Goal: Information Seeking & Learning: Check status

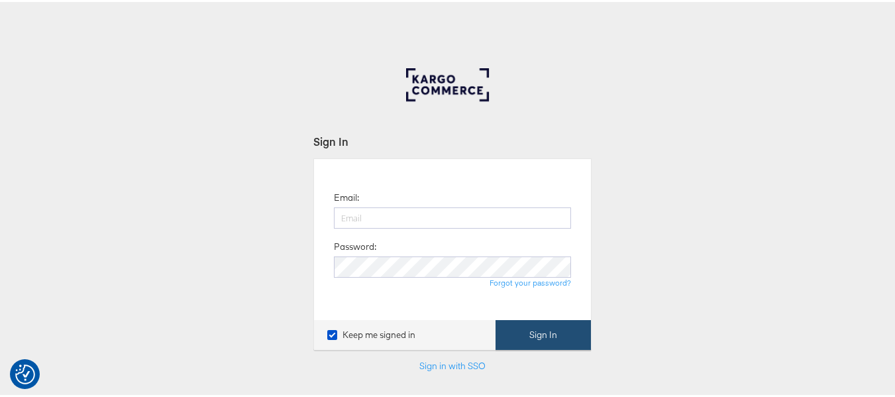
type input "aparna.doniparthi@kargo.com"
click at [536, 328] on button "Sign In" at bounding box center [542, 333] width 95 height 30
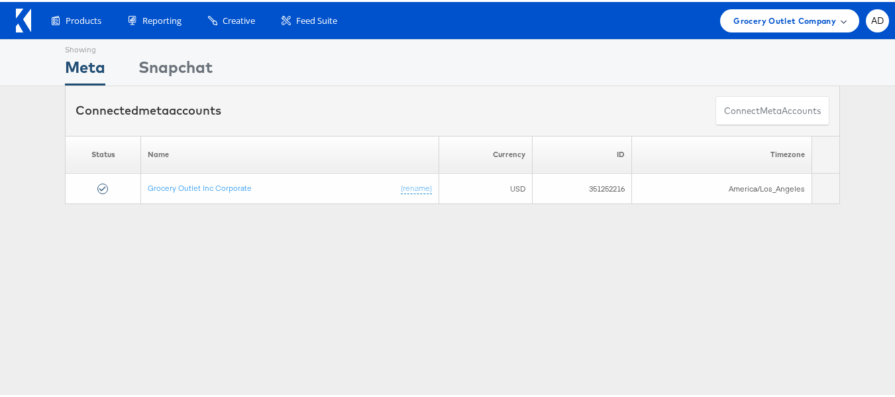
click at [764, 15] on span "Grocery Outlet Company" at bounding box center [784, 19] width 103 height 14
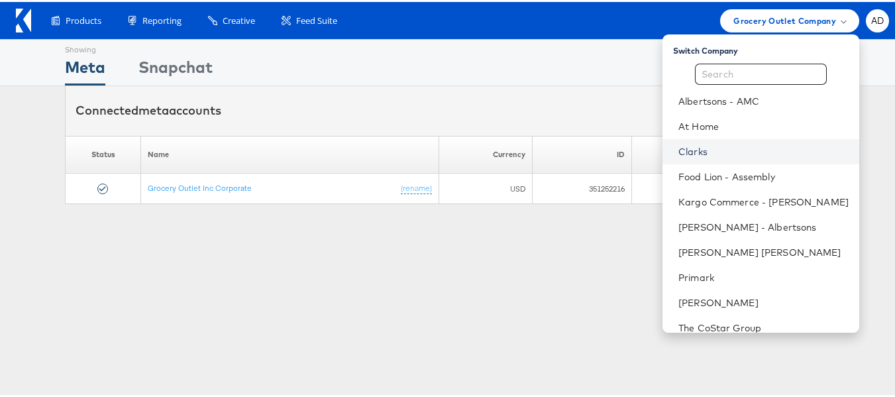
click at [678, 153] on link "Clarks" at bounding box center [763, 149] width 170 height 13
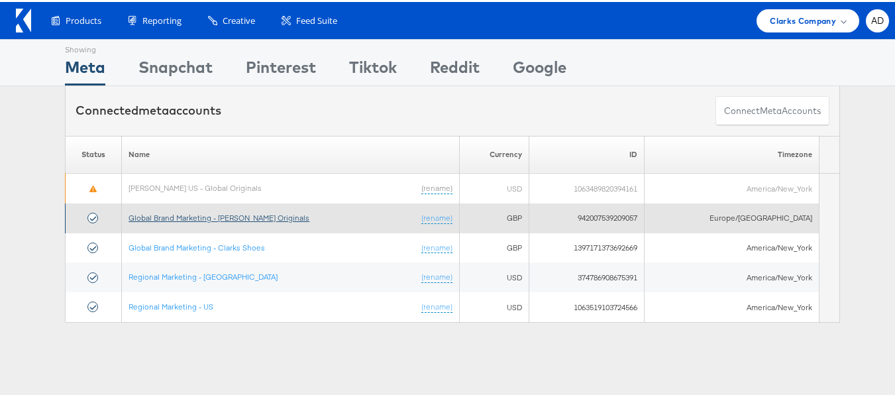
click at [242, 214] on link "Global Brand Marketing - [PERSON_NAME] Originals" at bounding box center [218, 216] width 181 height 10
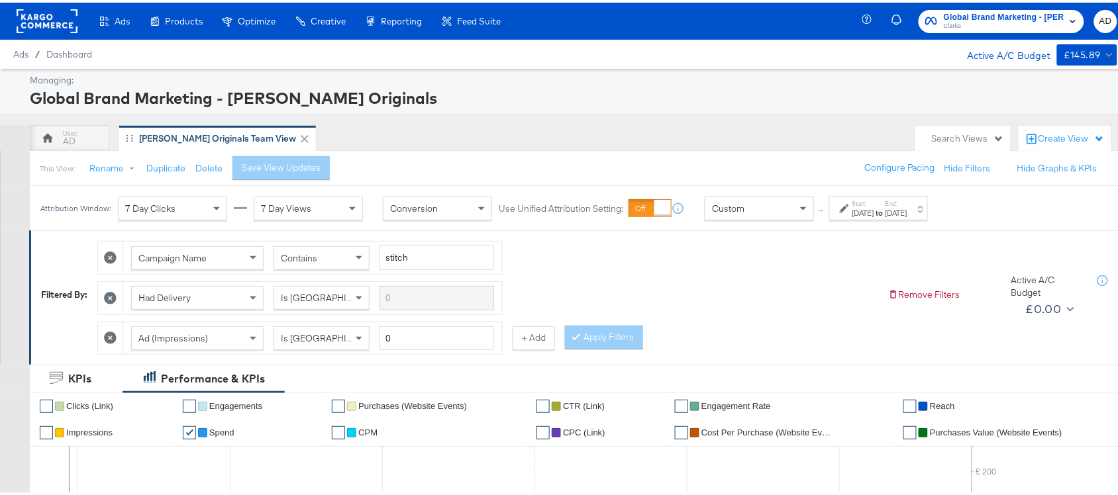
click at [885, 211] on strong "to" at bounding box center [879, 210] width 11 height 10
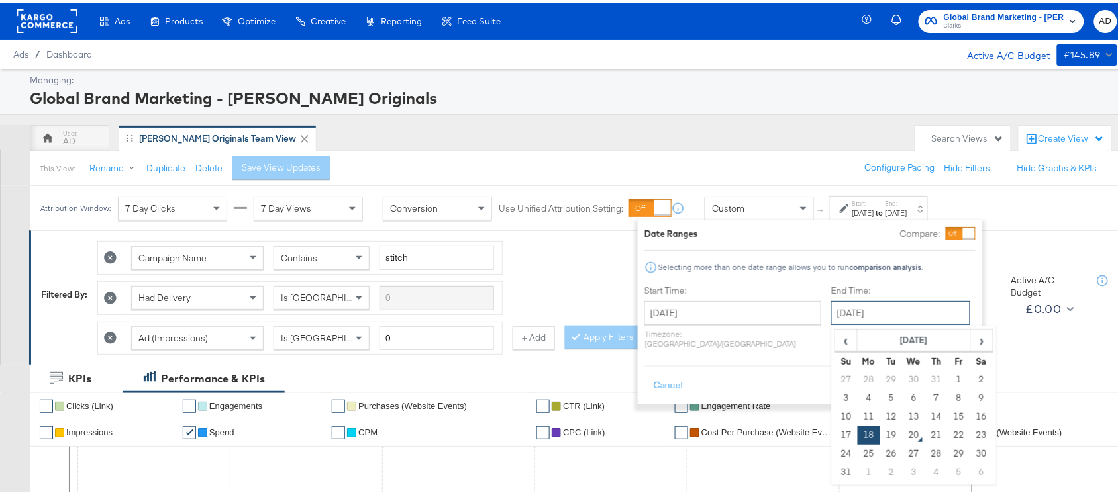
click at [846, 317] on input "August 18th 2025" at bounding box center [900, 311] width 139 height 24
click at [880, 434] on td "19" at bounding box center [891, 433] width 23 height 19
type input "[DATE]"
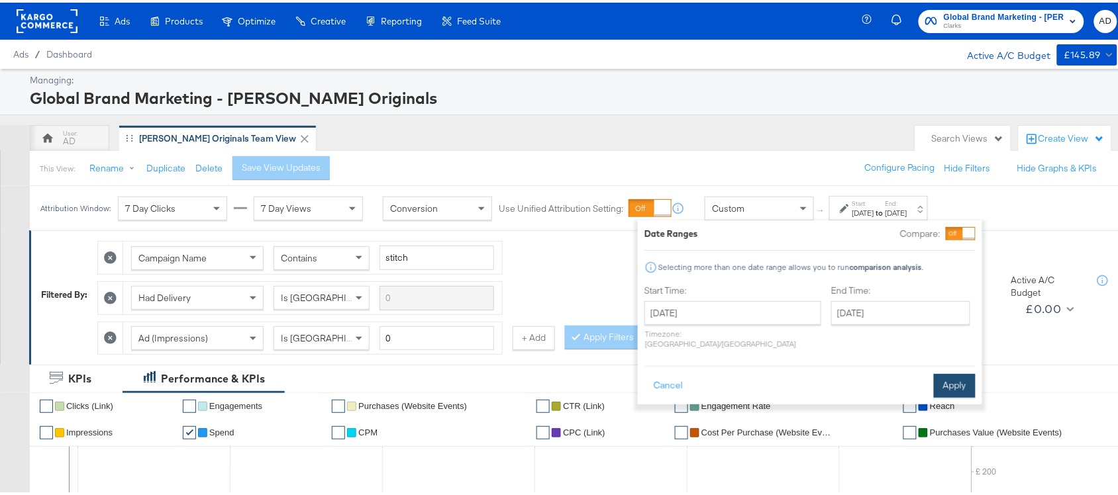
click at [947, 371] on button "Apply" at bounding box center [955, 383] width 42 height 24
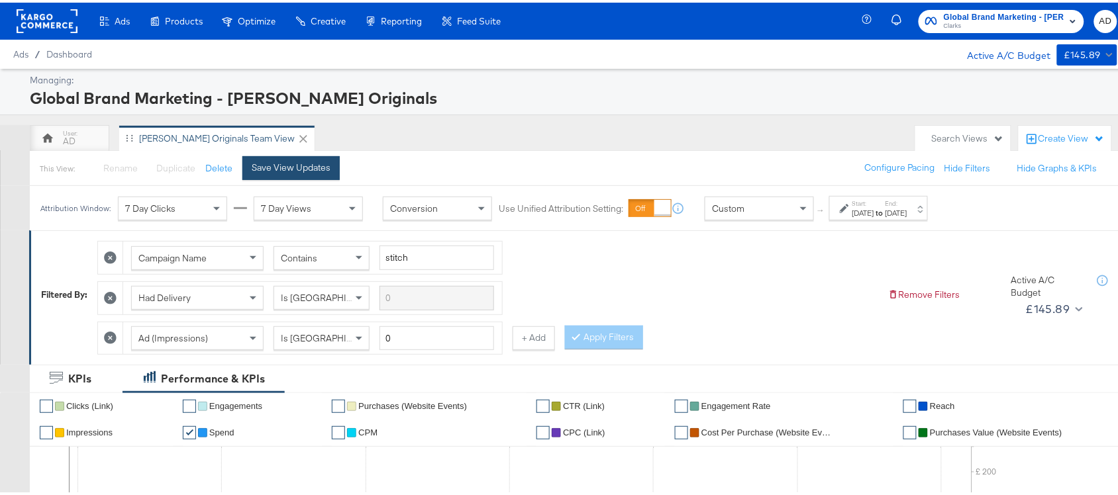
click at [283, 169] on div "Save View Updates" at bounding box center [291, 165] width 79 height 13
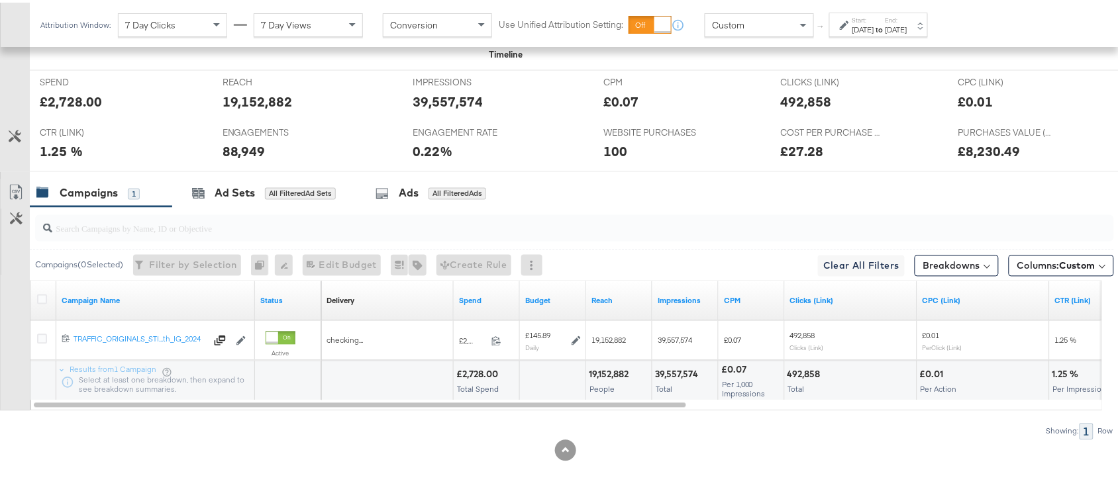
scroll to position [610, 0]
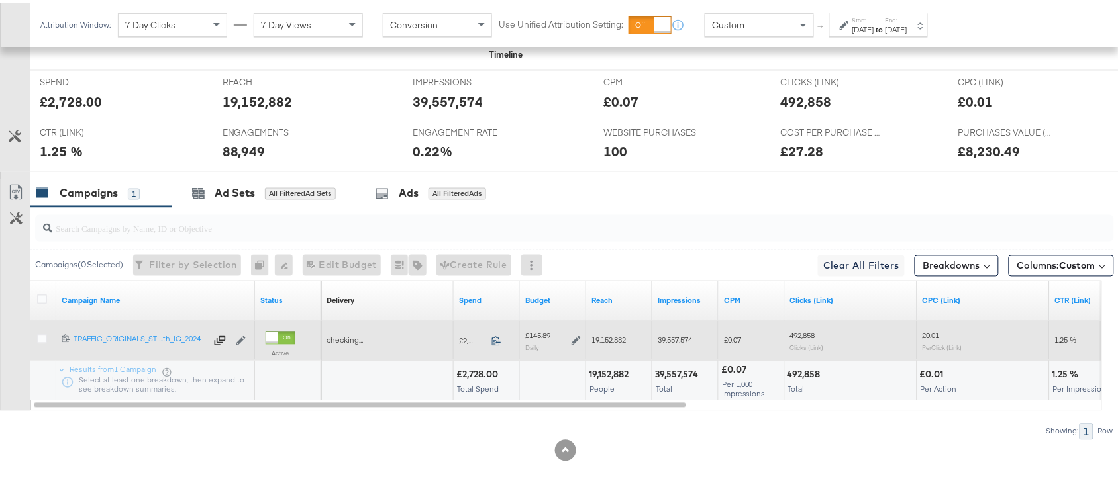
click at [497, 338] on icon at bounding box center [496, 339] width 10 height 10
click at [568, 333] on div "£145.89 Daily" at bounding box center [553, 338] width 56 height 21
click at [573, 335] on icon at bounding box center [575, 338] width 9 height 9
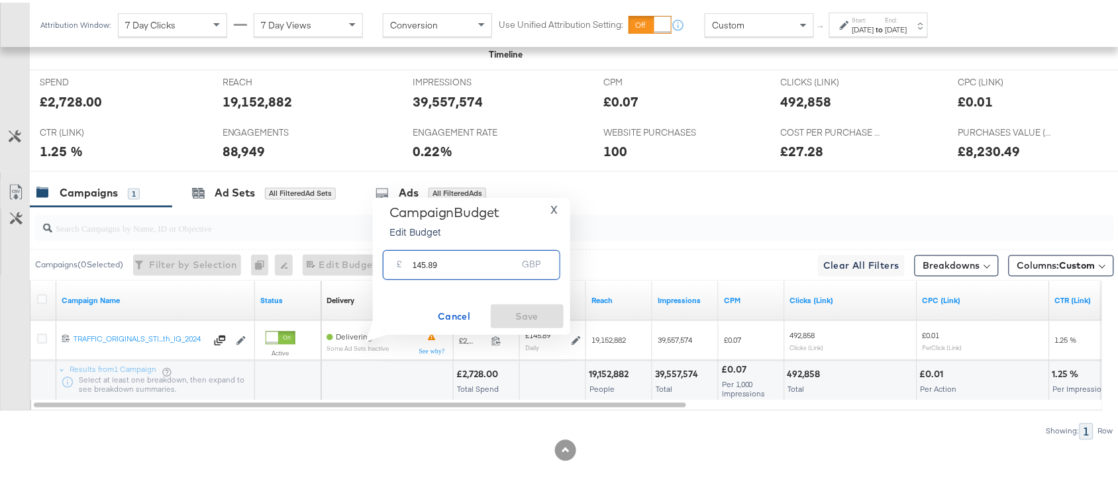
click at [452, 264] on input "145.89" at bounding box center [465, 257] width 105 height 28
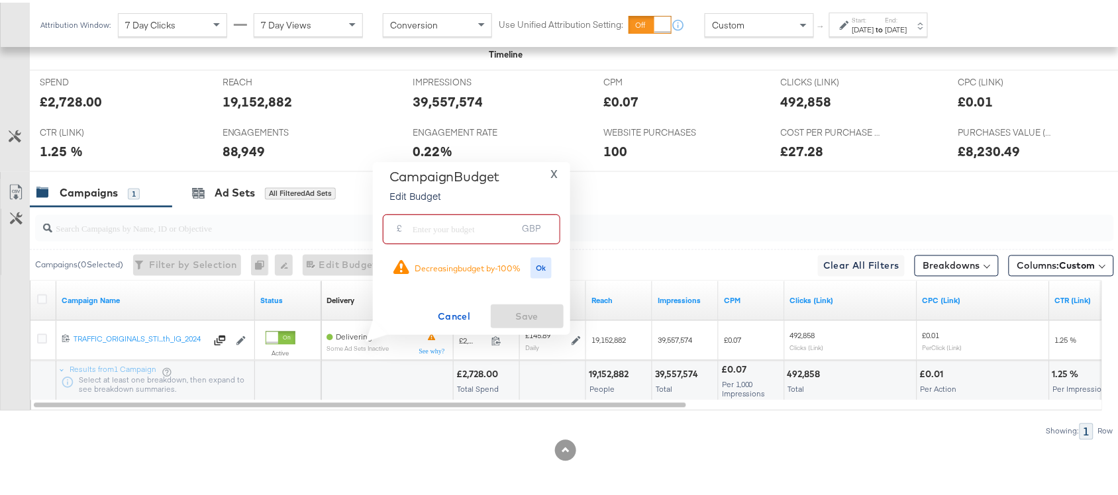
paste input "£145.90"
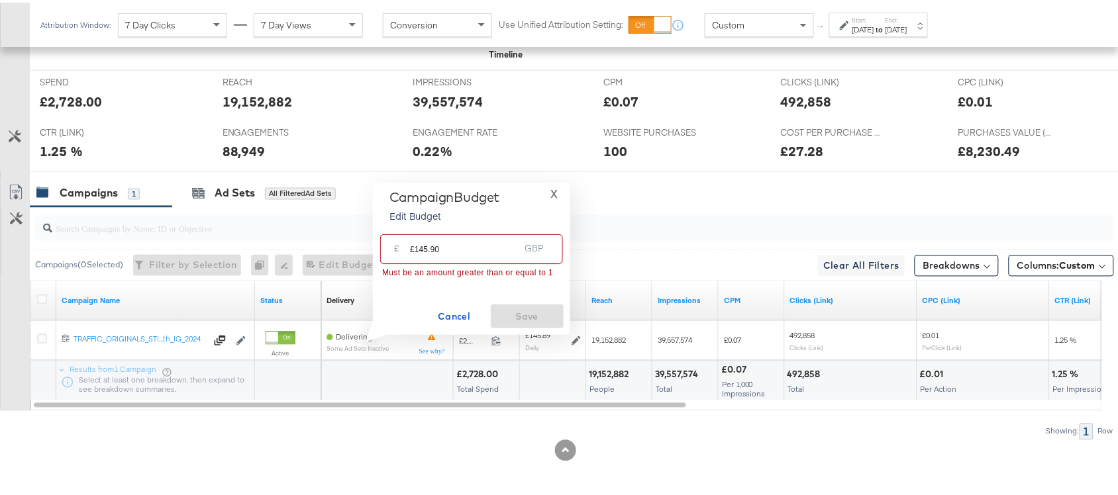
click at [413, 246] on input "£145.90" at bounding box center [464, 241] width 109 height 28
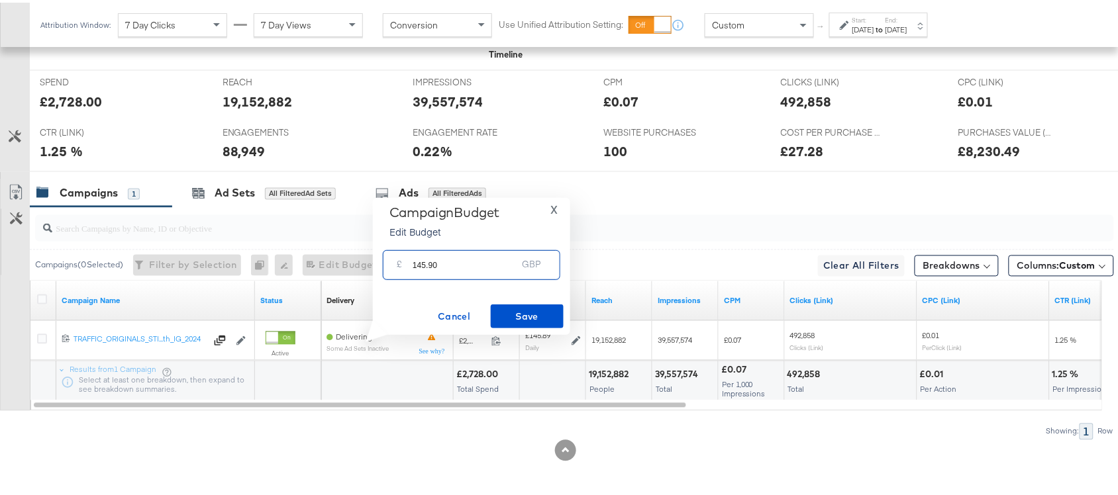
type input "145.90"
click at [624, 208] on input "search" at bounding box center [533, 221] width 963 height 26
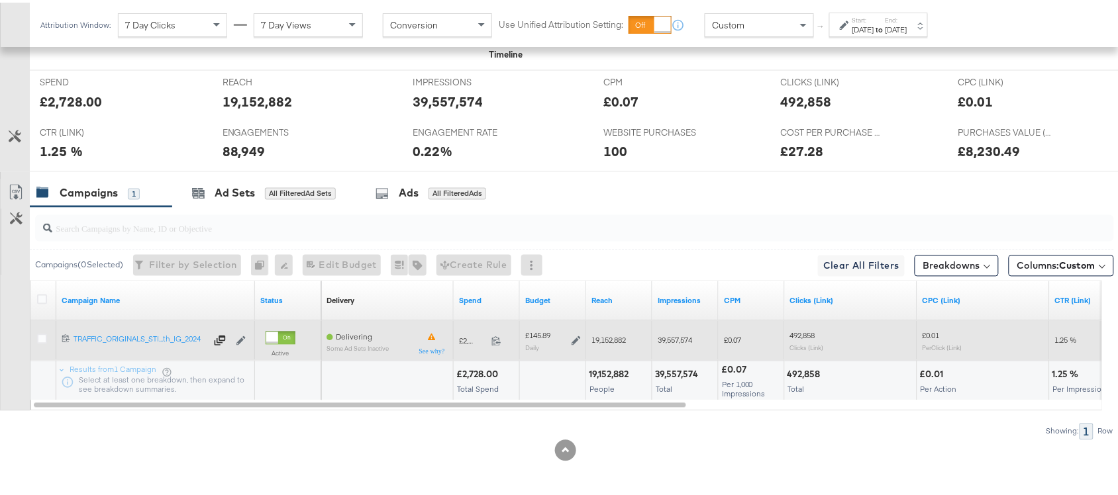
click at [571, 336] on icon at bounding box center [575, 338] width 9 height 9
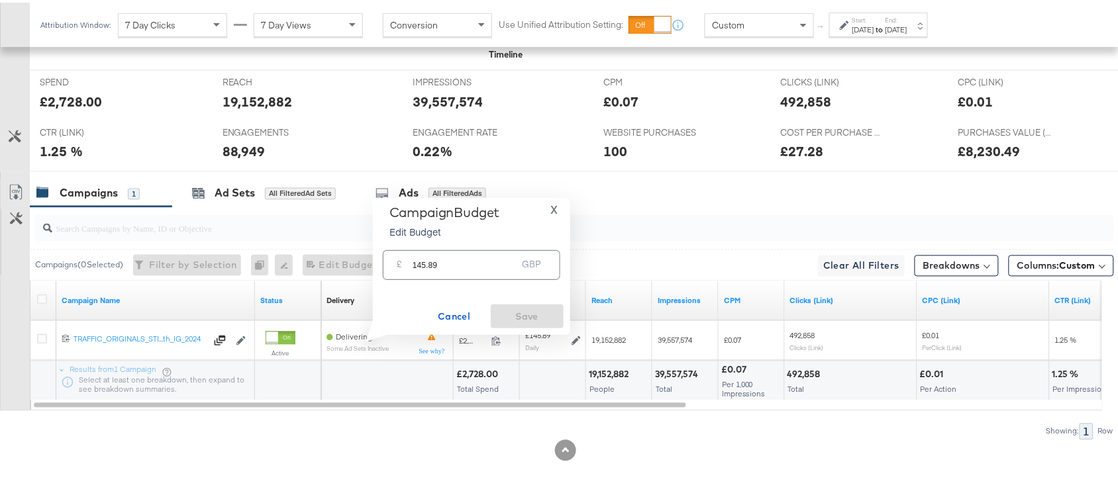
click at [444, 262] on input "145.89" at bounding box center [465, 257] width 105 height 28
paste input "£145.90"
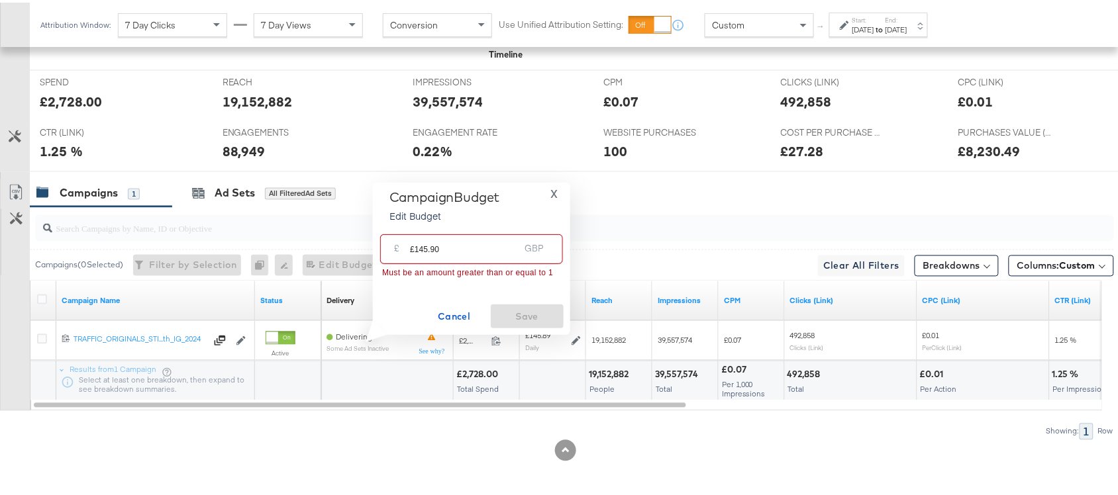
click at [415, 249] on input "£145.90" at bounding box center [464, 241] width 109 height 28
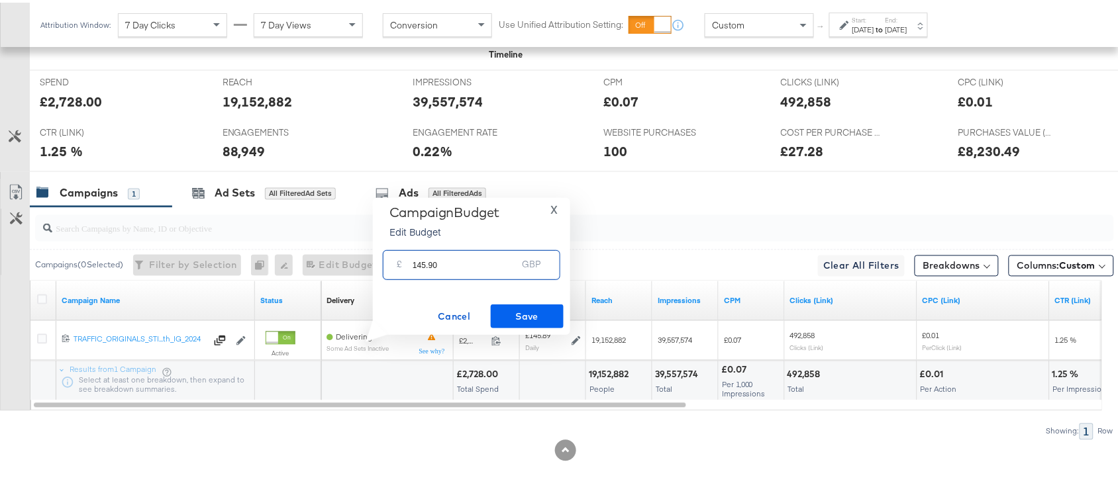
type input "145.90"
click at [520, 316] on span "Save" at bounding box center [527, 314] width 62 height 17
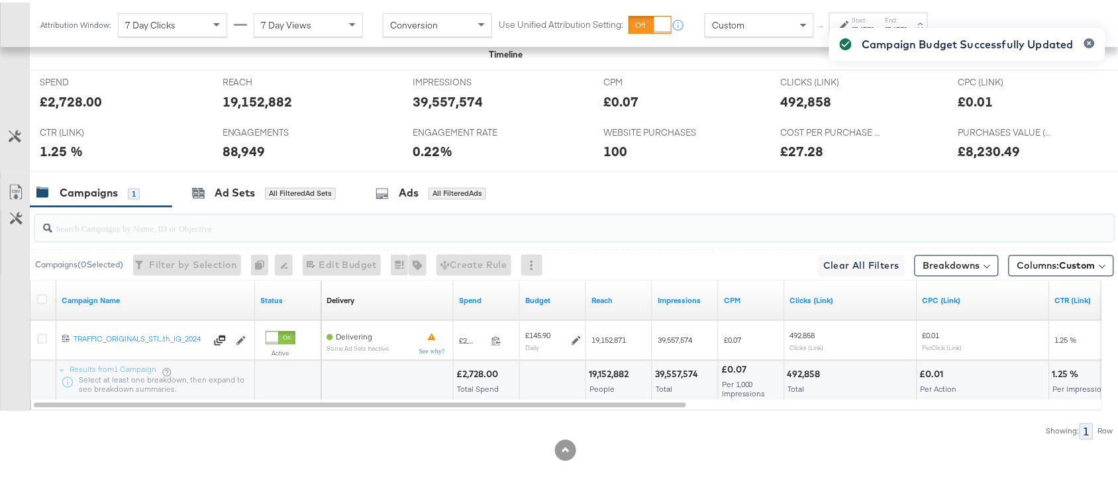
click at [661, 208] on input "search" at bounding box center [533, 221] width 963 height 26
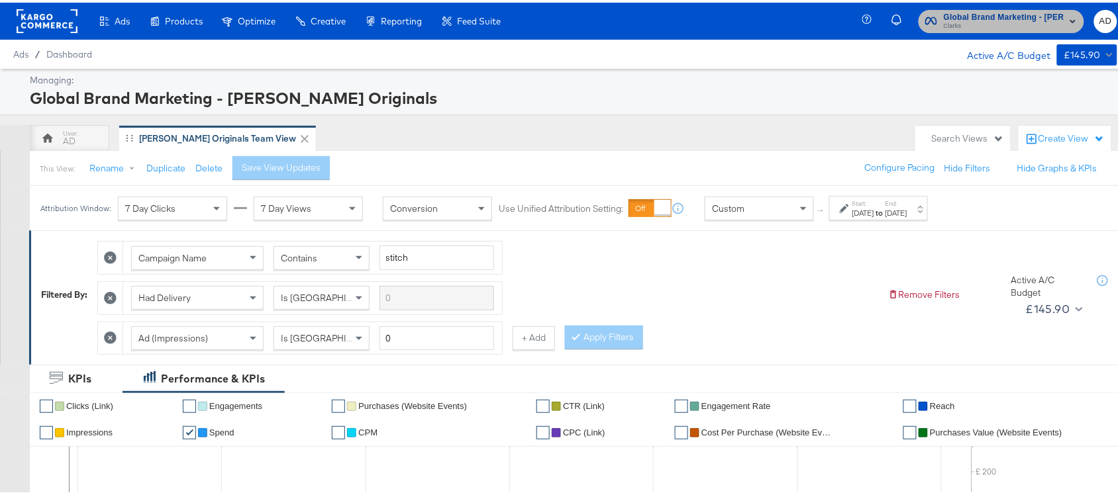
click at [994, 27] on span "Clarks" at bounding box center [1004, 24] width 121 height 11
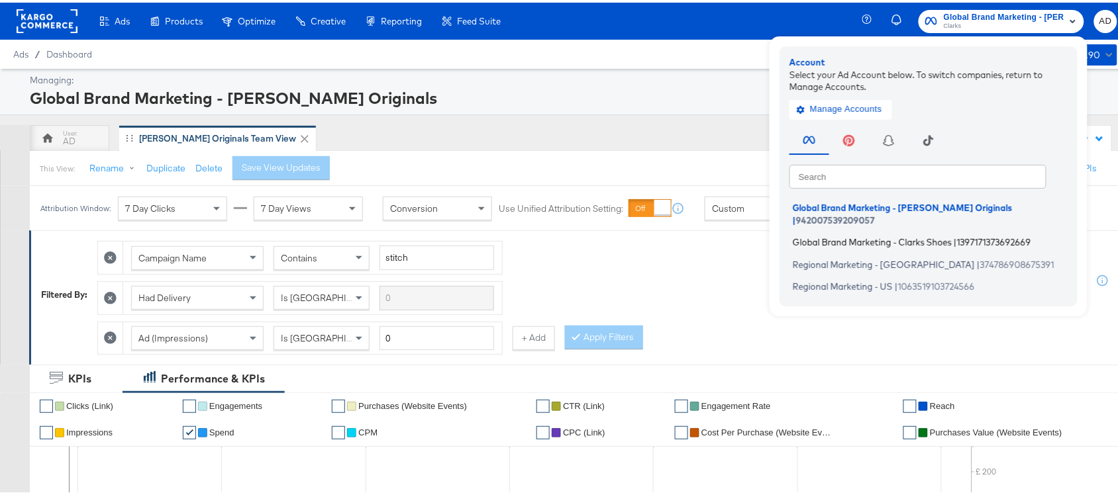
click at [832, 234] on span "Global Brand Marketing - Clarks Shoes" at bounding box center [872, 239] width 159 height 11
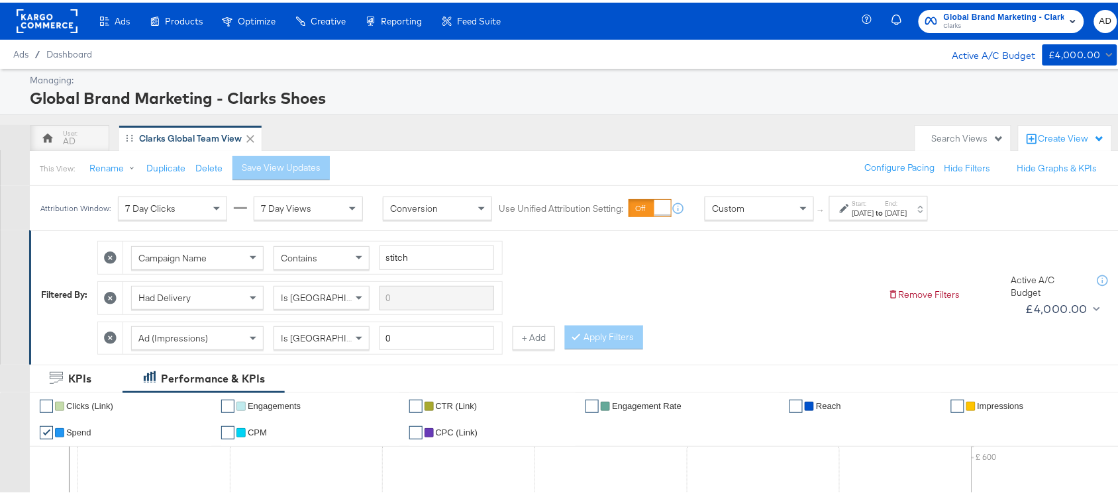
click at [907, 210] on div "Aug 18th 2025" at bounding box center [896, 210] width 22 height 11
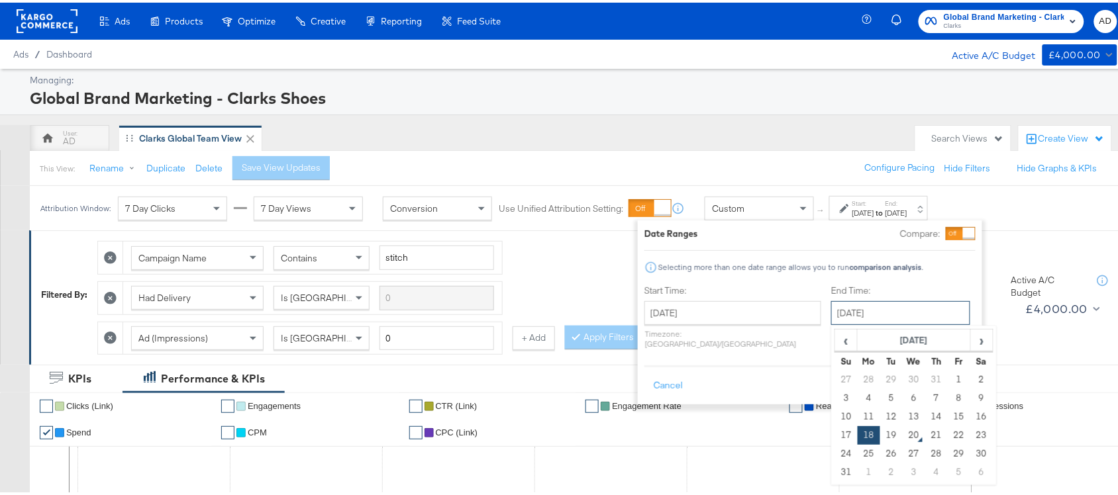
click at [839, 322] on input "August 18th 2025" at bounding box center [900, 311] width 139 height 24
click at [880, 432] on td "19" at bounding box center [891, 433] width 23 height 19
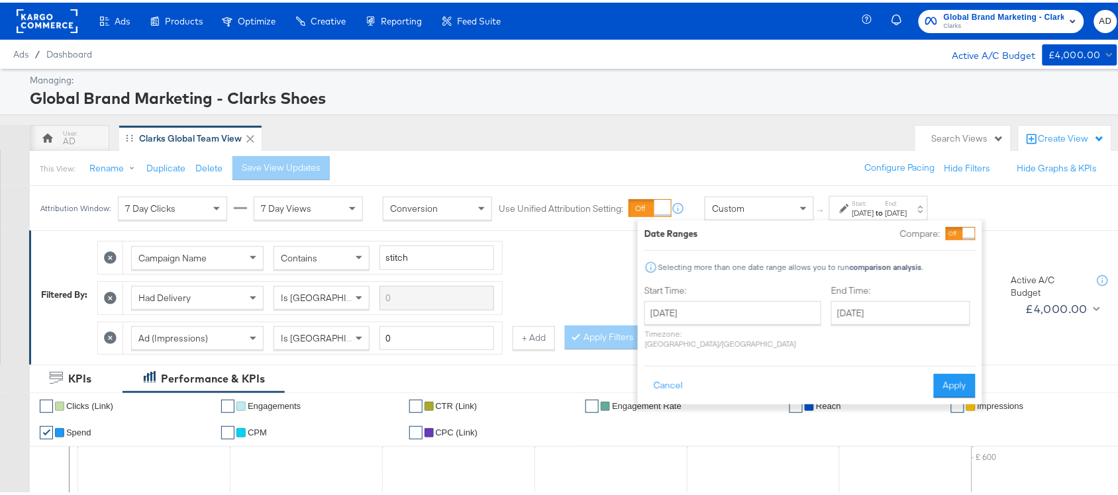
type input "August 19th 2025"
click at [945, 376] on button "Apply" at bounding box center [955, 383] width 42 height 24
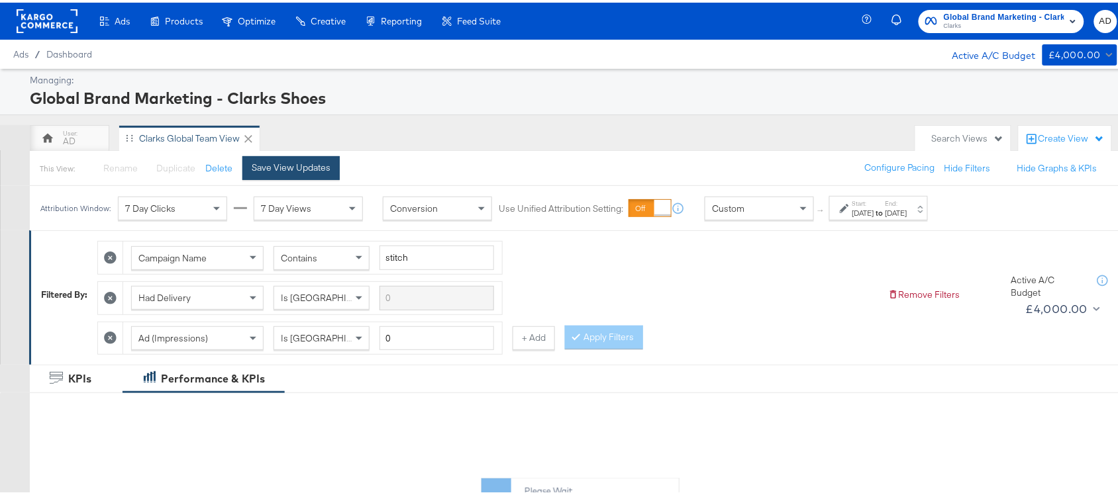
click at [313, 169] on div "Save View Updates" at bounding box center [291, 165] width 79 height 13
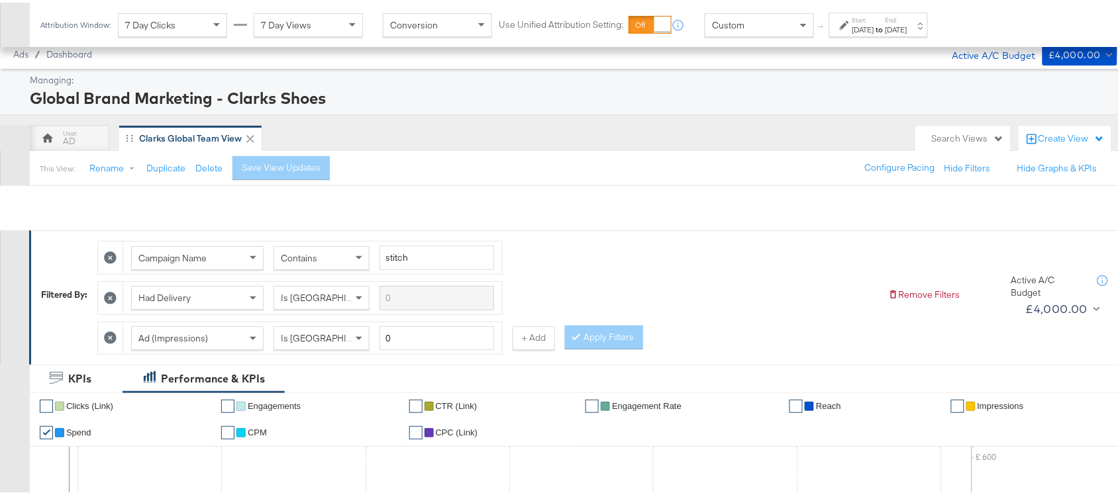
scroll to position [650, 0]
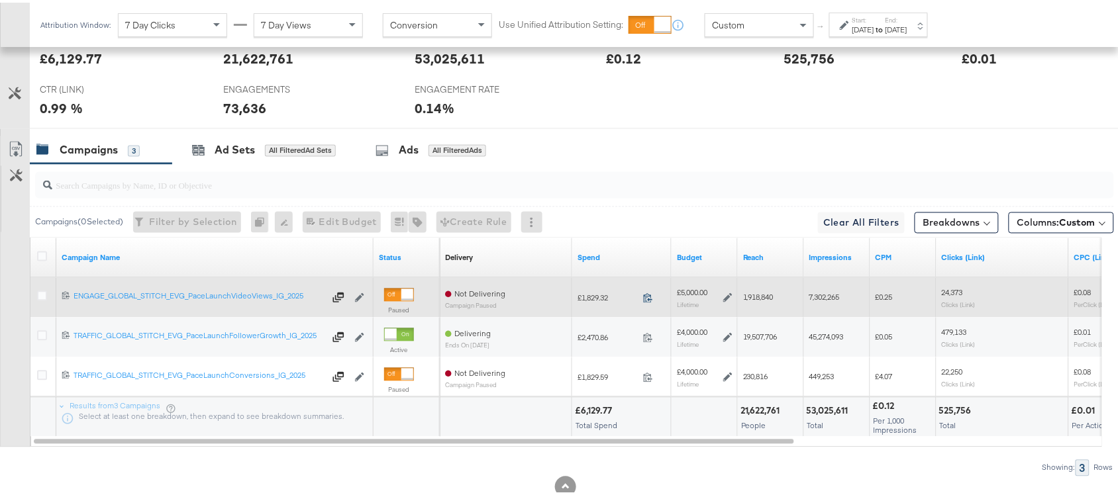
click at [644, 299] on icon at bounding box center [648, 296] width 10 height 10
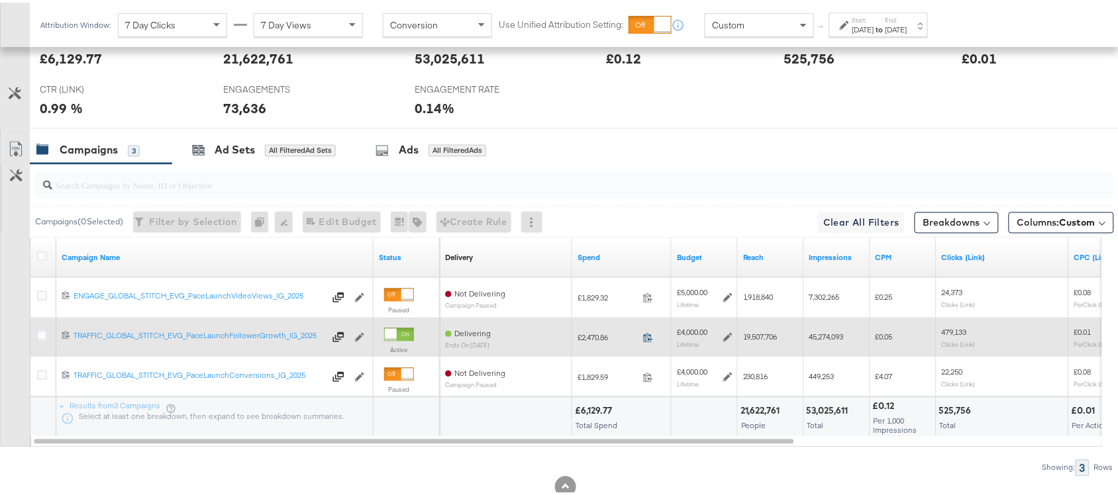
click at [648, 336] on icon at bounding box center [648, 335] width 10 height 10
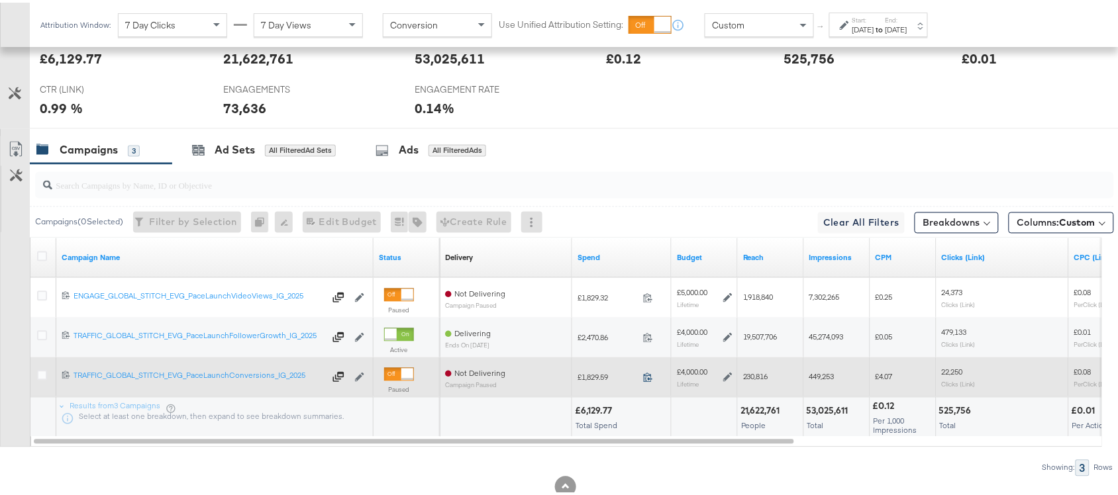
click at [650, 379] on icon at bounding box center [648, 375] width 10 height 10
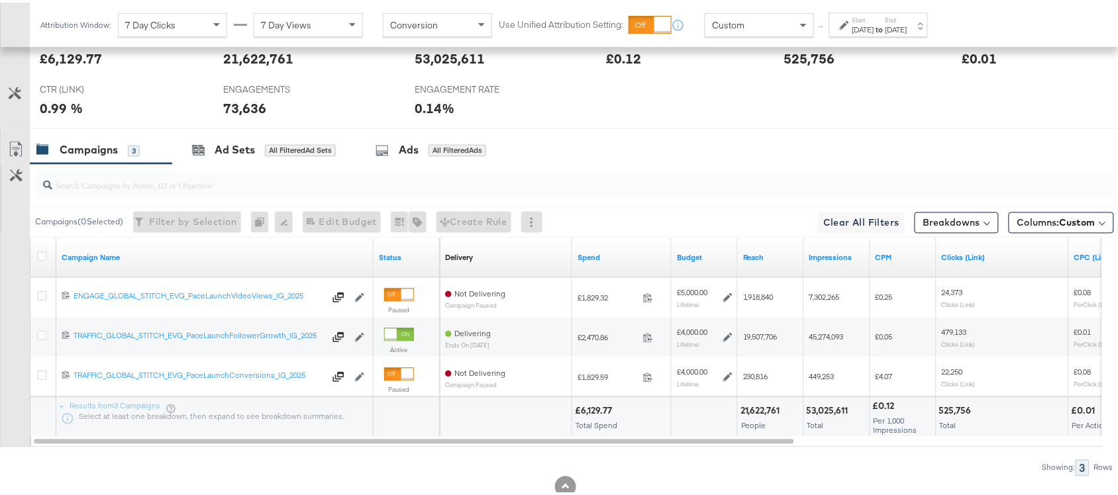
click at [775, 138] on div "Campaigns 3 Ad Sets All Filtered Ad Sets Ads All Filtered Ads" at bounding box center [580, 148] width 1100 height 28
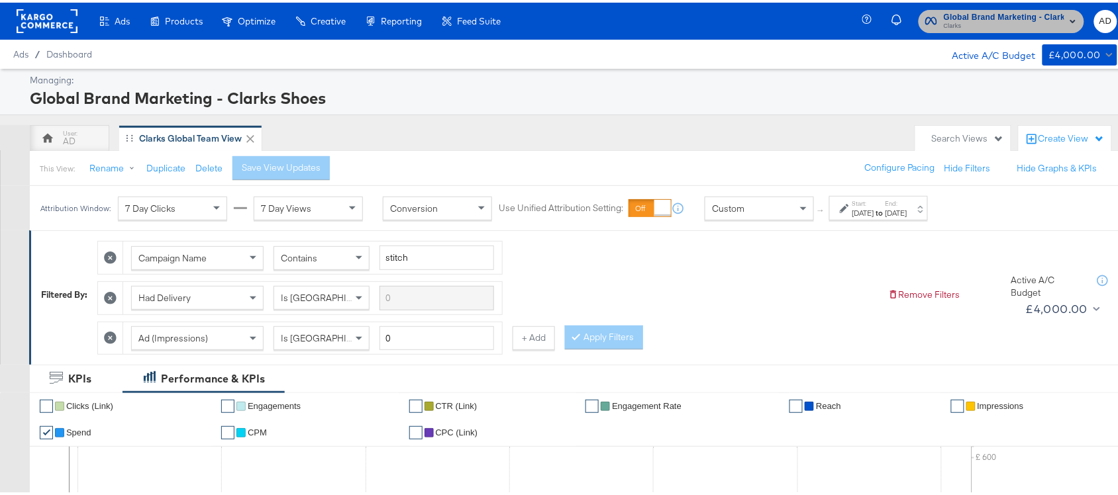
click at [953, 28] on span "Clarks" at bounding box center [1004, 24] width 121 height 11
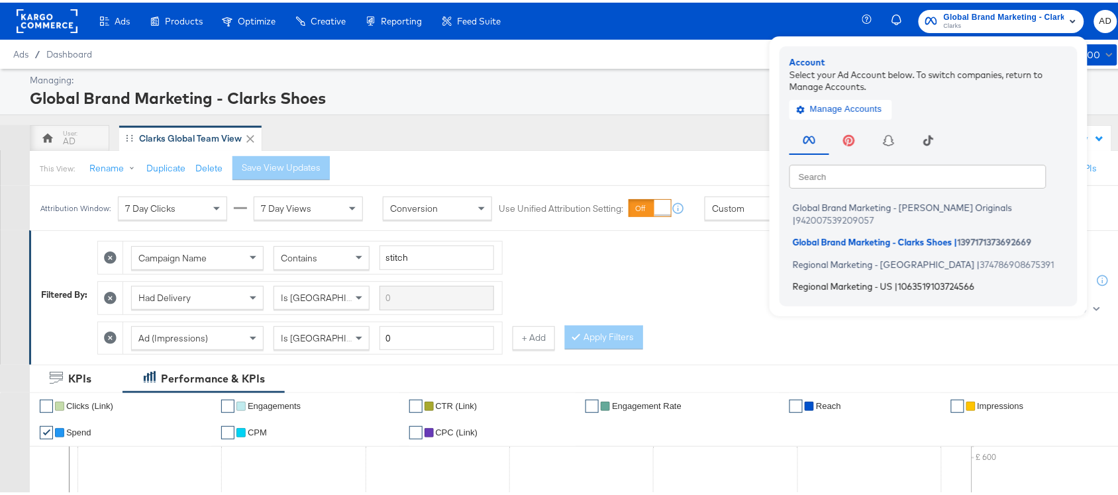
click at [818, 279] on span "Regional Marketing - US" at bounding box center [843, 284] width 100 height 11
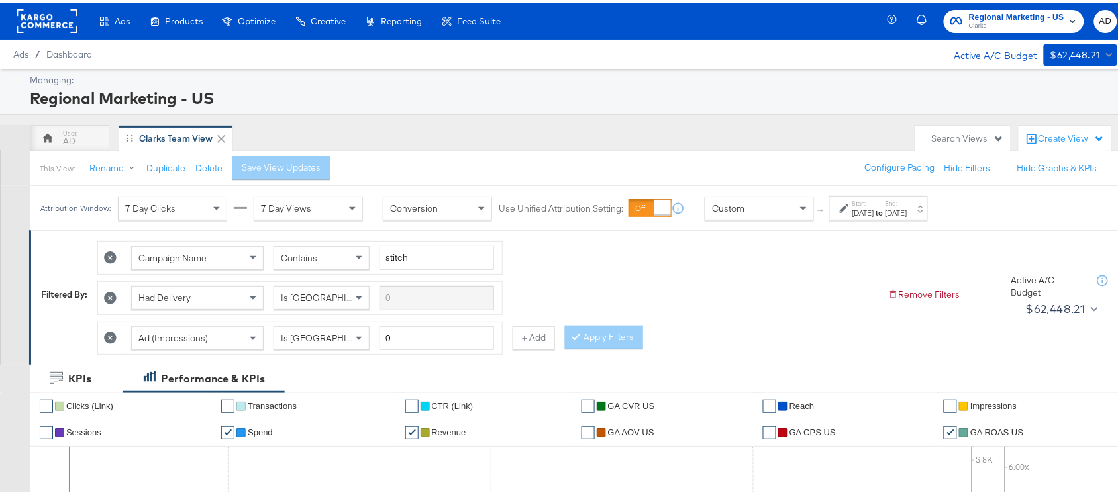
click at [907, 203] on label "End:" at bounding box center [896, 201] width 22 height 9
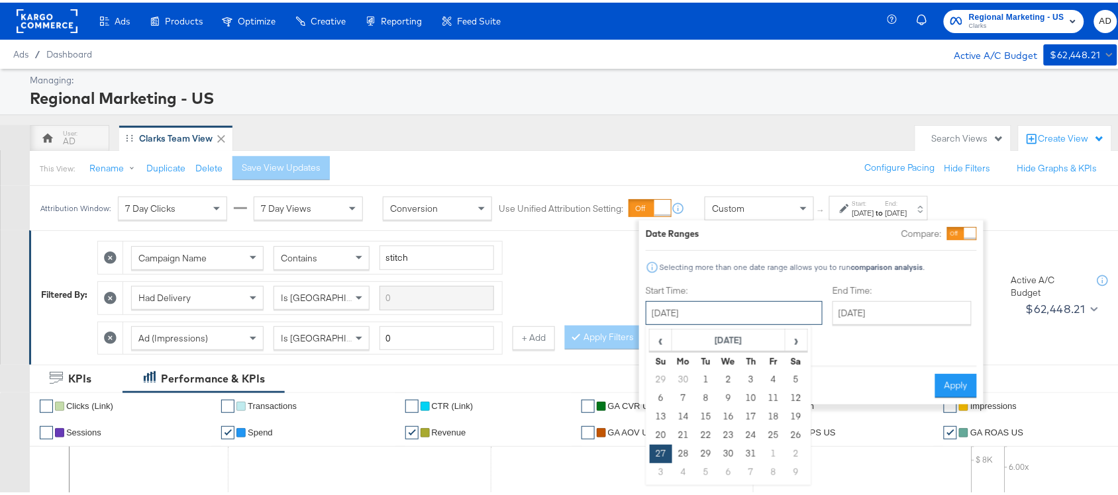
click at [740, 317] on input "July 27th 2025" at bounding box center [734, 311] width 177 height 24
click at [791, 345] on span "›" at bounding box center [796, 338] width 21 height 20
click at [686, 432] on td "18" at bounding box center [683, 433] width 23 height 19
type input "August 18th 2025"
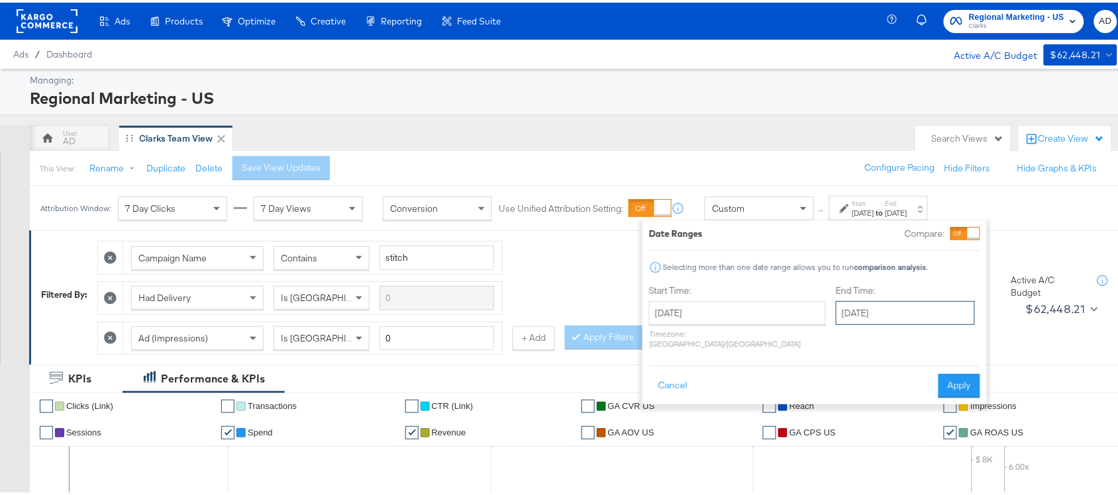
click at [836, 315] on input "August 19th 2025" at bounding box center [905, 311] width 139 height 24
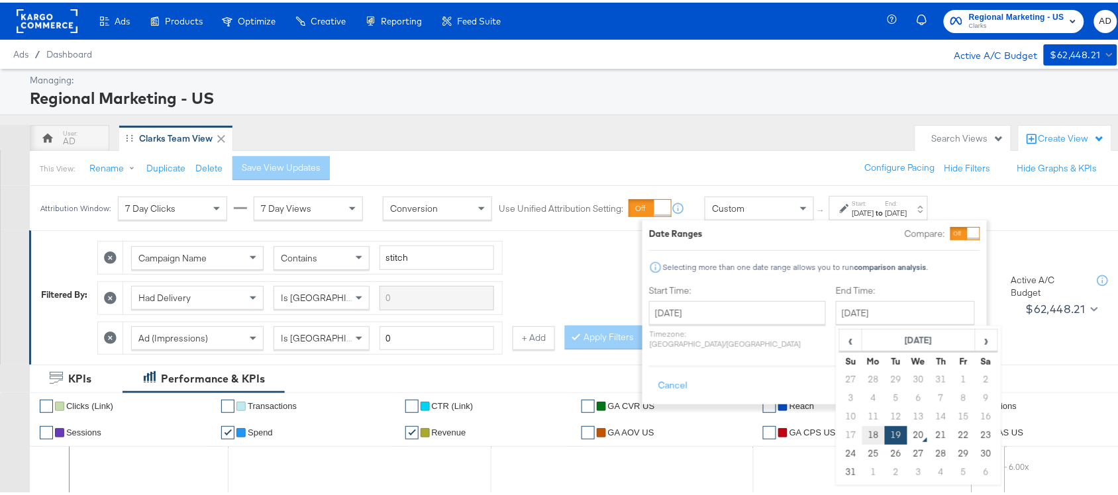
click at [862, 431] on td "18" at bounding box center [873, 433] width 23 height 19
type input "August 18th 2025"
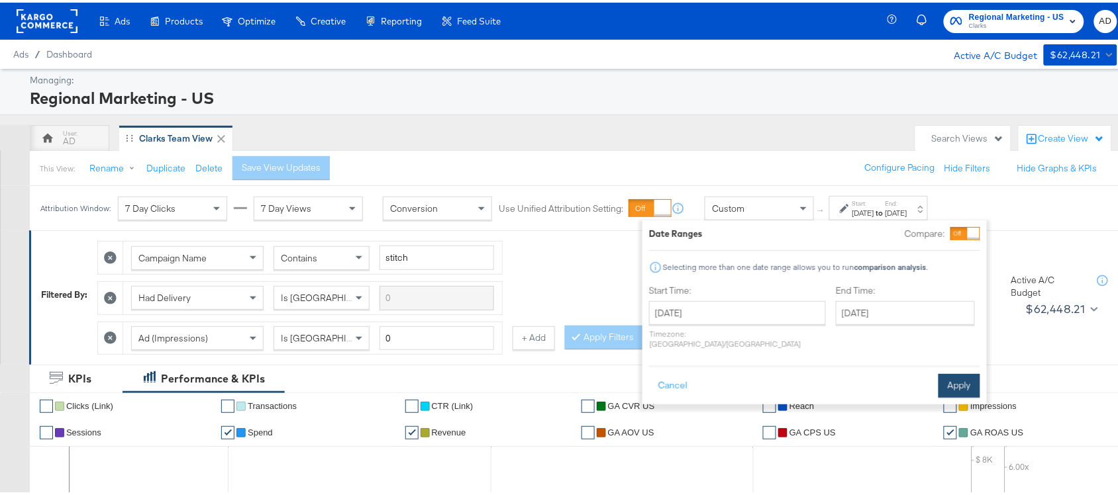
click at [952, 371] on button "Apply" at bounding box center [959, 383] width 42 height 24
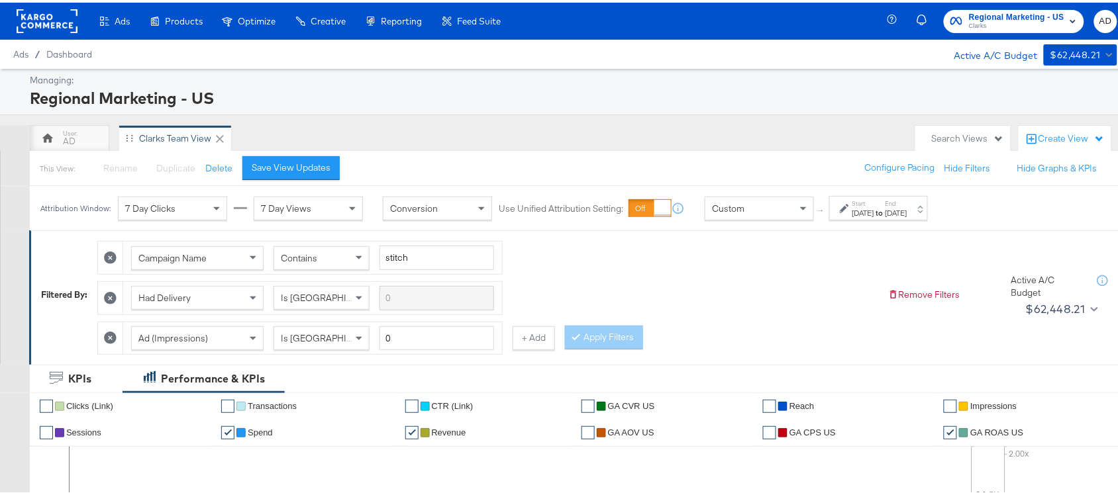
scroll to position [690, 0]
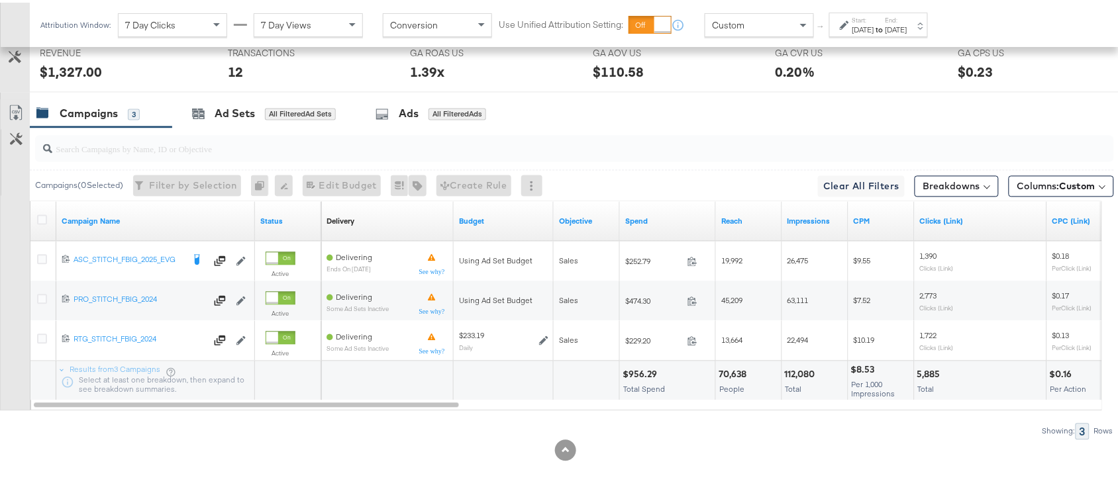
click at [639, 375] on div "$956.29" at bounding box center [641, 372] width 38 height 13
copy div "956.29"
click at [639, 375] on div "$956.29" at bounding box center [641, 372] width 38 height 13
click at [803, 373] on div "112,080" at bounding box center [802, 372] width 34 height 13
copy div "112,080"
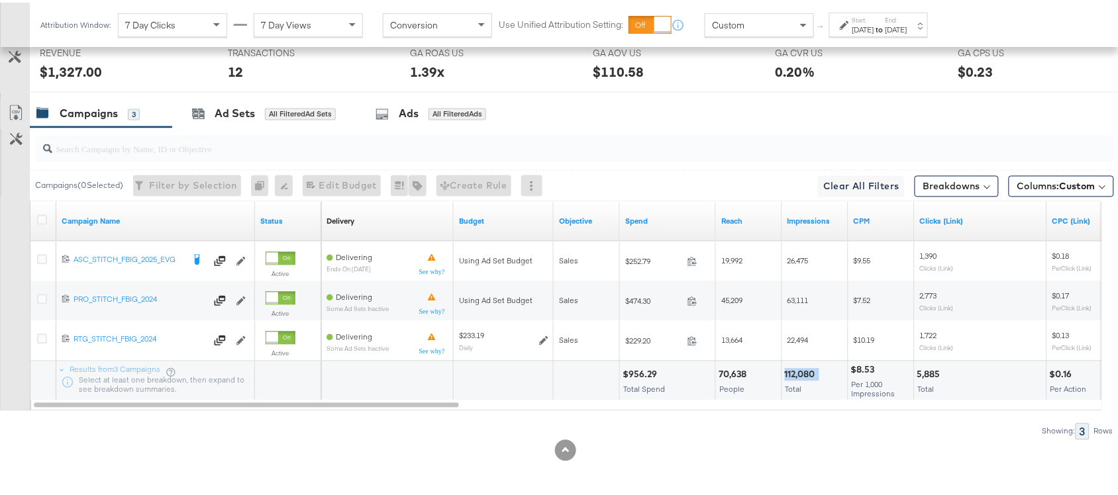
click at [803, 373] on div "112,080" at bounding box center [802, 372] width 34 height 13
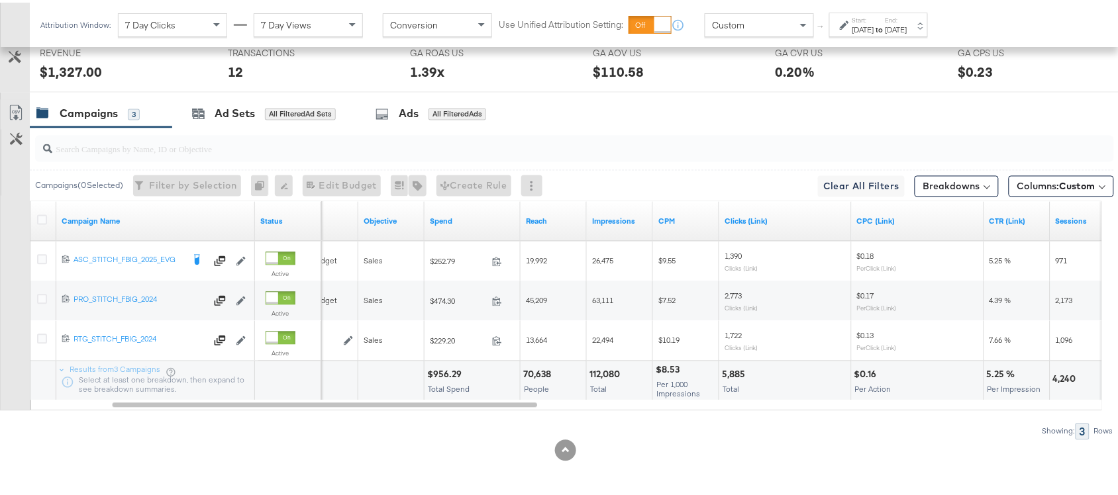
click at [739, 369] on div "5,885" at bounding box center [735, 372] width 27 height 13
copy div "5,885"
click at [739, 369] on div "5,885" at bounding box center [735, 372] width 27 height 13
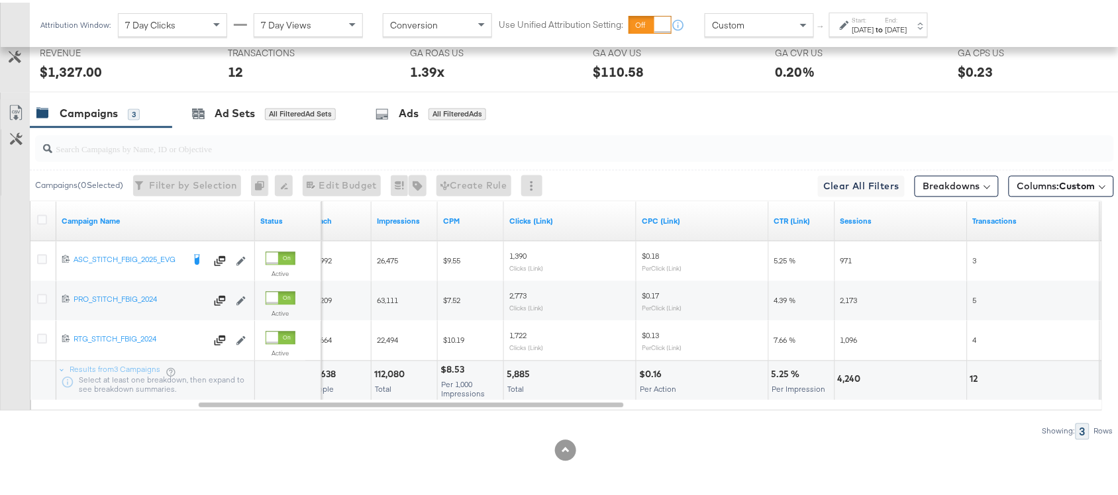
click at [849, 376] on div "4,240" at bounding box center [851, 377] width 27 height 13
copy div "4,240"
click at [849, 376] on div "4,240" at bounding box center [851, 377] width 27 height 13
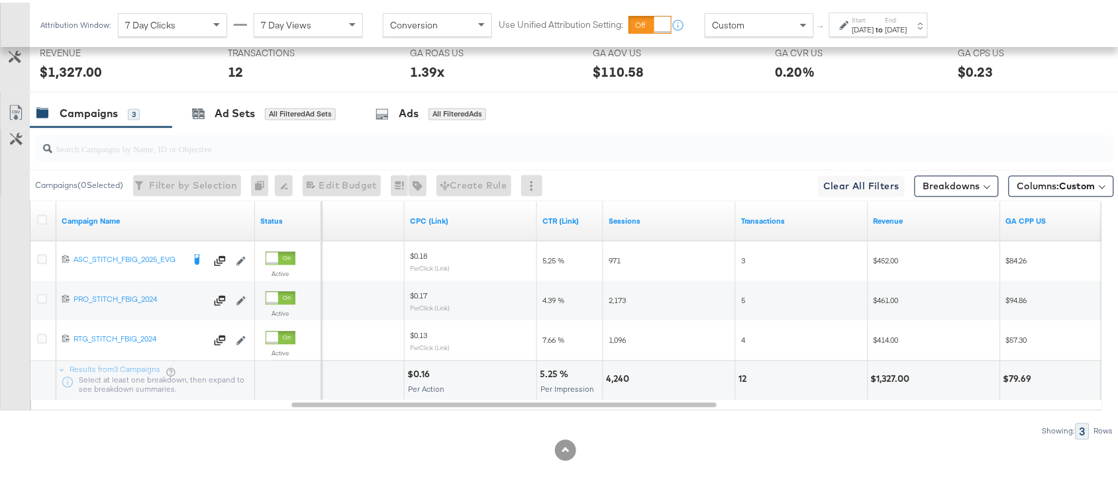
click at [739, 381] on div "12" at bounding box center [744, 377] width 12 height 13
copy div "12"
click at [739, 381] on div "12" at bounding box center [744, 377] width 12 height 13
click at [895, 372] on div "$1,327.00" at bounding box center [892, 377] width 43 height 13
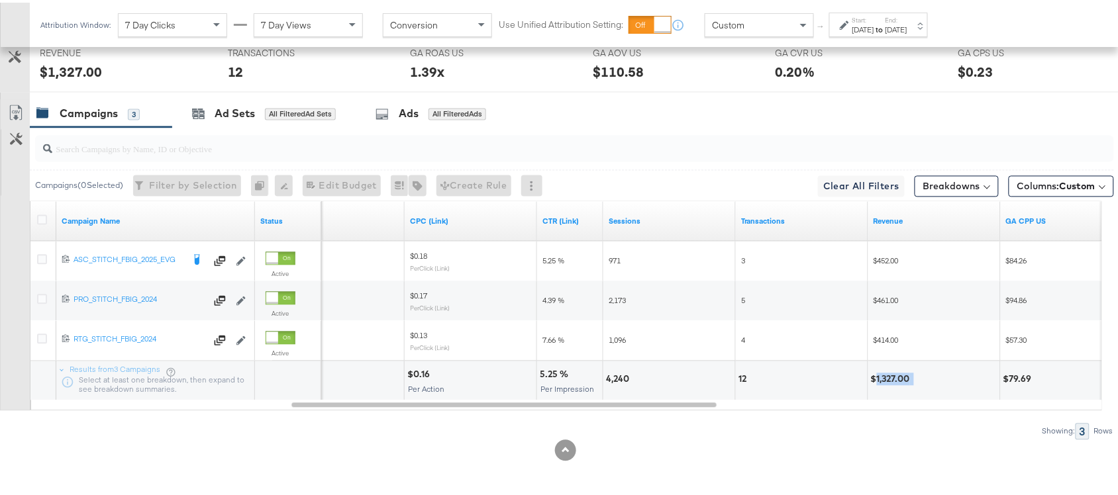
click at [895, 372] on div "$1,327.00" at bounding box center [892, 377] width 43 height 13
click at [907, 17] on div "Start: [DATE] to End: [DATE]" at bounding box center [879, 22] width 55 height 19
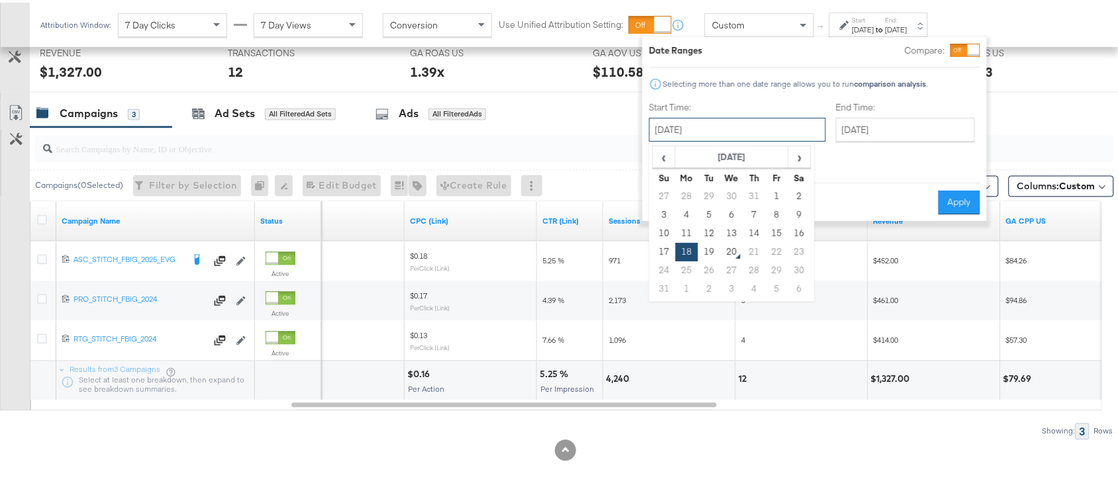
click at [726, 133] on input "[DATE]" at bounding box center [737, 127] width 177 height 24
click at [710, 252] on td "19" at bounding box center [709, 249] width 23 height 19
type input "[DATE]"
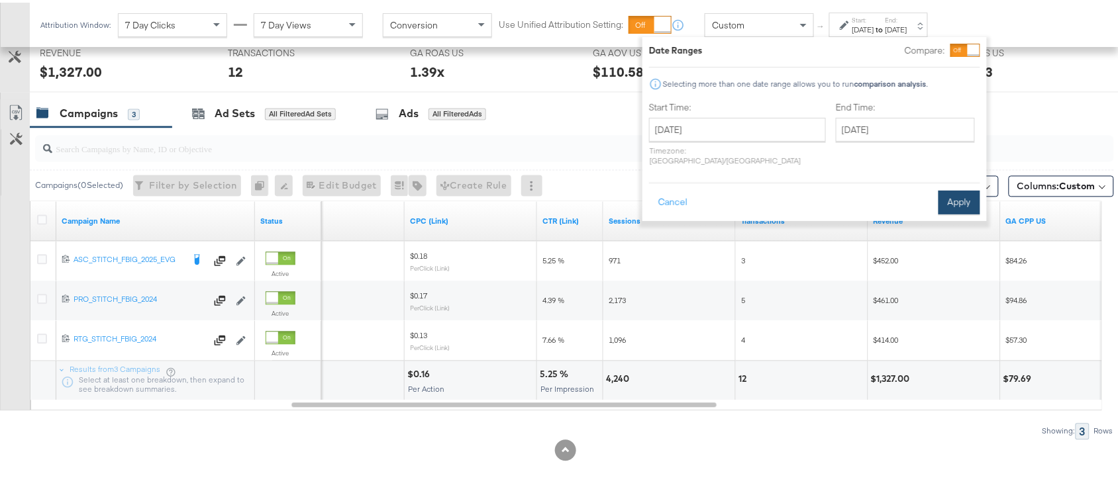
click at [951, 188] on button "Apply" at bounding box center [959, 200] width 42 height 24
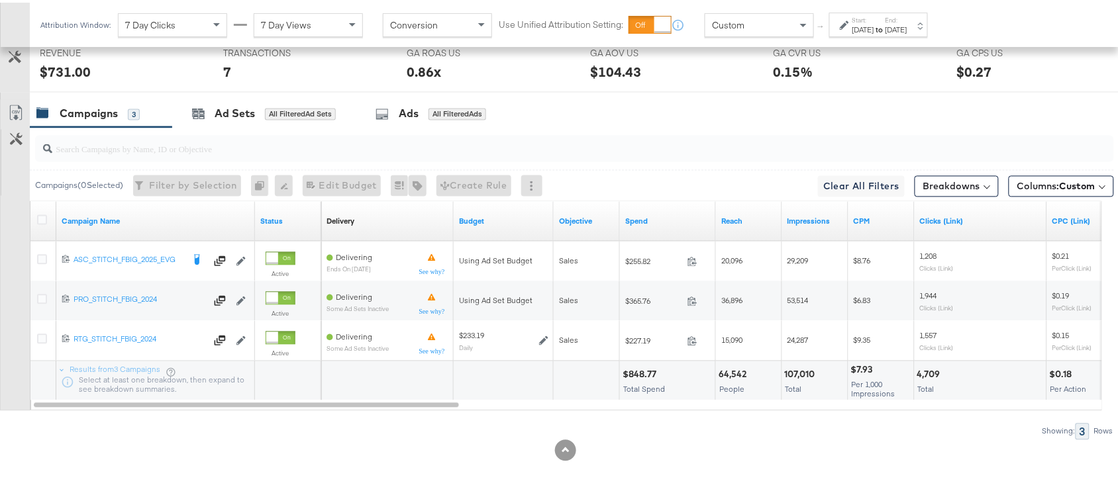
click at [633, 376] on div "$848.77" at bounding box center [641, 372] width 38 height 13
copy div "848.77"
click at [789, 372] on div "107,010" at bounding box center [802, 372] width 34 height 13
copy div "107,010"
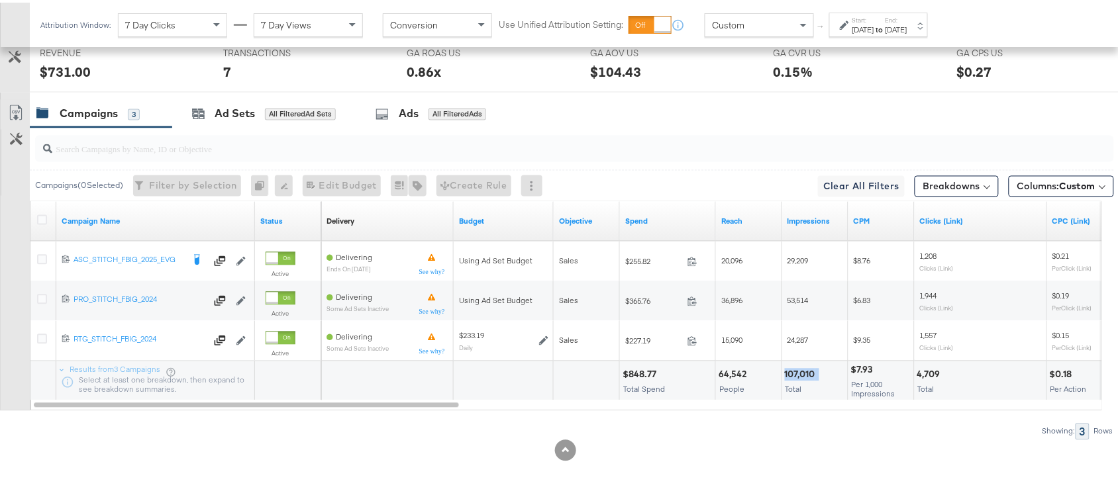
click at [789, 372] on div "107,010" at bounding box center [802, 372] width 34 height 13
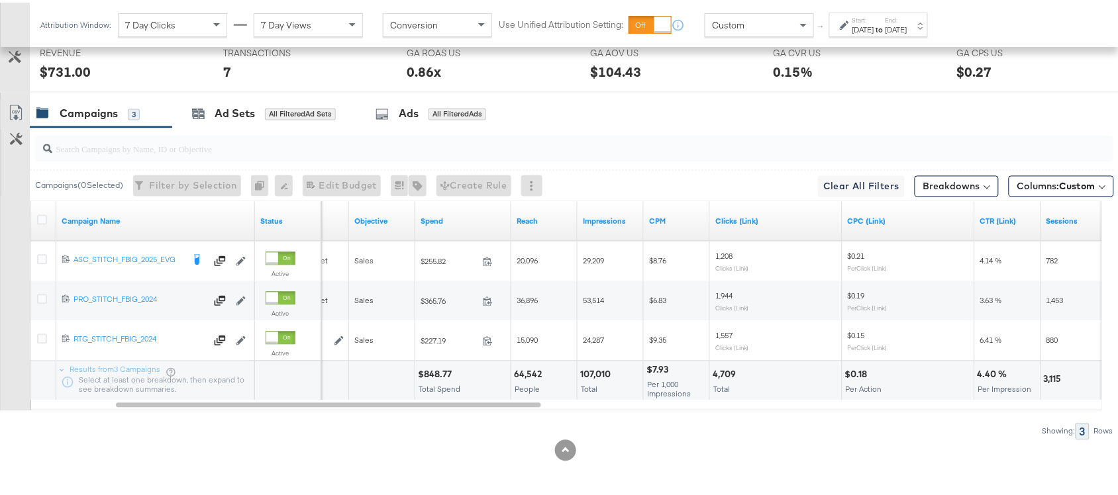
click at [722, 371] on div "4,709" at bounding box center [725, 372] width 27 height 13
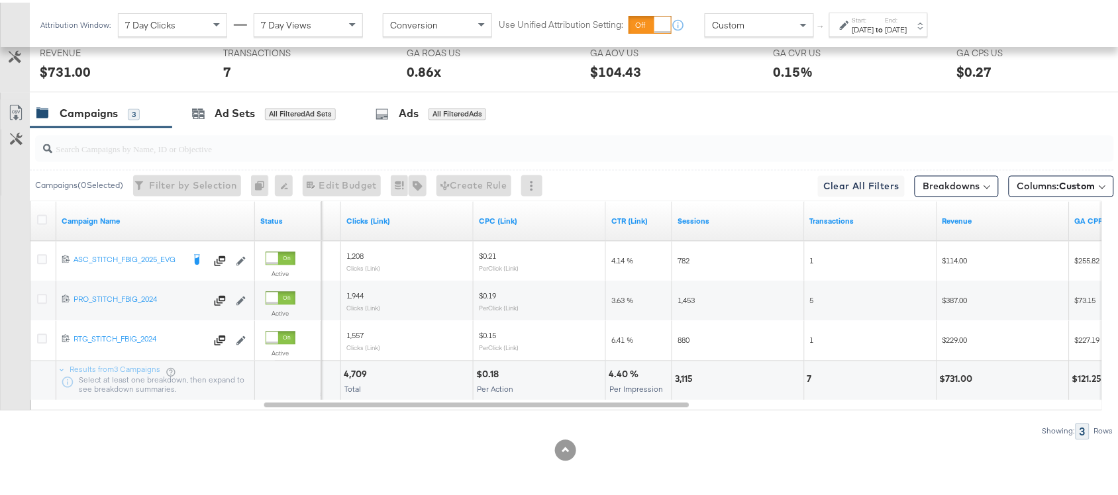
click at [682, 379] on div "3,115" at bounding box center [686, 377] width 22 height 13
copy div "3,115"
click at [682, 379] on div "3,115" at bounding box center [686, 377] width 22 height 13
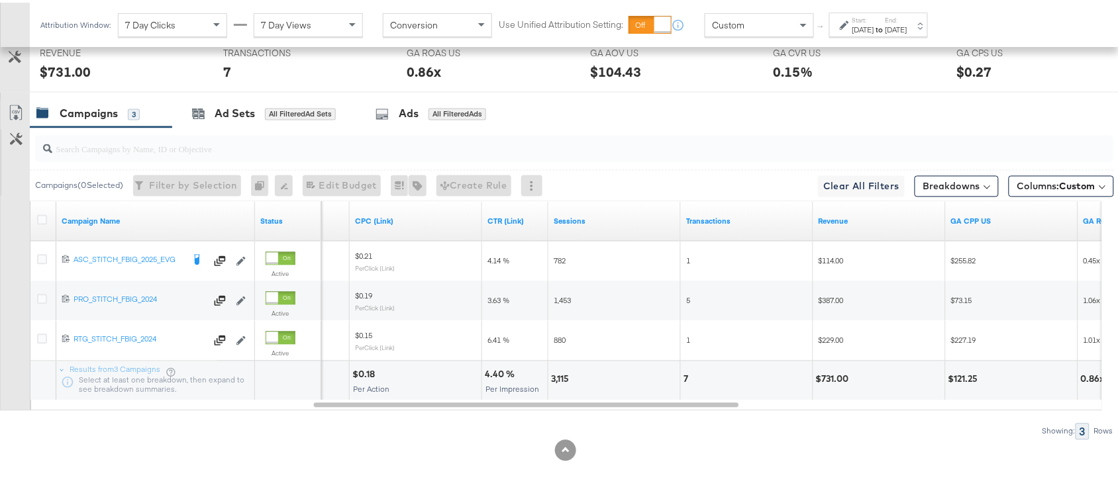
click at [687, 377] on div "7" at bounding box center [687, 377] width 9 height 13
copy div "7"
click at [836, 376] on div "$731.00" at bounding box center [834, 377] width 37 height 13
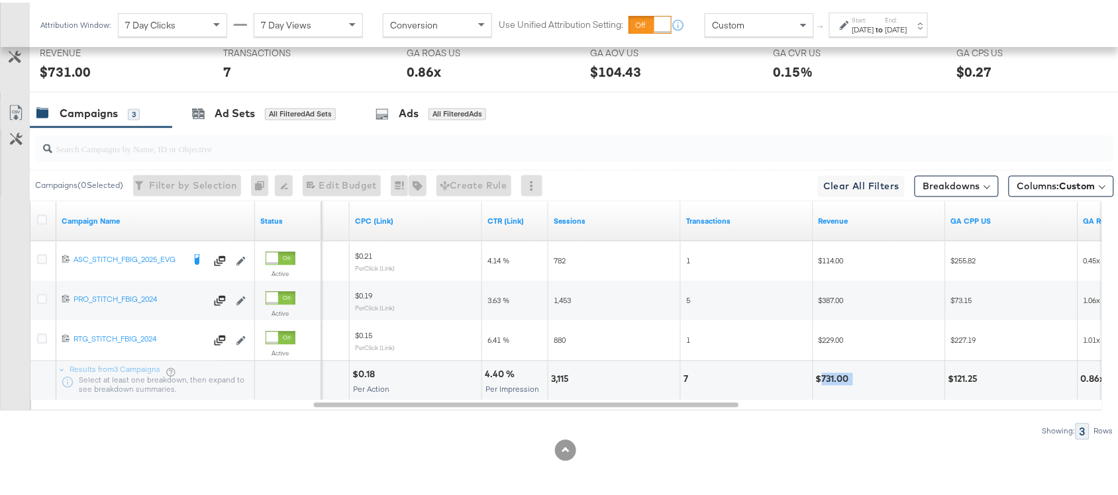
copy div "731.00"
click at [836, 376] on div "$731.00" at bounding box center [834, 377] width 37 height 13
click at [874, 20] on label "Start:" at bounding box center [863, 17] width 22 height 9
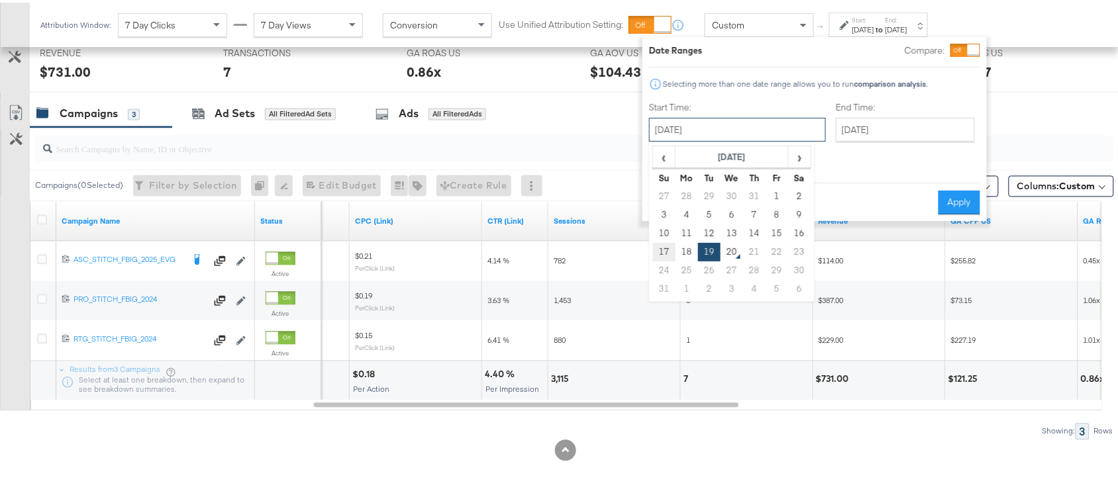
drag, startPoint x: 703, startPoint y: 131, endPoint x: 664, endPoint y: 253, distance: 127.9
click at [664, 139] on div "August 19th 2025 ‹ August 2025 › Su Mo Tu We Th Fr Sa 27 28 29 30 31 1 2 3 4 5 …" at bounding box center [737, 127] width 177 height 24
click at [664, 253] on td "17" at bounding box center [664, 249] width 23 height 19
type input "August 17th 2025"
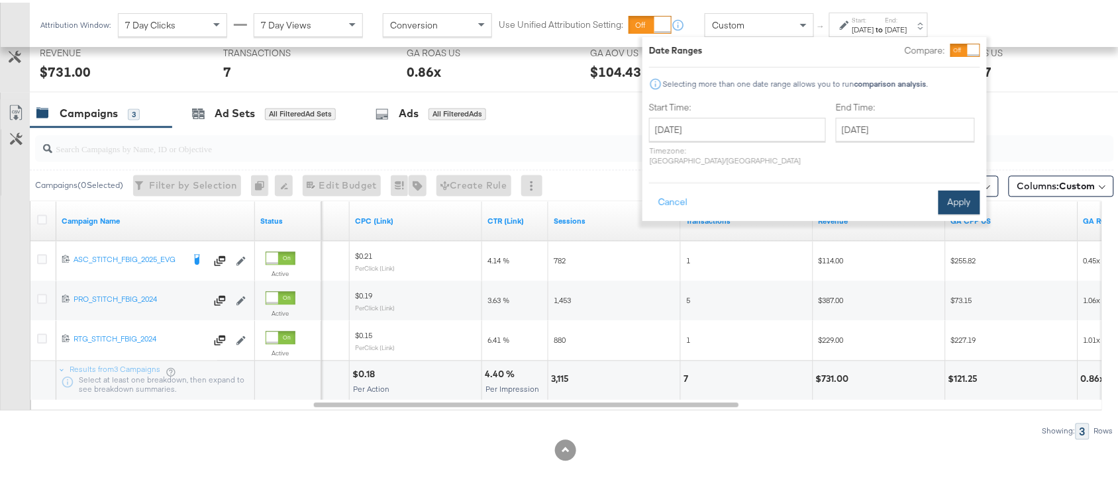
click at [951, 196] on button "Apply" at bounding box center [959, 200] width 42 height 24
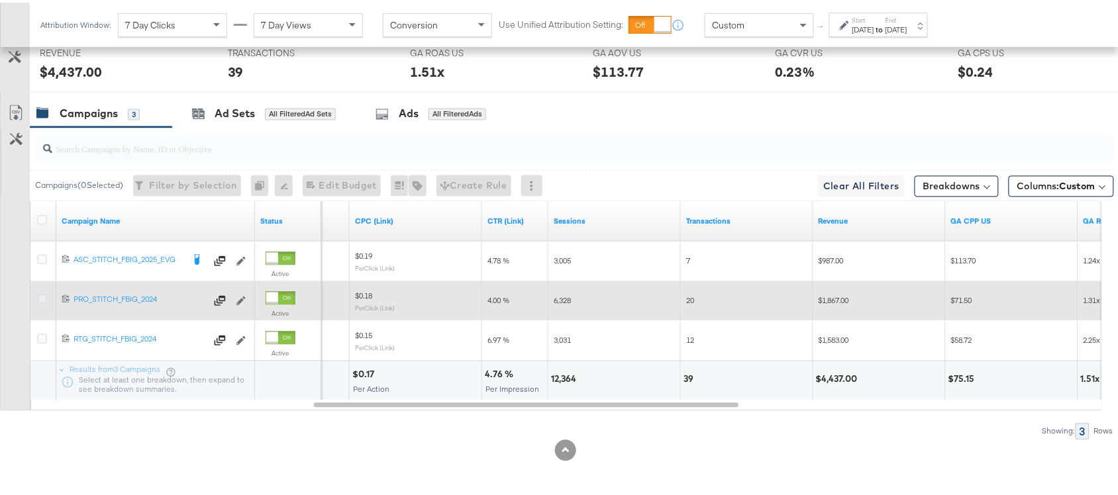
click at [42, 296] on icon at bounding box center [42, 297] width 10 height 10
click at [0, 0] on input "checkbox" at bounding box center [0, 0] width 0 height 0
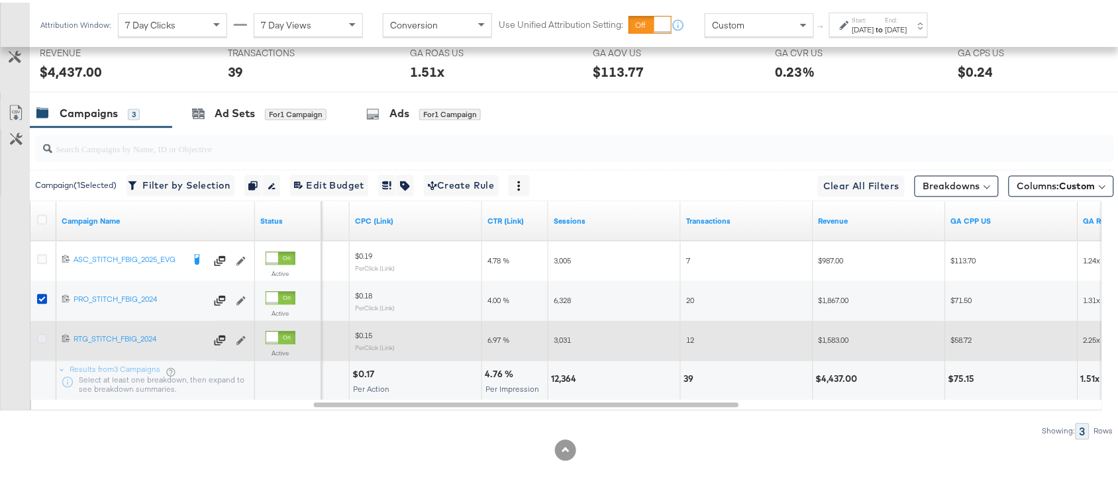
click at [38, 336] on icon at bounding box center [42, 337] width 10 height 10
click at [0, 0] on input "checkbox" at bounding box center [0, 0] width 0 height 0
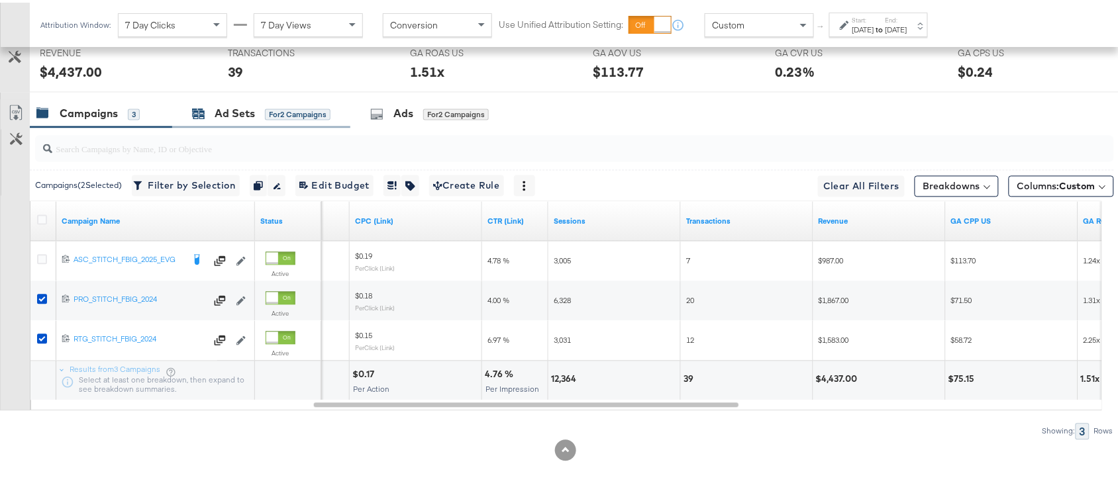
click at [228, 105] on div "Ad Sets" at bounding box center [235, 111] width 40 height 15
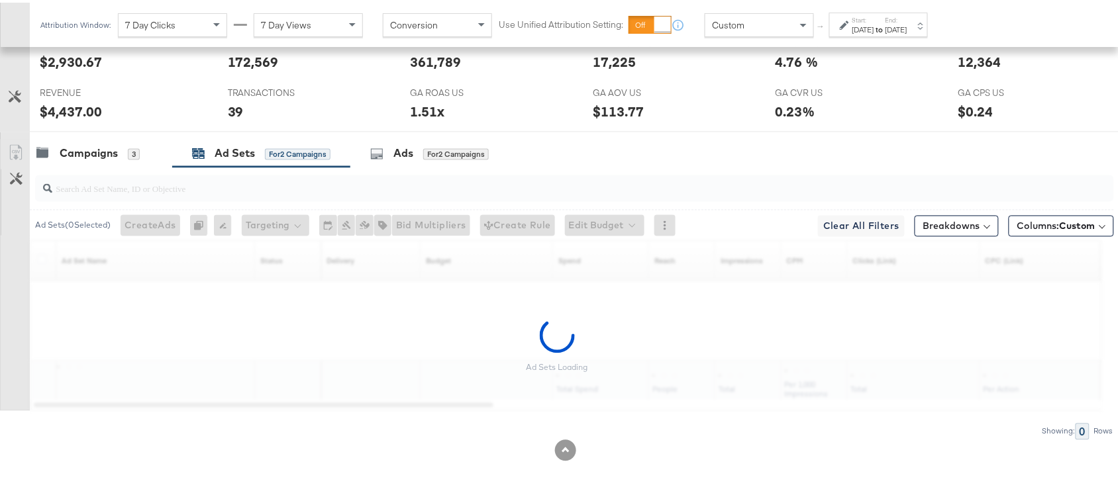
click at [907, 15] on div "Start: Aug 17th 2025 to End: Aug 19th 2025" at bounding box center [879, 22] width 55 height 19
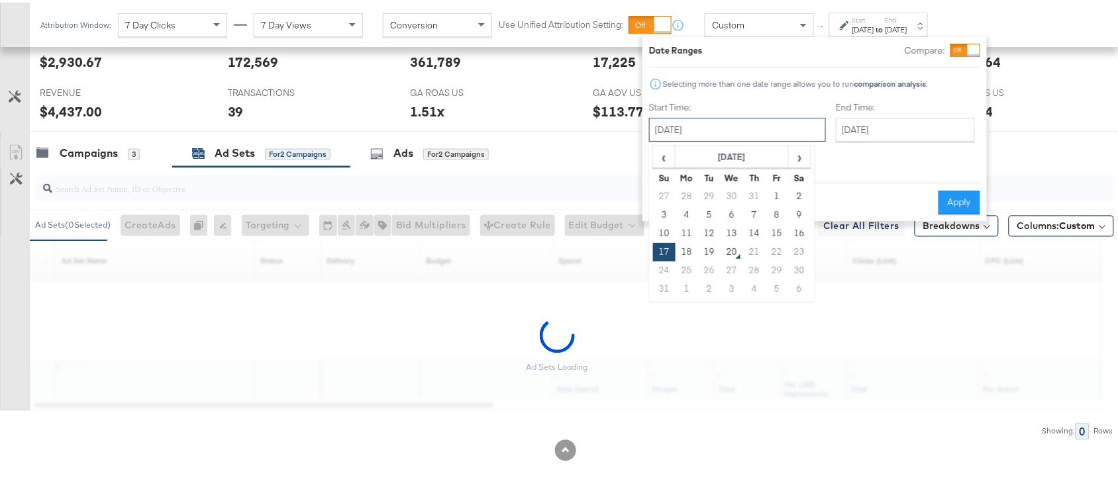
click at [730, 129] on input "August 17th 2025" at bounding box center [737, 127] width 177 height 24
click at [689, 256] on td "18" at bounding box center [686, 249] width 23 height 19
type input "[DATE]"
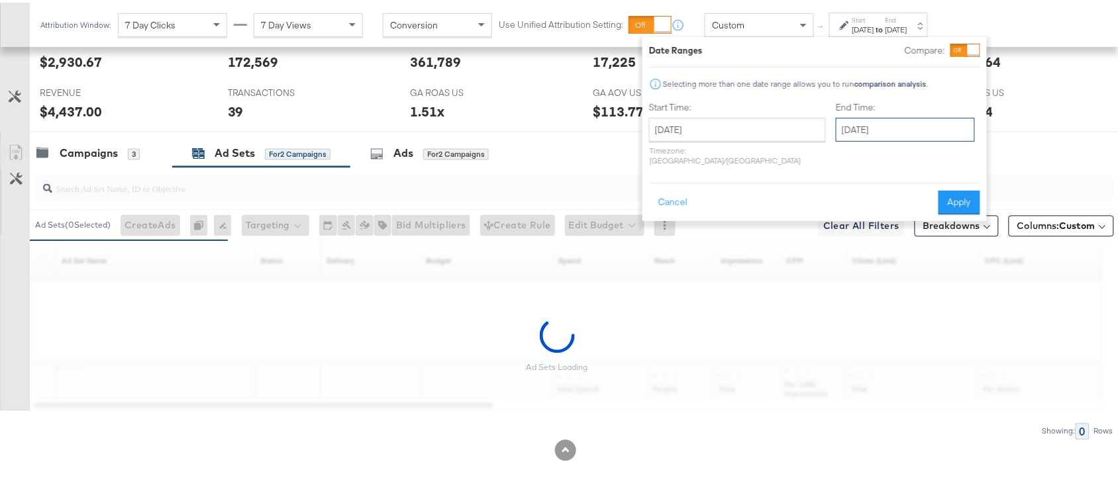
click at [865, 126] on input "[DATE]" at bounding box center [905, 127] width 139 height 24
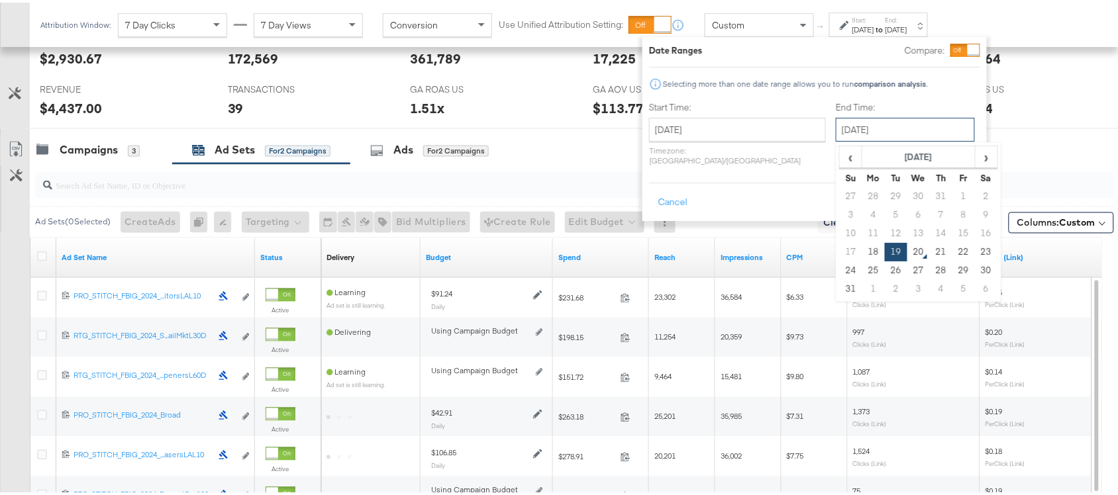
click at [848, 121] on input "[DATE]" at bounding box center [905, 127] width 139 height 24
click at [862, 252] on td "18" at bounding box center [873, 249] width 23 height 19
type input "[DATE]"
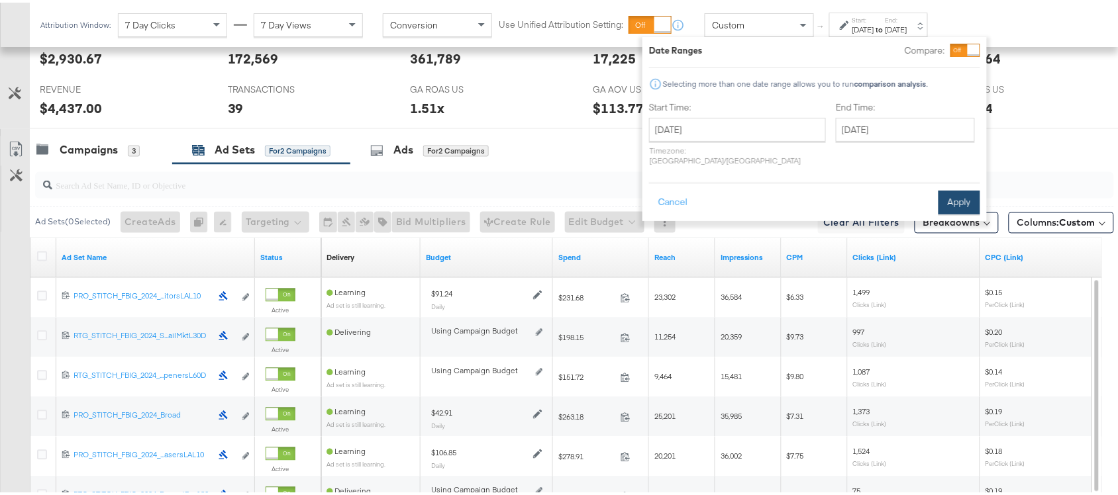
click at [953, 189] on button "Apply" at bounding box center [959, 200] width 42 height 24
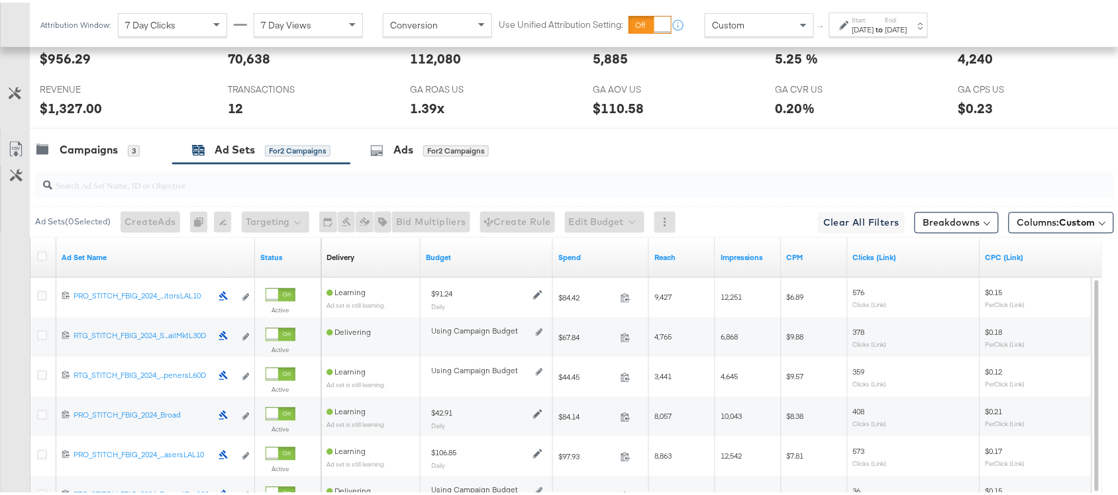
scroll to position [849, 0]
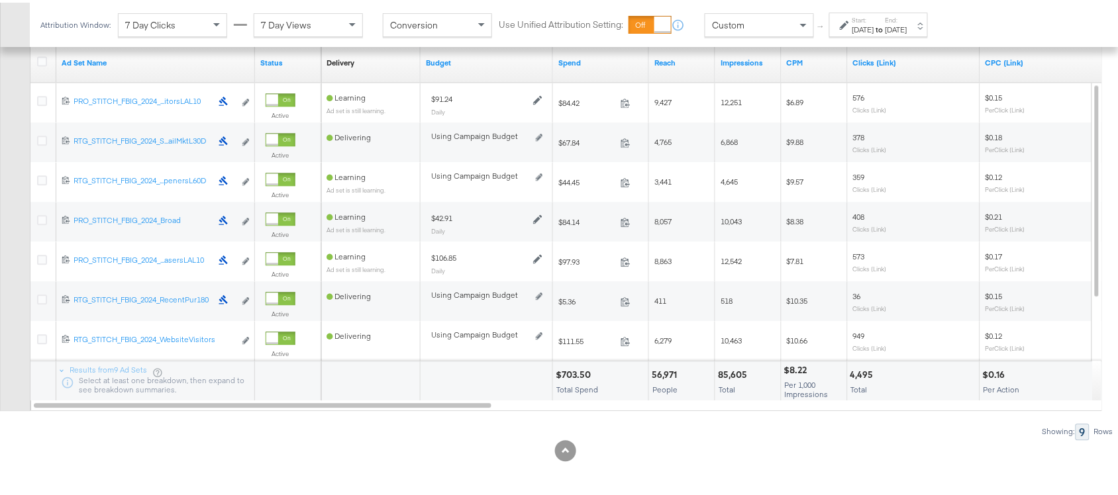
click at [567, 368] on div "$703.50" at bounding box center [575, 372] width 39 height 13
click at [726, 371] on div "85,605" at bounding box center [734, 372] width 33 height 13
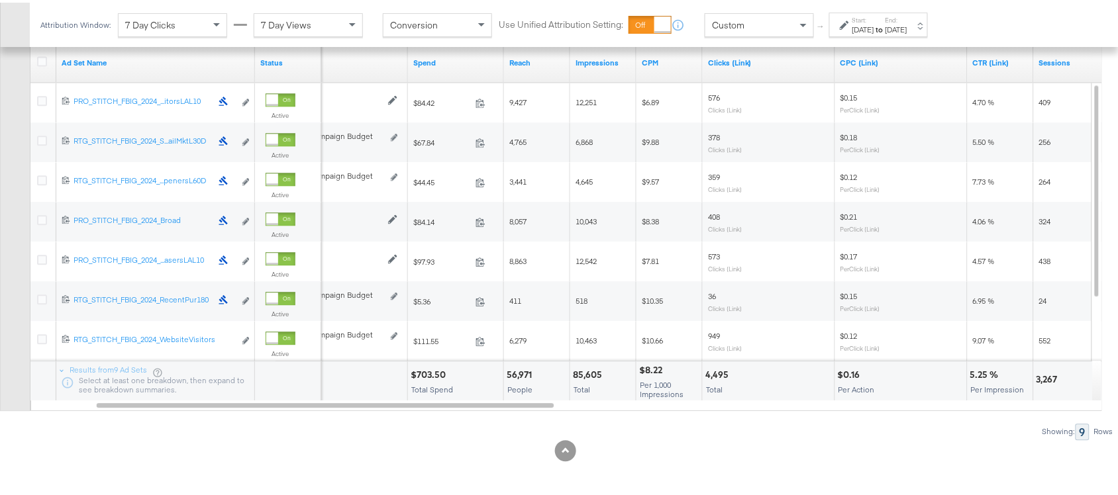
click at [710, 373] on div "4,495" at bounding box center [718, 372] width 27 height 13
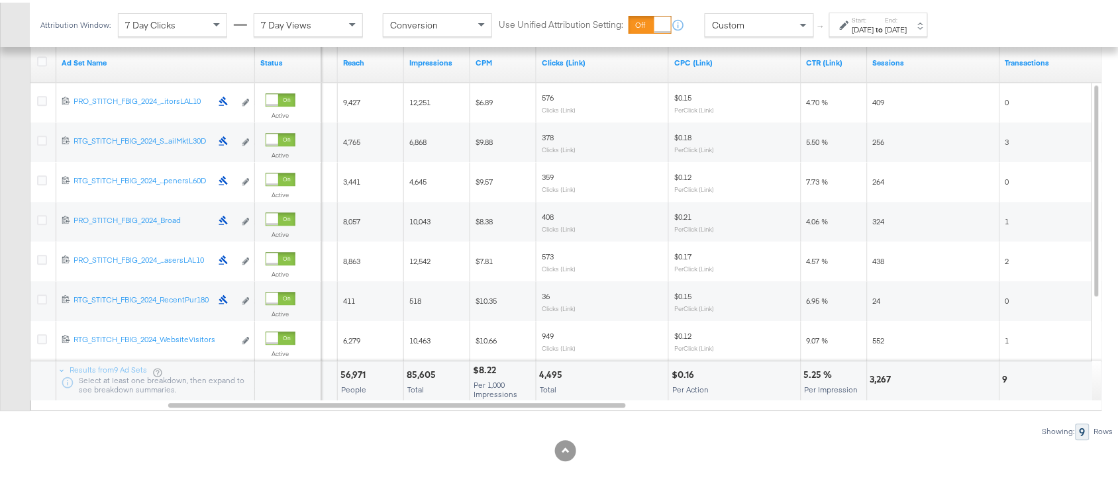
click at [874, 375] on div "3,267" at bounding box center [882, 377] width 25 height 13
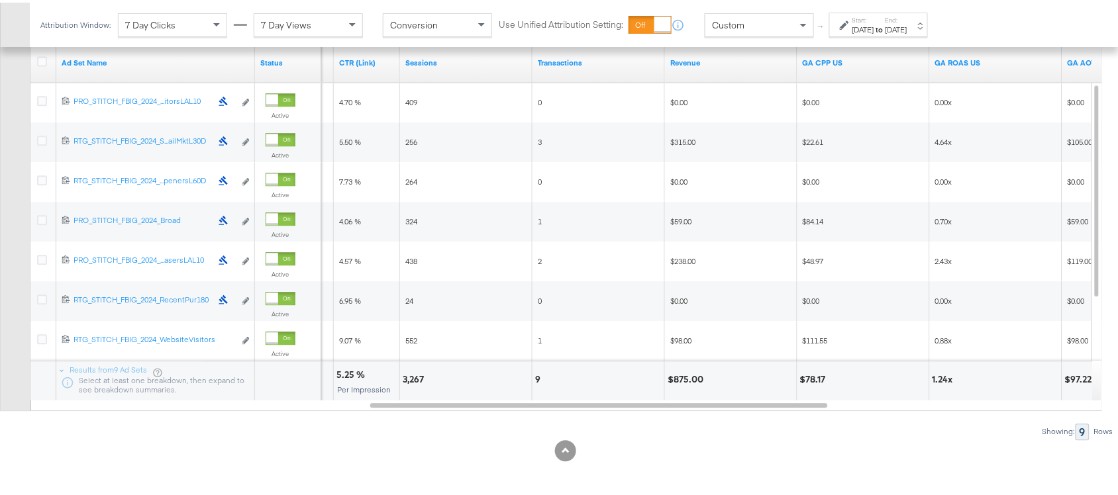
click at [537, 375] on div "9" at bounding box center [539, 377] width 9 height 13
click at [689, 377] on div "$875.00" at bounding box center [687, 377] width 40 height 13
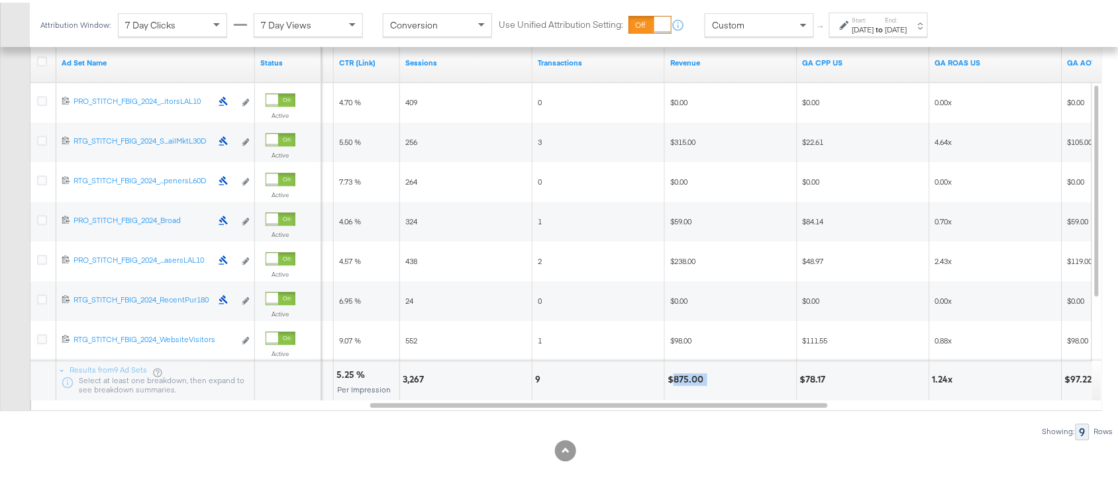
click at [689, 377] on div "$875.00" at bounding box center [687, 377] width 40 height 13
click at [885, 22] on strong "to" at bounding box center [879, 27] width 11 height 10
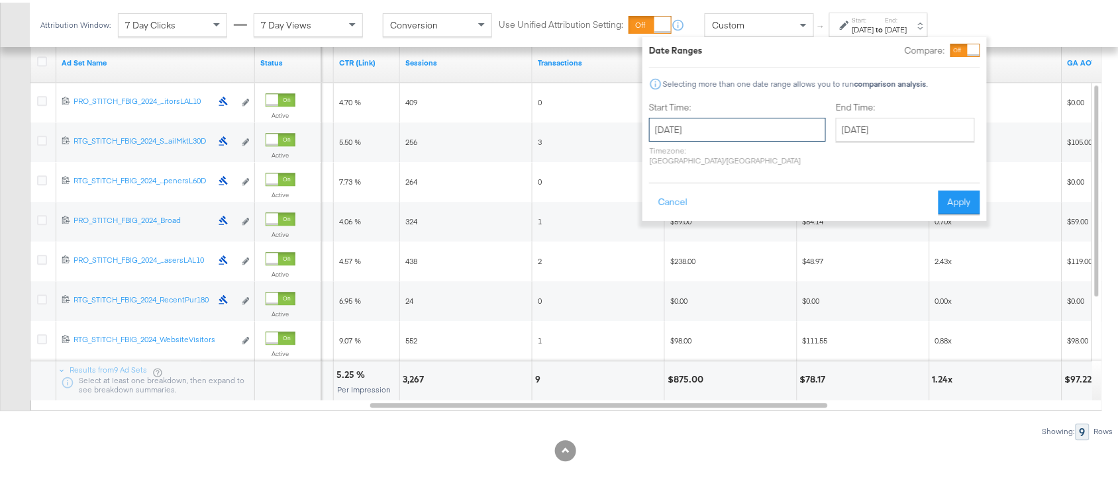
click at [704, 133] on input "[DATE]" at bounding box center [737, 127] width 177 height 24
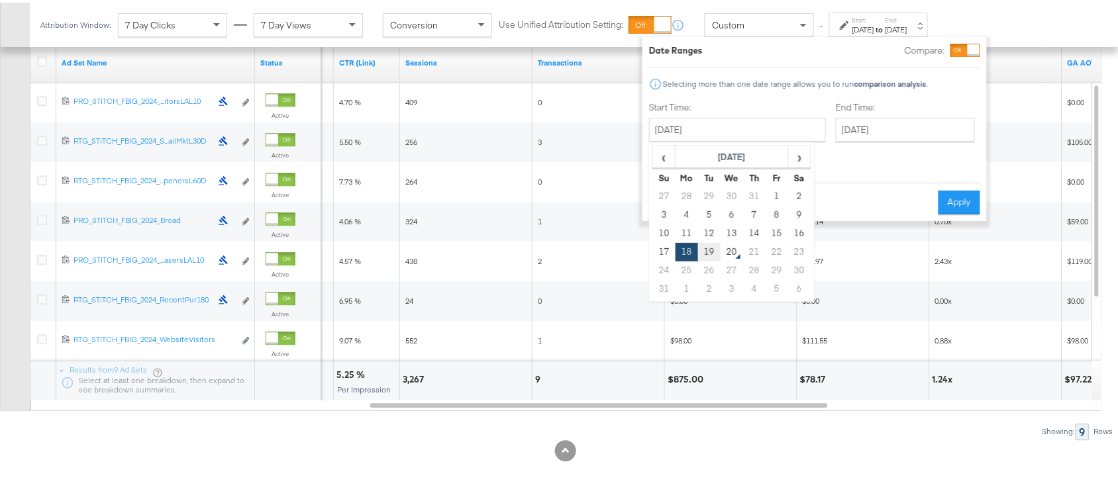
click at [708, 250] on td "19" at bounding box center [709, 249] width 23 height 19
type input "[DATE]"
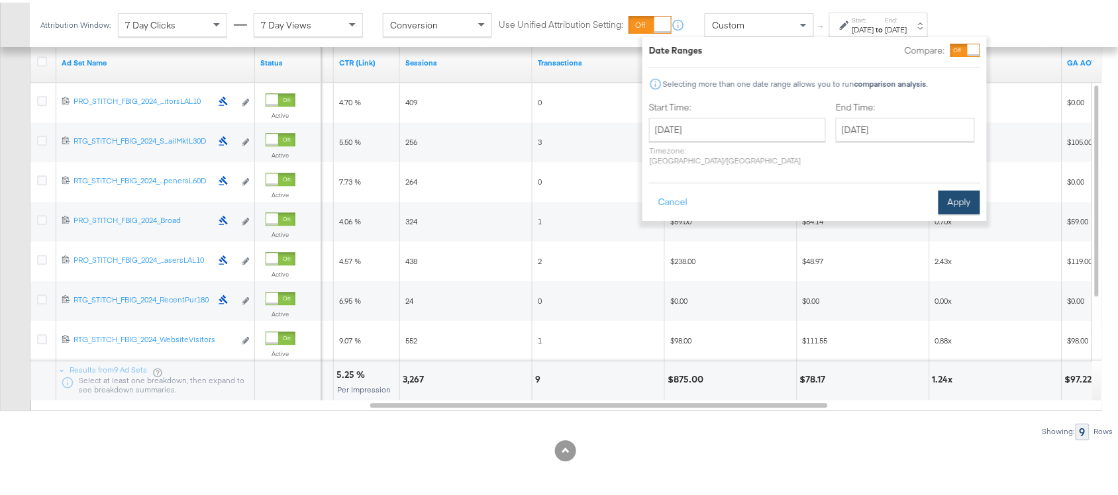
click at [950, 188] on button "Apply" at bounding box center [959, 200] width 42 height 24
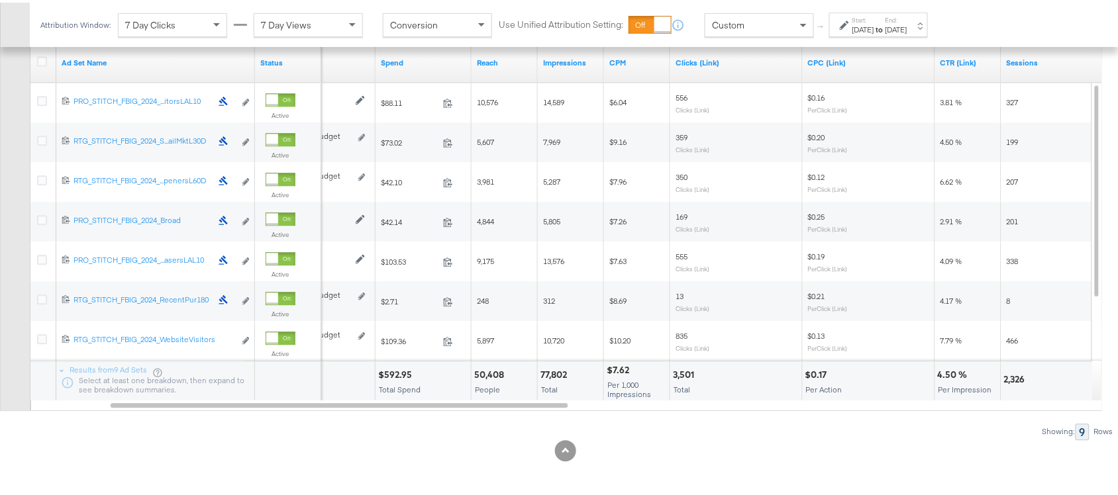
click at [397, 369] on div "$592.95" at bounding box center [397, 372] width 38 height 13
click at [545, 372] on div "77,802" at bounding box center [555, 372] width 30 height 13
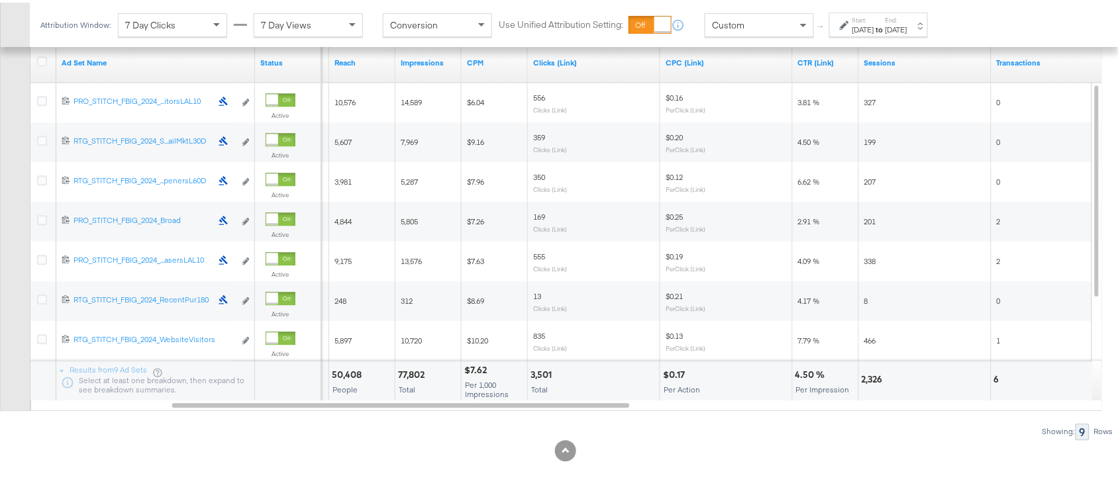
click at [543, 371] on div "3,501" at bounding box center [542, 372] width 25 height 13
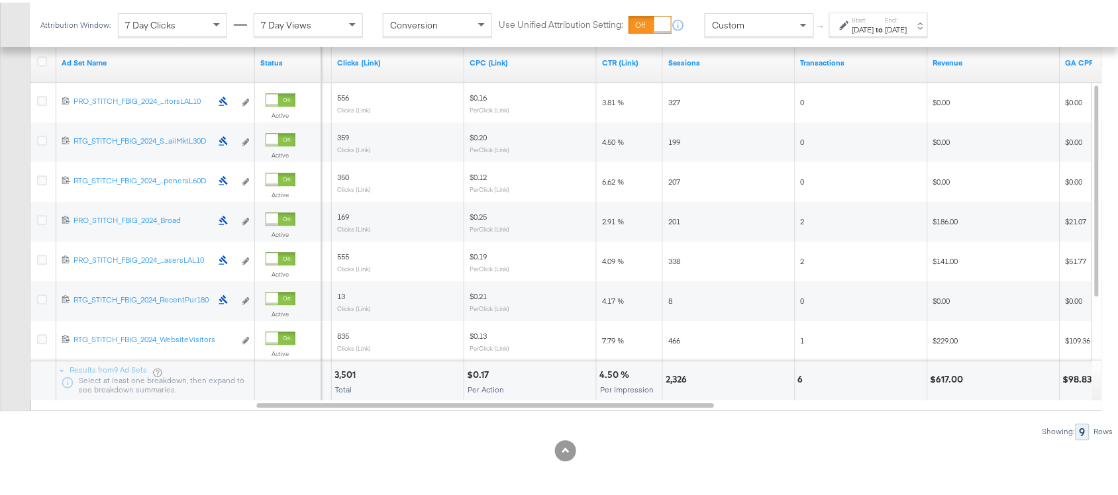
click at [676, 375] on div "2,326" at bounding box center [677, 377] width 25 height 13
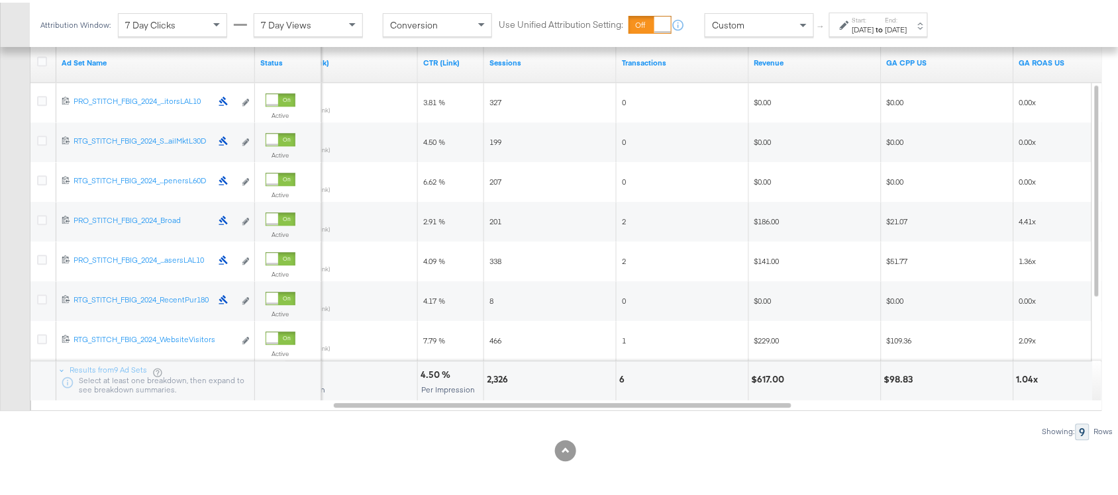
click at [622, 371] on div "6" at bounding box center [623, 377] width 9 height 13
click at [768, 375] on div "$617.00" at bounding box center [770, 377] width 37 height 13
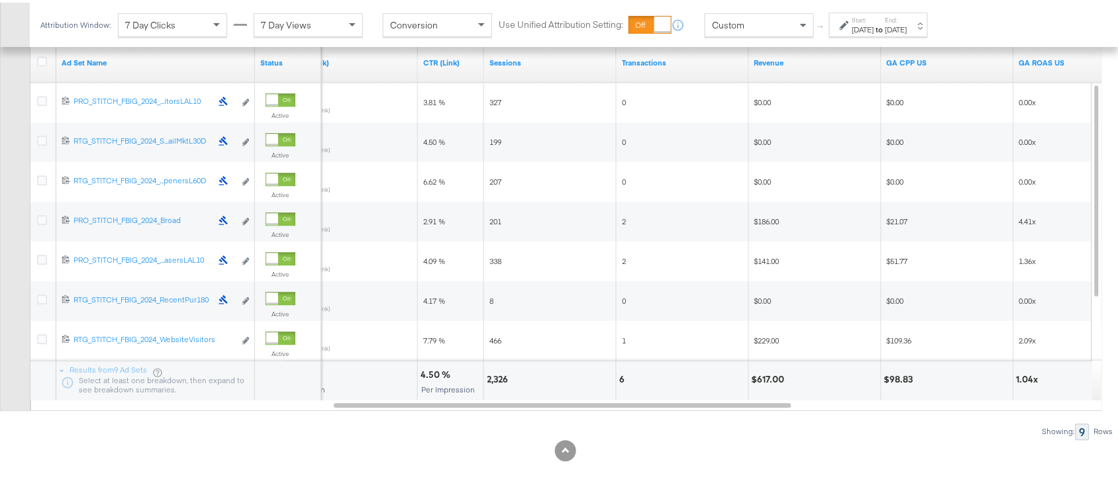
click at [874, 21] on label "Start:" at bounding box center [863, 17] width 22 height 9
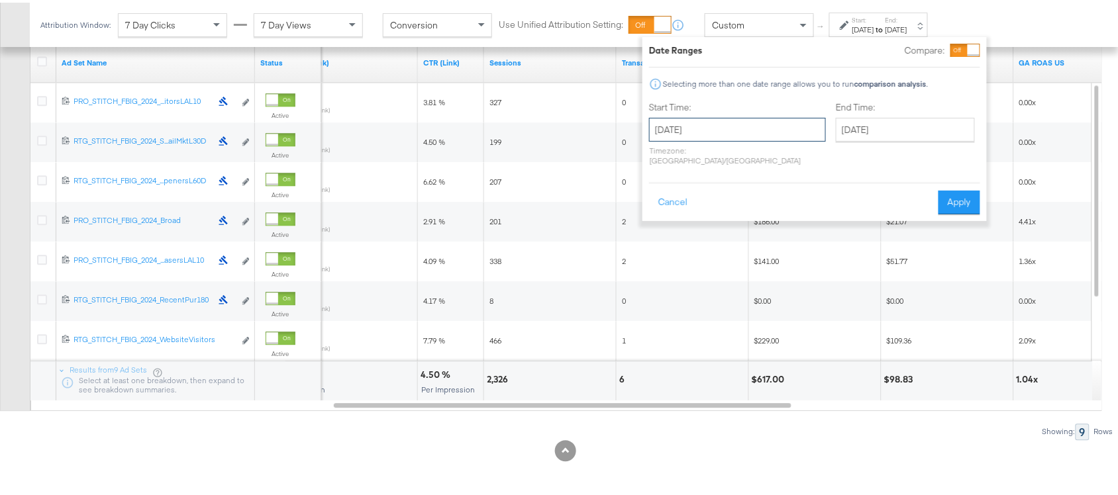
click at [710, 124] on input "[DATE]" at bounding box center [737, 127] width 177 height 24
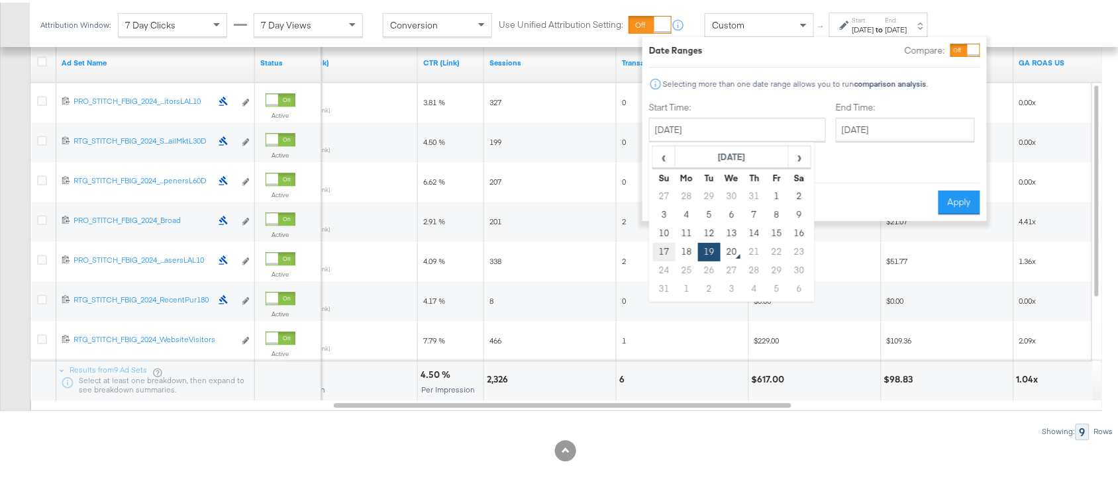
click at [663, 244] on td "17" at bounding box center [664, 249] width 23 height 19
type input "August 17th 2025"
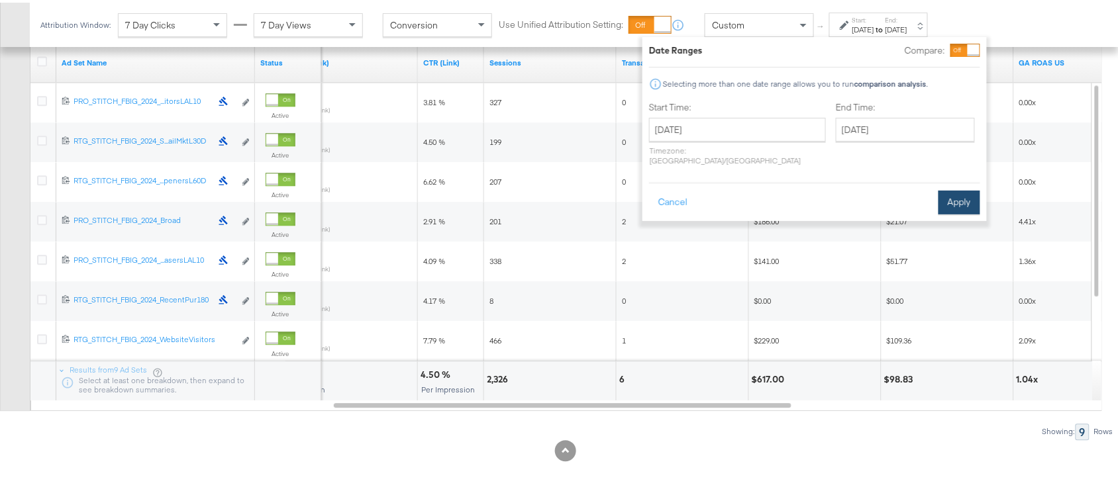
click at [955, 195] on button "Apply" at bounding box center [959, 200] width 42 height 24
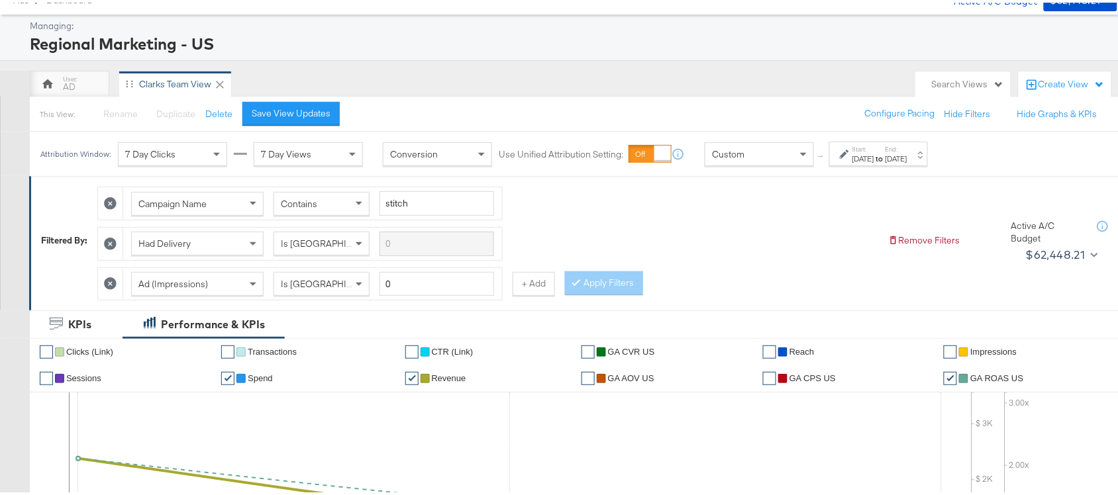
scroll to position [0, 0]
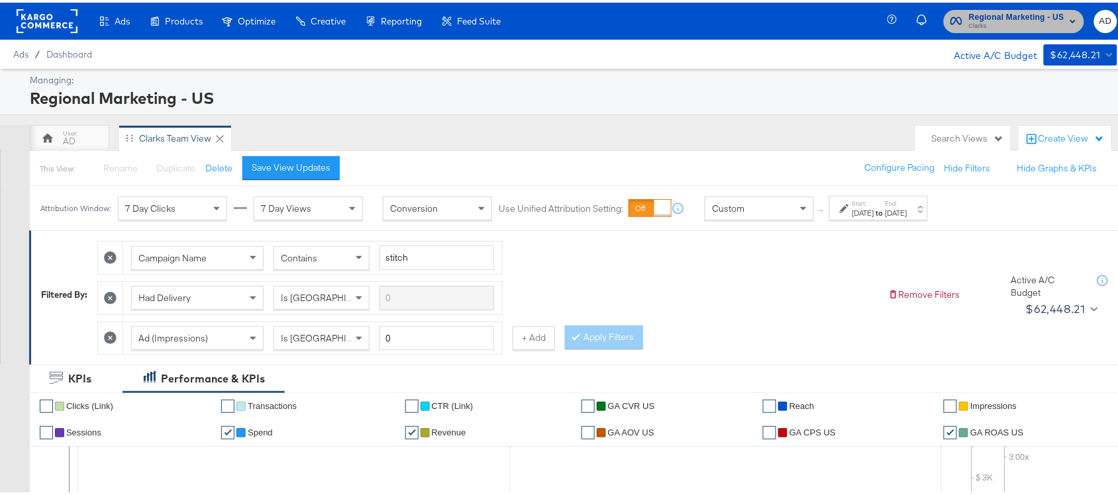
click at [985, 23] on span "Clarks" at bounding box center [1016, 24] width 95 height 11
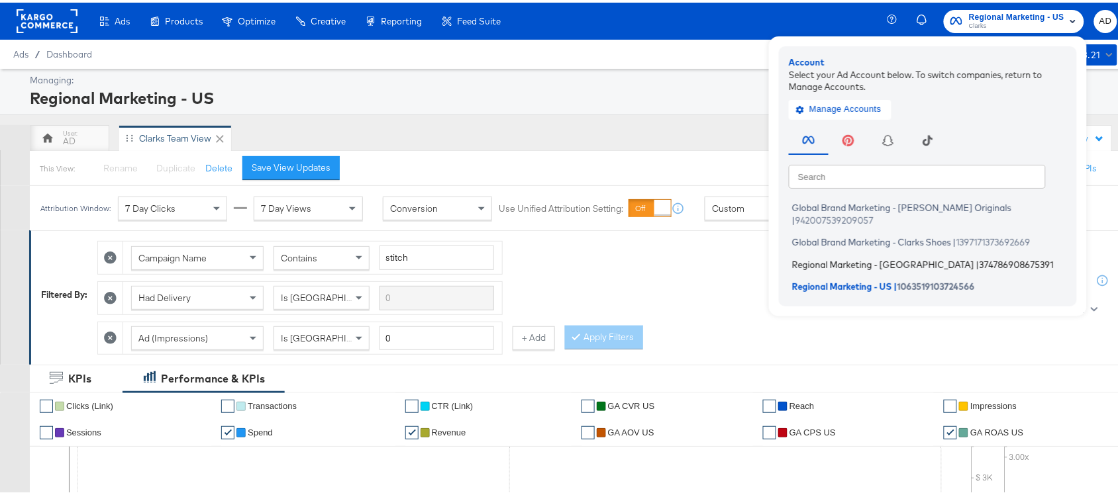
click at [853, 256] on span "Regional Marketing - CA" at bounding box center [883, 261] width 182 height 11
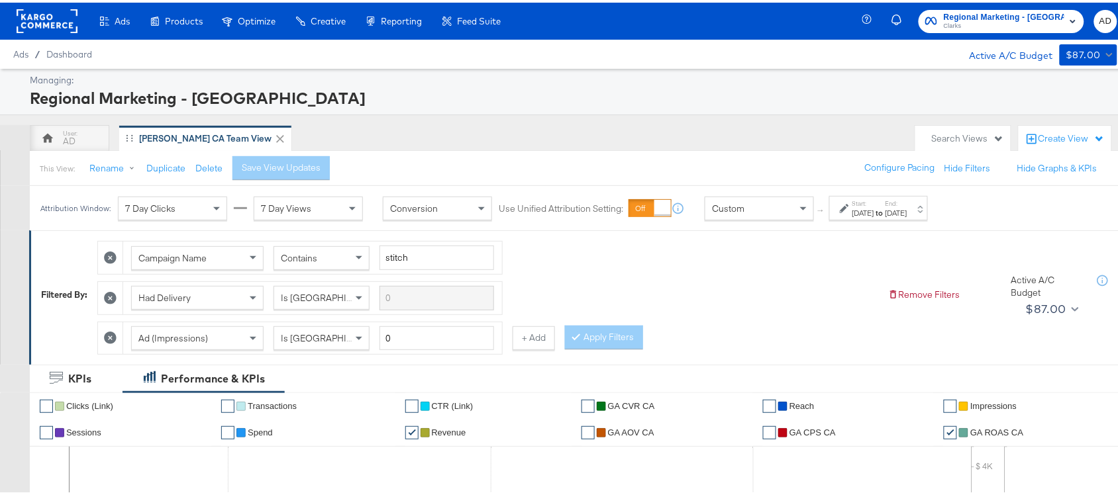
click at [907, 203] on label "End:" at bounding box center [896, 201] width 22 height 9
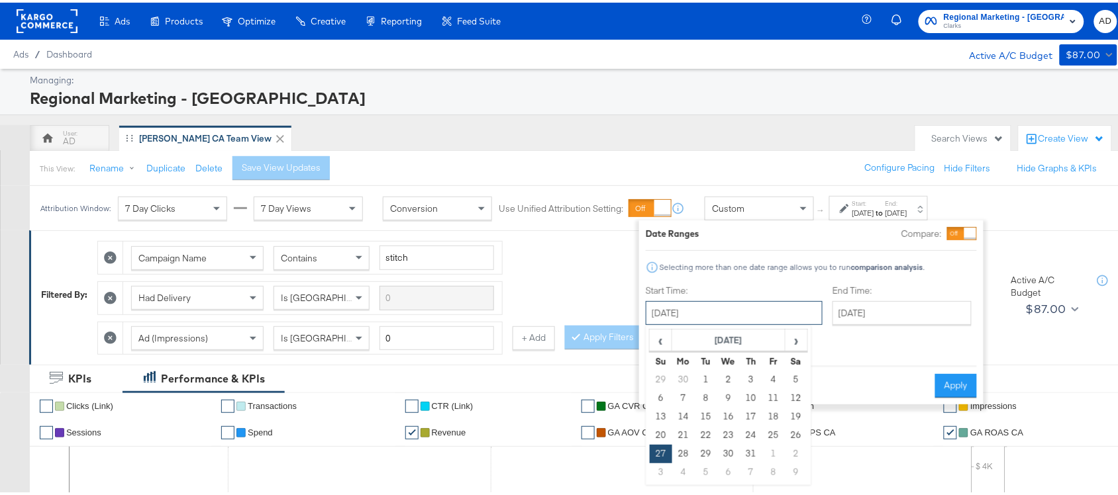
click at [726, 311] on input "[DATE]" at bounding box center [734, 311] width 177 height 24
click at [802, 336] on span "›" at bounding box center [796, 338] width 21 height 20
click at [686, 432] on td "18" at bounding box center [683, 433] width 23 height 19
type input "[DATE]"
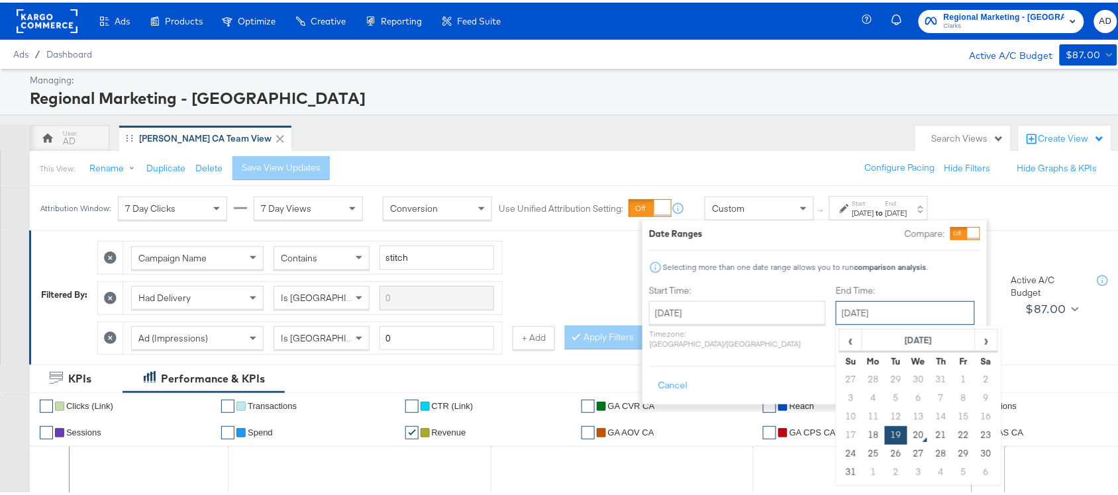
click at [841, 313] on input "[DATE]" at bounding box center [905, 311] width 139 height 24
click at [862, 439] on td "18" at bounding box center [873, 433] width 23 height 19
type input "[DATE]"
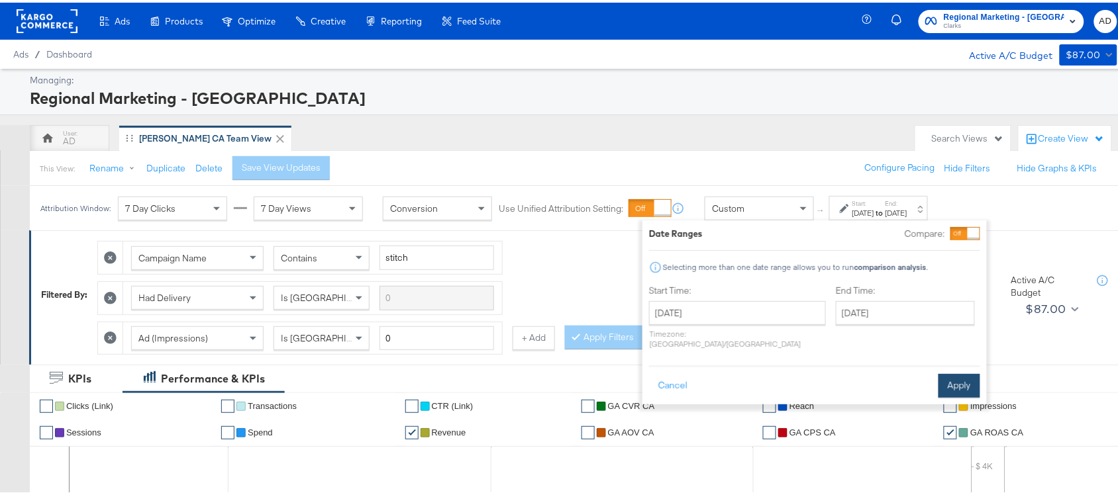
click at [963, 371] on button "Apply" at bounding box center [959, 383] width 42 height 24
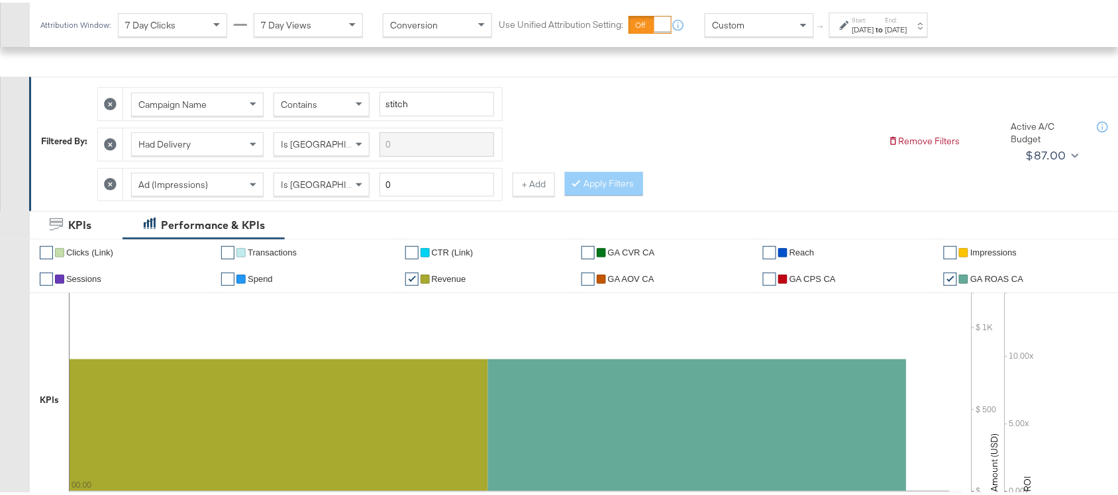
scroll to position [650, 0]
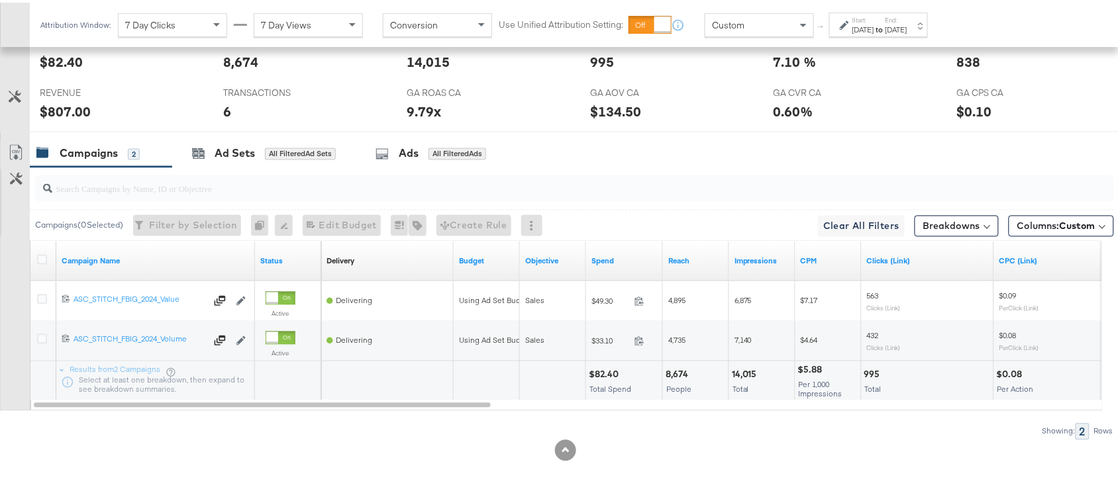
click at [601, 369] on div "$82.40" at bounding box center [606, 372] width 34 height 13
copy div "82.40"
click at [601, 369] on div "$82.40" at bounding box center [606, 372] width 34 height 13
click at [746, 374] on div "14,015" at bounding box center [746, 372] width 29 height 13
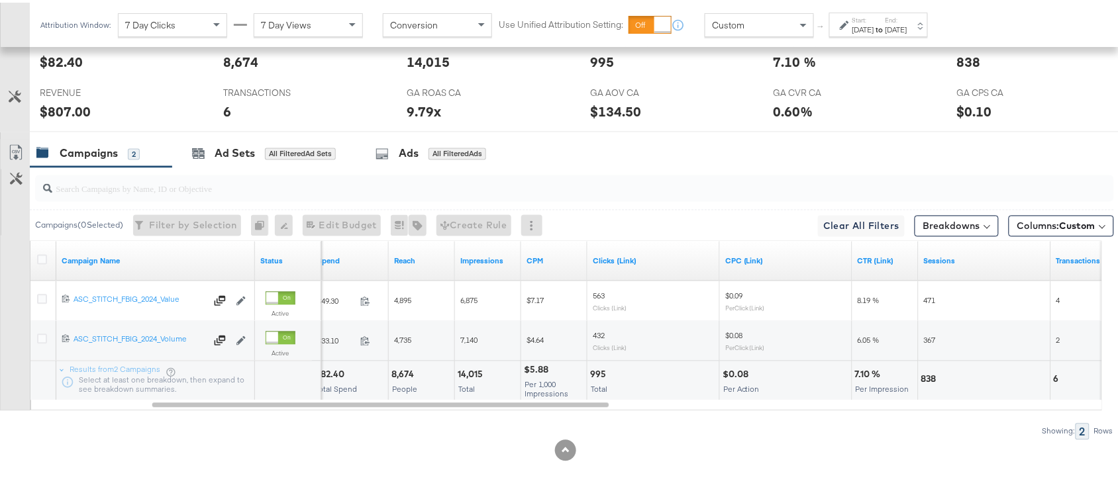
click at [586, 368] on div "$5.88 Per 1,000 Impressions" at bounding box center [554, 379] width 66 height 40
click at [597, 369] on div "995" at bounding box center [600, 372] width 20 height 13
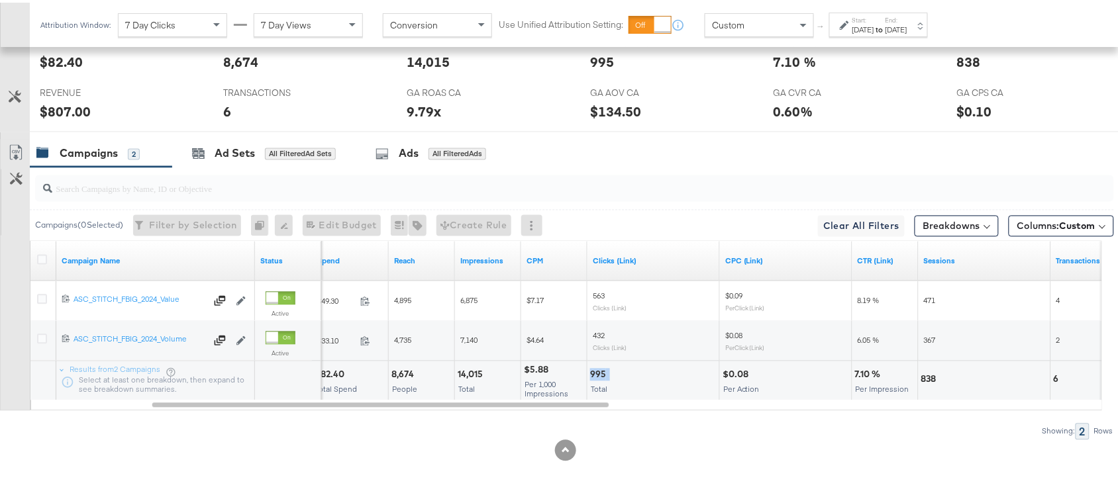
copy div "995"
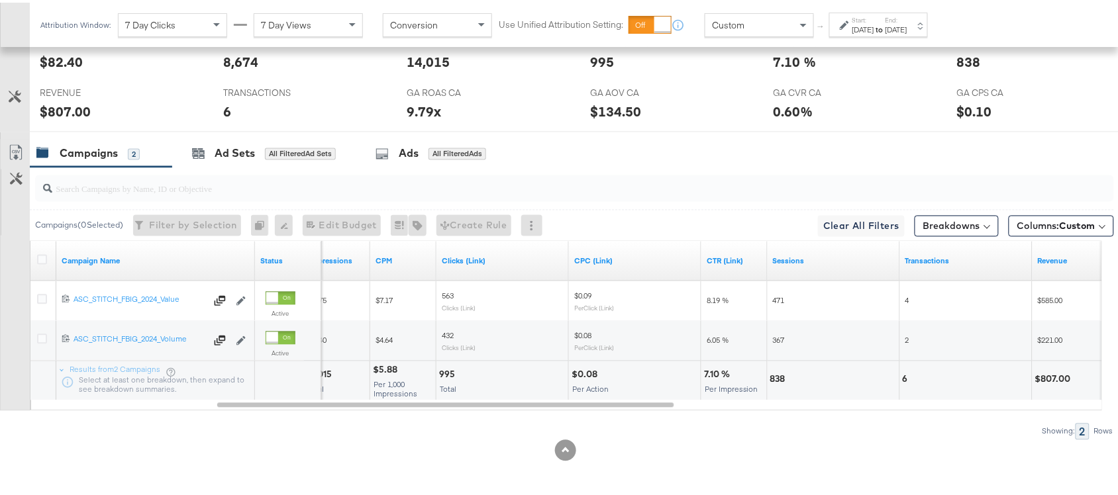
click at [775, 378] on div "838" at bounding box center [779, 377] width 19 height 13
copy div "838"
click at [775, 378] on div "838" at bounding box center [779, 377] width 19 height 13
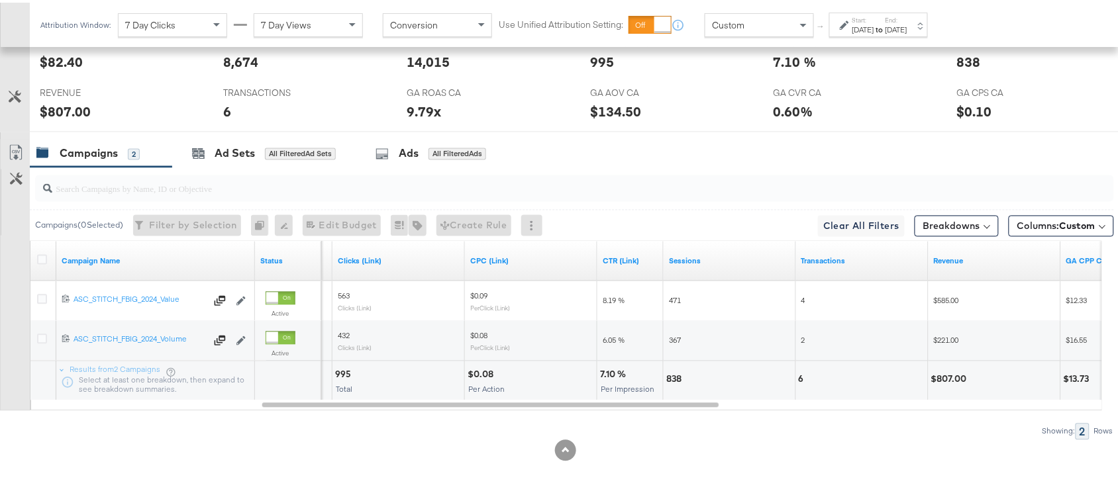
click at [801, 376] on div "6" at bounding box center [803, 377] width 9 height 13
copy div "6"
click at [948, 374] on div "$807.00" at bounding box center [951, 377] width 40 height 13
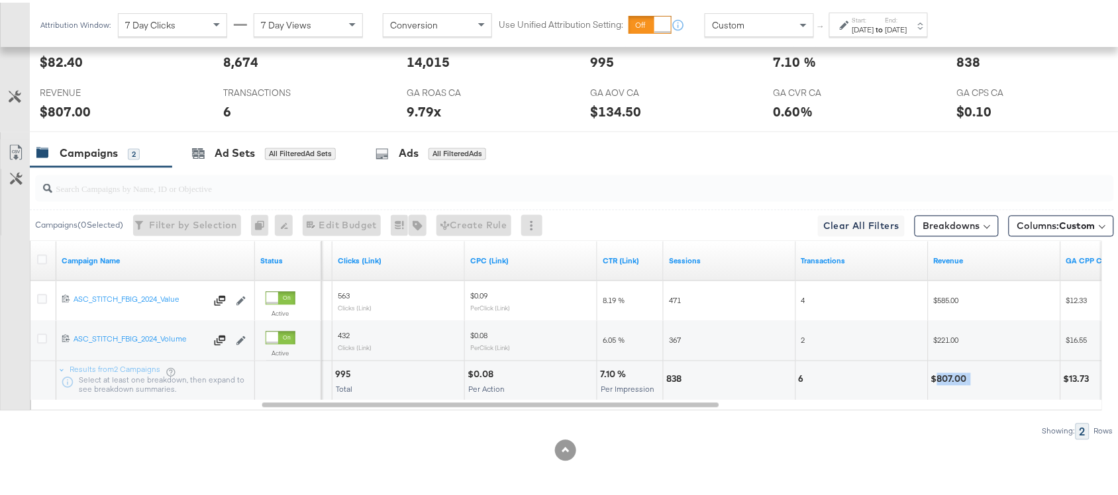
copy div "807.00"
click at [948, 374] on div "$807.00" at bounding box center [951, 377] width 40 height 13
click at [874, 19] on label "Start:" at bounding box center [863, 17] width 22 height 9
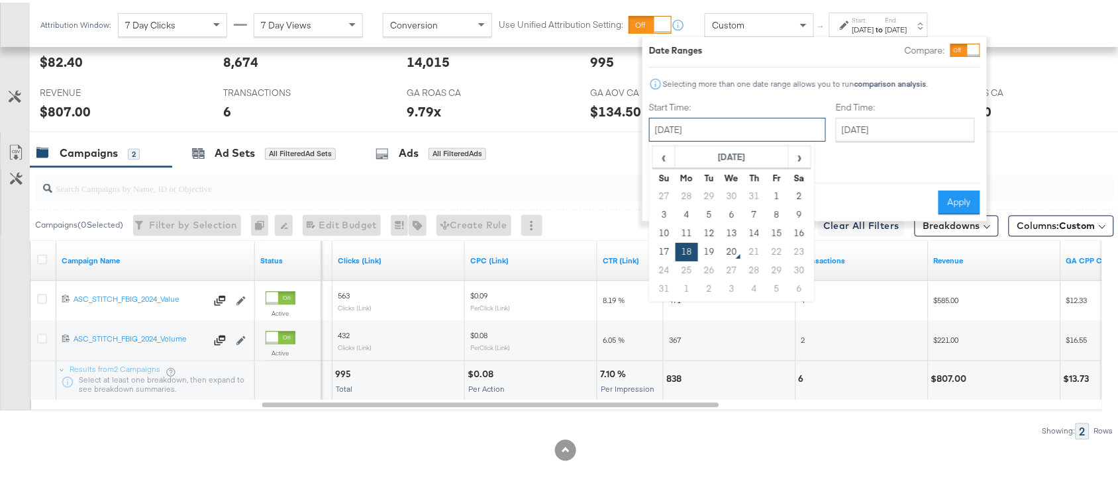
click at [718, 134] on input "[DATE]" at bounding box center [737, 127] width 177 height 24
click at [710, 250] on td "19" at bounding box center [709, 249] width 23 height 19
type input "[DATE]"
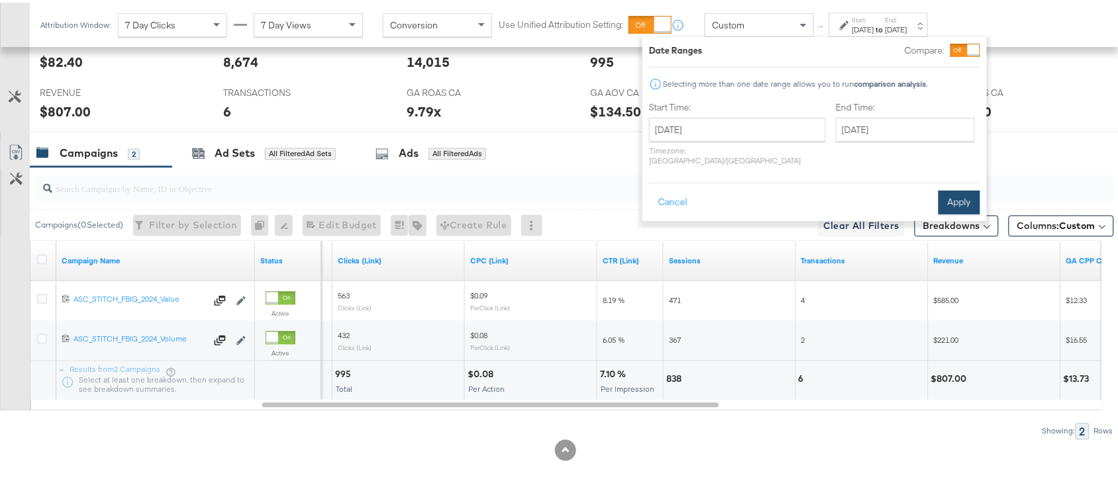
click at [961, 188] on button "Apply" at bounding box center [959, 200] width 42 height 24
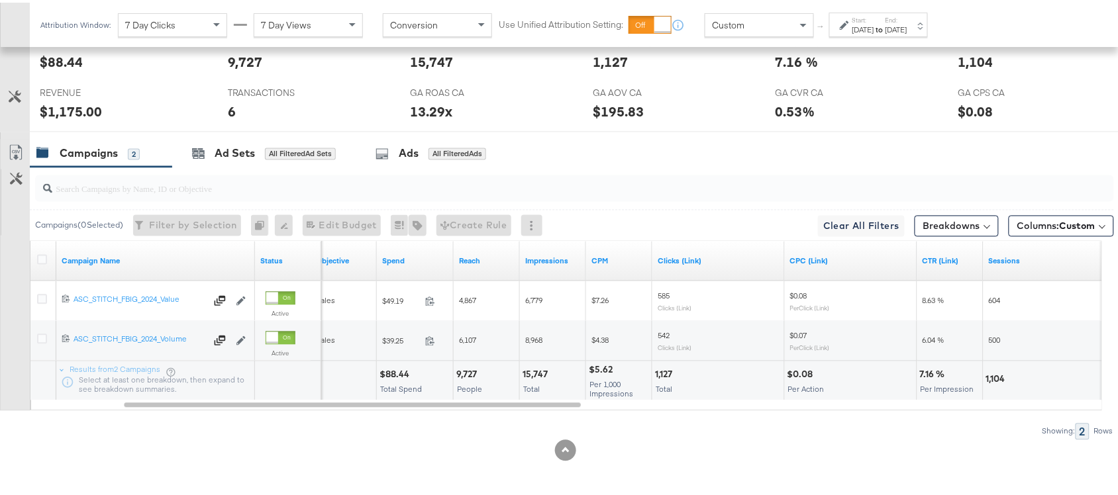
click at [395, 372] on div "$88.44" at bounding box center [396, 372] width 34 height 13
copy div "88.44"
click at [395, 372] on div "$88.44" at bounding box center [396, 372] width 34 height 13
click at [530, 369] on div "15,747" at bounding box center [536, 372] width 29 height 13
copy div "15,747"
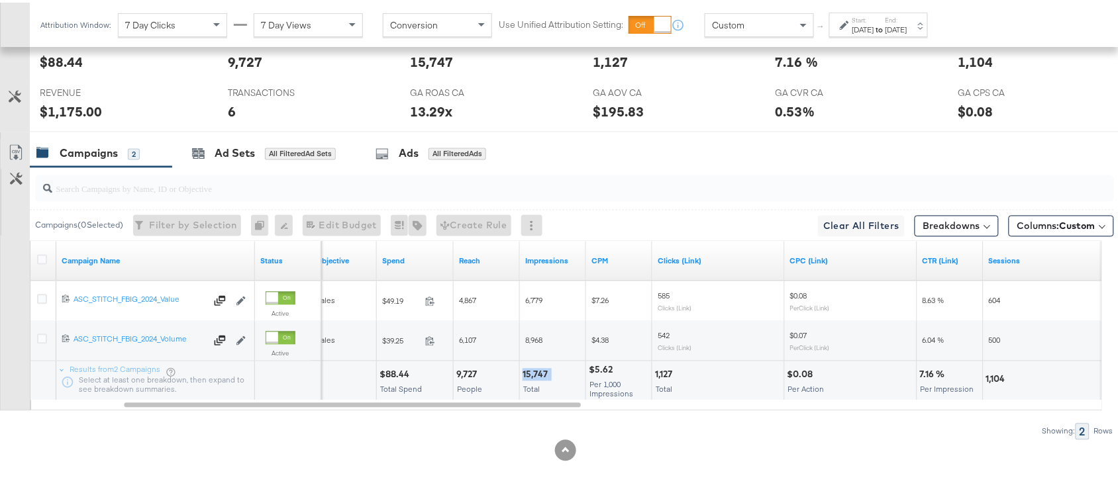
click at [530, 369] on div "15,747" at bounding box center [536, 372] width 29 height 13
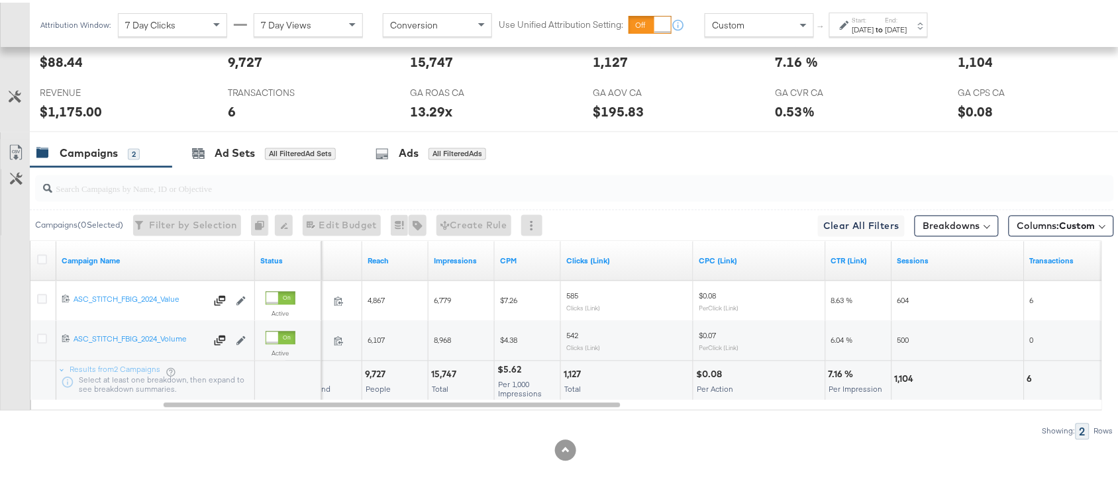
click at [566, 371] on div "1,127" at bounding box center [573, 372] width 21 height 13
copy div "1,127"
click at [566, 371] on div "1,127" at bounding box center [573, 372] width 21 height 13
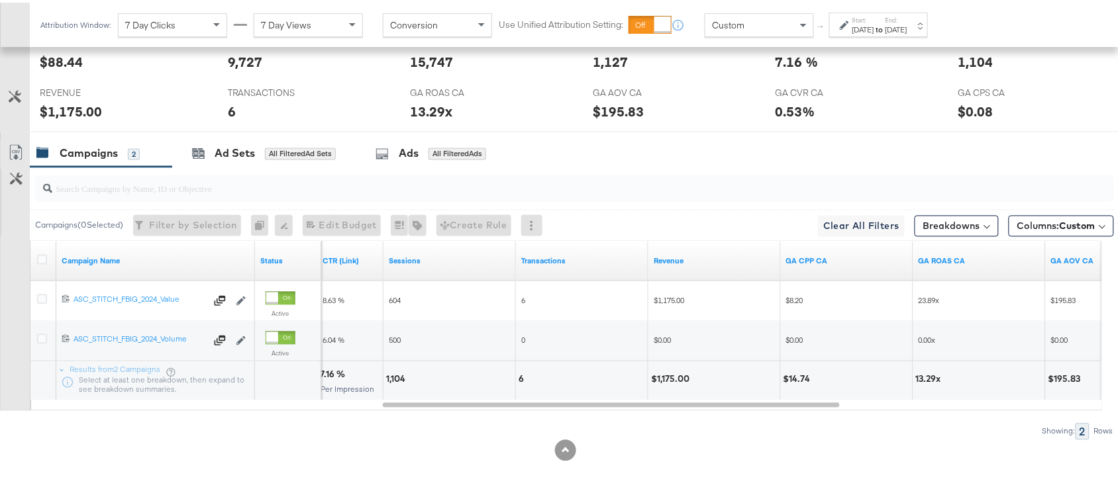
click at [392, 376] on div "1,104" at bounding box center [397, 377] width 23 height 13
copy div "1,104"
click at [392, 376] on div "1,104" at bounding box center [397, 377] width 23 height 13
click at [518, 376] on div "6" at bounding box center [522, 377] width 9 height 13
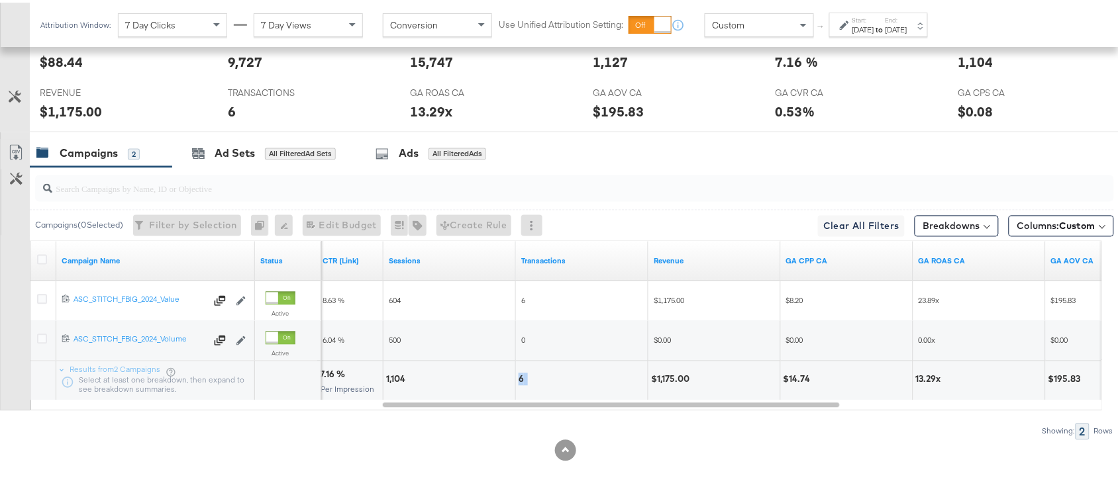
copy div "6"
click at [518, 376] on div "6" at bounding box center [522, 377] width 9 height 13
click at [675, 373] on div "$1,175.00" at bounding box center [672, 377] width 42 height 13
click at [874, 27] on div "[DATE]" at bounding box center [863, 27] width 22 height 11
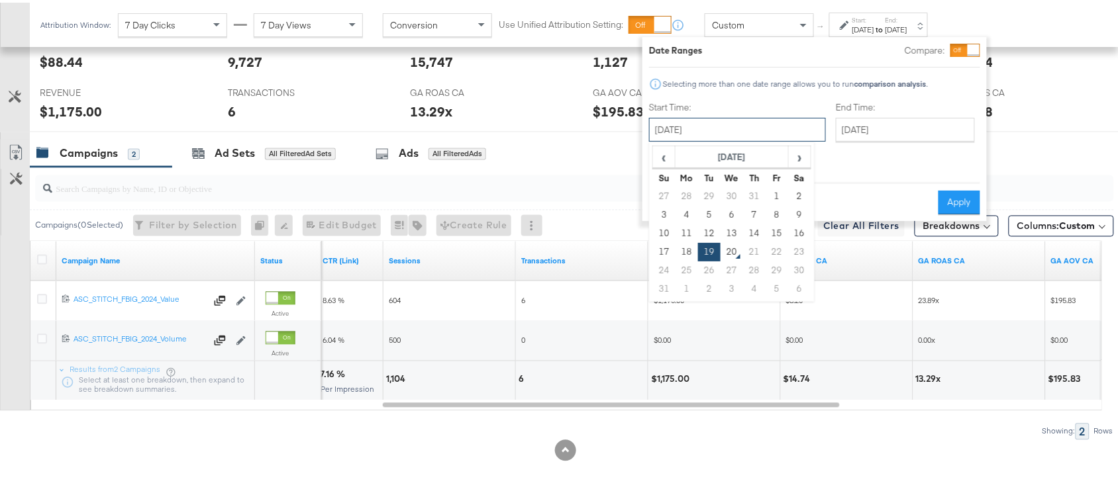
click at [705, 130] on input "[DATE]" at bounding box center [737, 127] width 177 height 24
click at [664, 246] on td "17" at bounding box center [664, 249] width 23 height 19
type input "August 17th 2025"
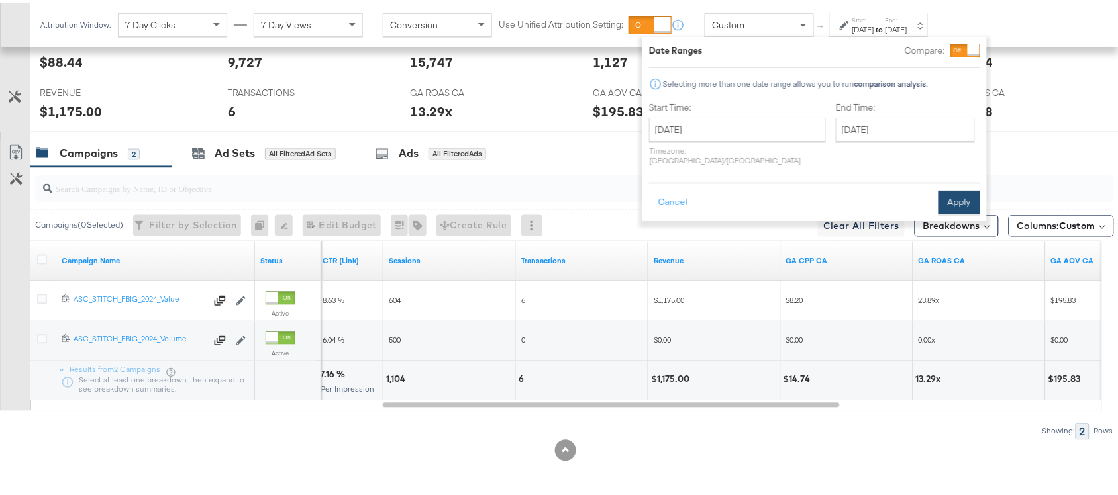
click at [963, 188] on button "Apply" at bounding box center [959, 200] width 42 height 24
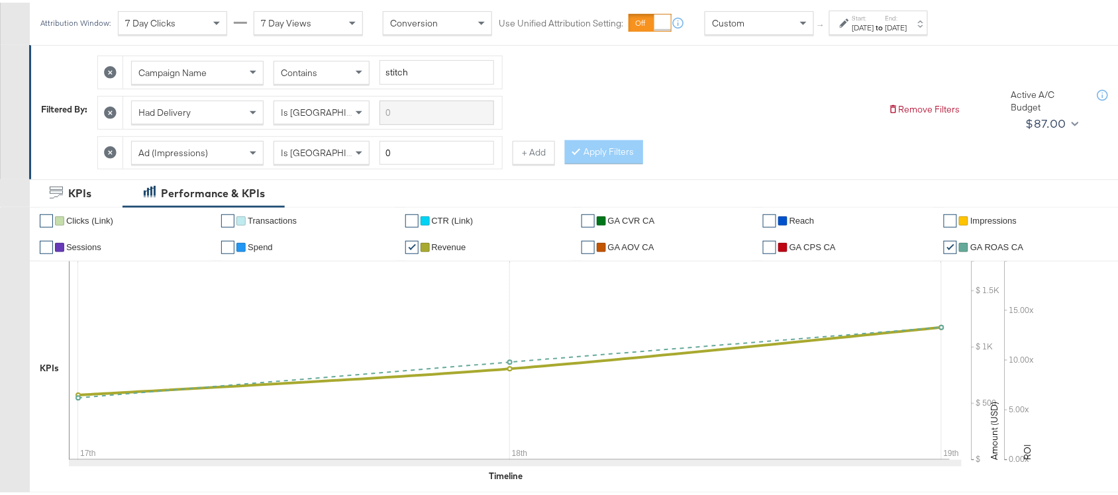
scroll to position [0, 0]
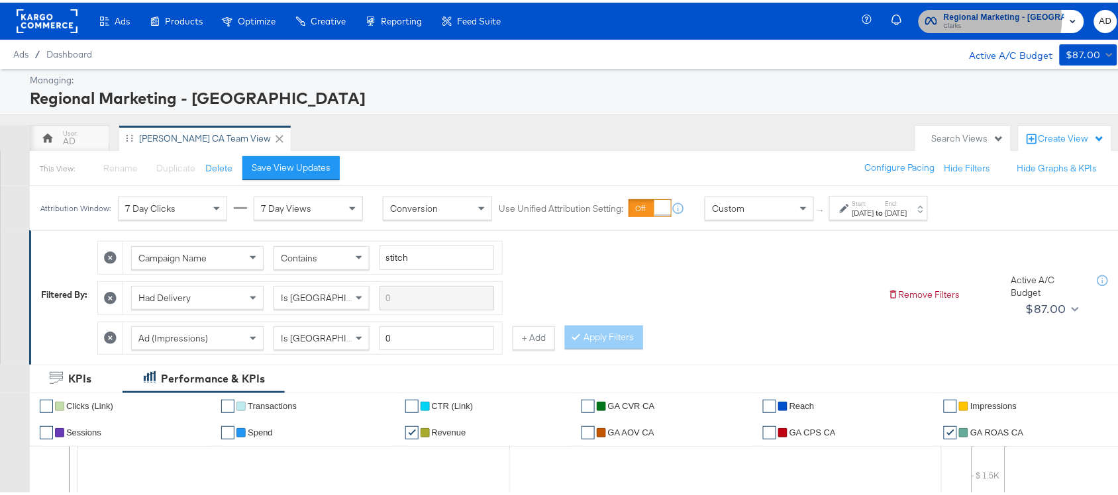
click at [1002, 17] on span "Regional Marketing - CA" at bounding box center [1004, 15] width 121 height 14
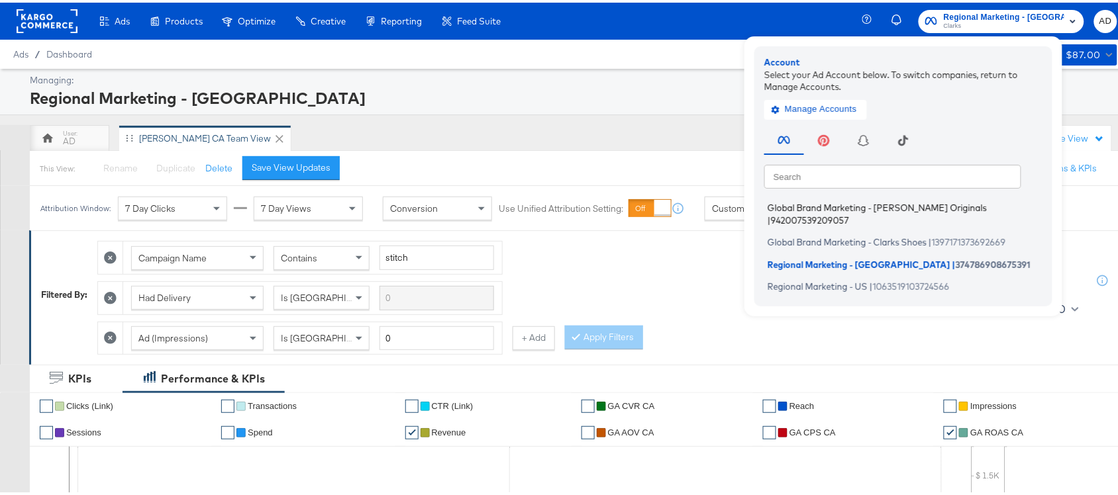
click at [836, 203] on span "Global Brand Marketing - Clarks Originals" at bounding box center [876, 205] width 219 height 11
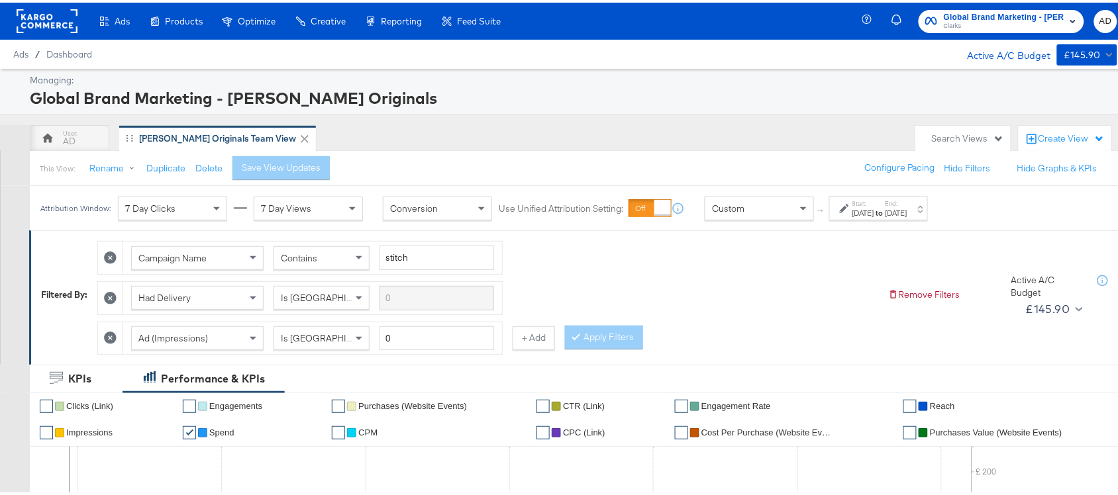
click at [955, 32] on div "Global Brand Marketing - [PERSON_NAME] Originals [PERSON_NAME] AD" at bounding box center [999, 18] width 264 height 37
click at [907, 209] on div "[DATE]" at bounding box center [896, 210] width 22 height 11
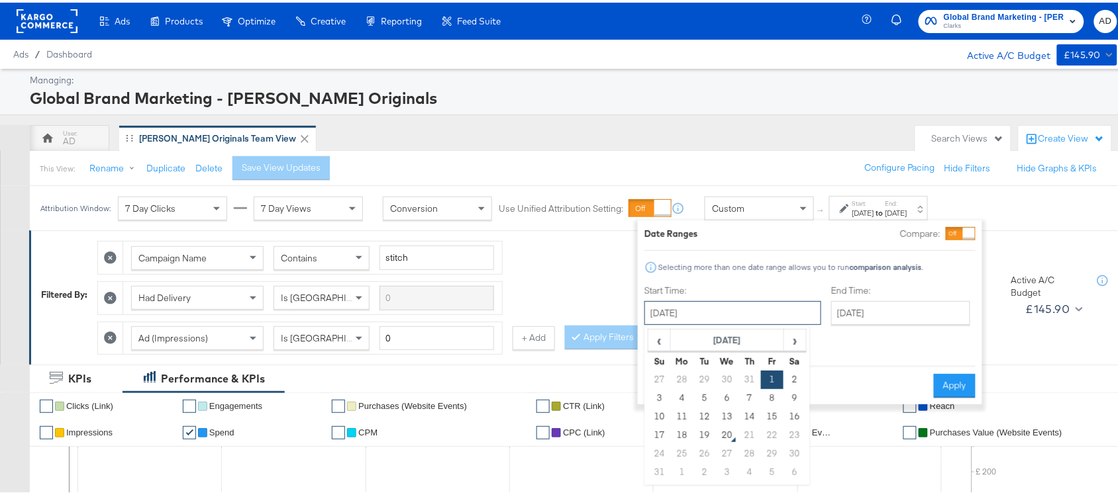
click at [677, 315] on input "[DATE]" at bounding box center [732, 311] width 177 height 24
click at [682, 437] on td "18" at bounding box center [682, 433] width 23 height 19
type input "[DATE]"
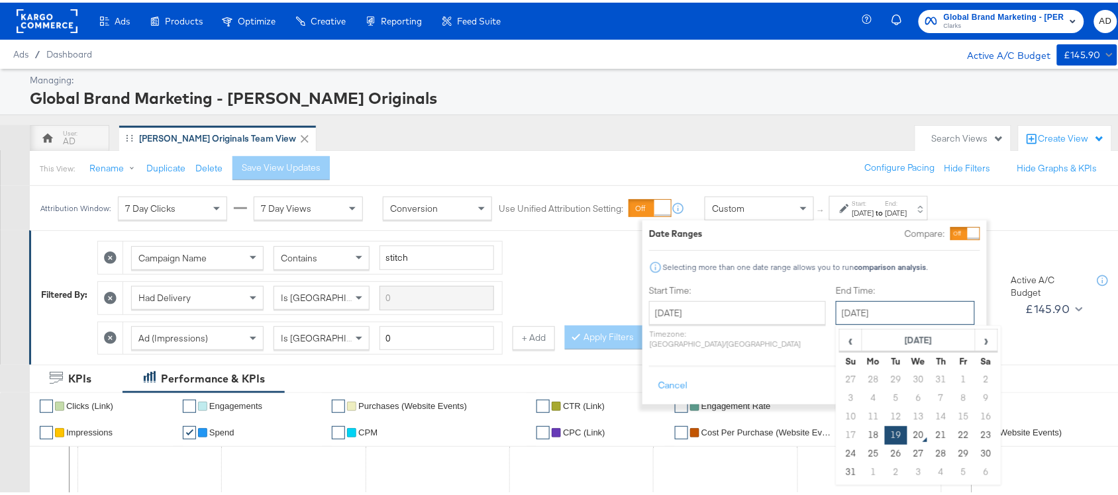
click at [838, 309] on input "[DATE]" at bounding box center [905, 311] width 139 height 24
click at [862, 436] on td "18" at bounding box center [873, 433] width 23 height 19
type input "[DATE]"
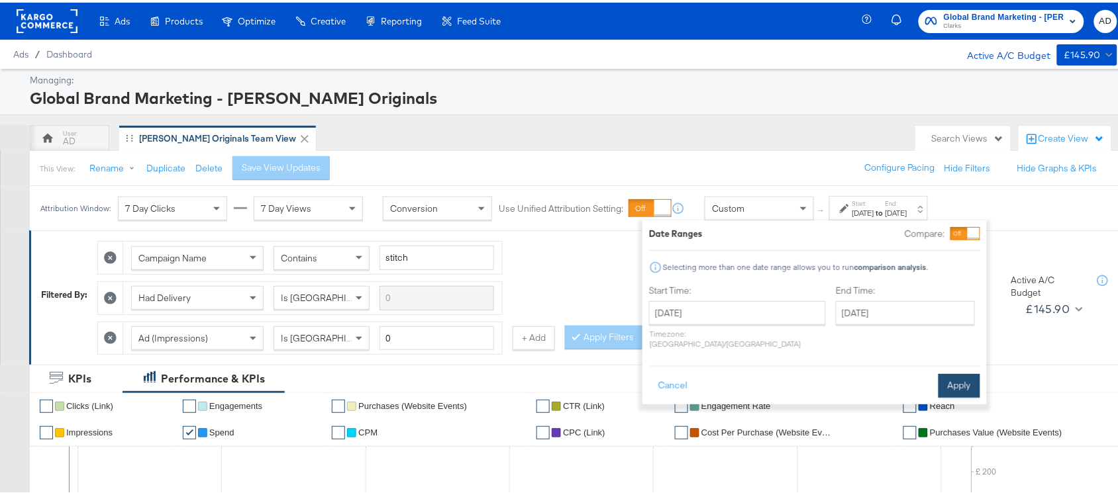
click at [969, 372] on button "Apply" at bounding box center [959, 383] width 42 height 24
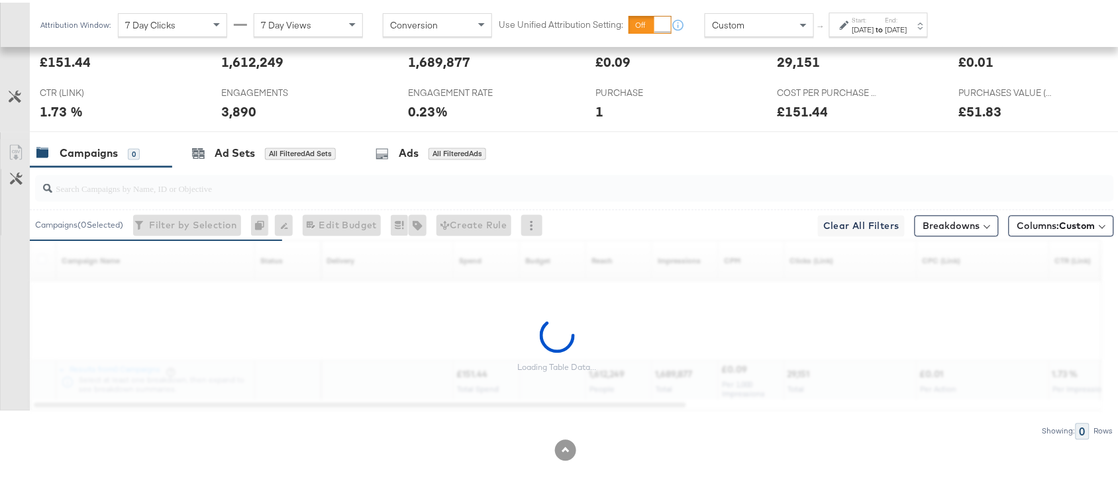
scroll to position [610, 0]
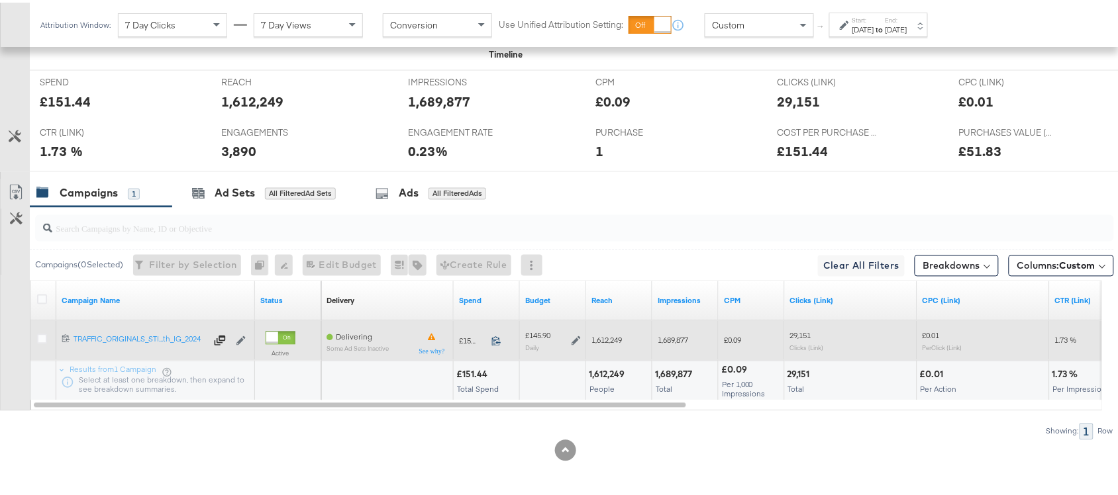
click at [497, 338] on icon at bounding box center [496, 339] width 10 height 10
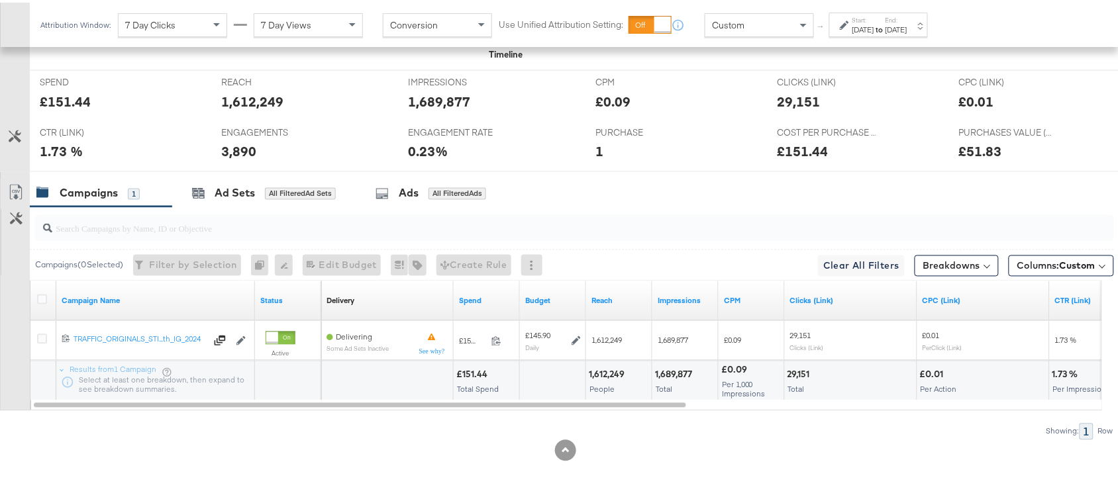
click at [607, 372] on div "1,612,249" at bounding box center [609, 372] width 40 height 13
copy div "1,612,249"
click at [607, 372] on div "1,612,249" at bounding box center [609, 372] width 40 height 13
click at [665, 373] on div "1,689,877" at bounding box center [675, 372] width 41 height 13
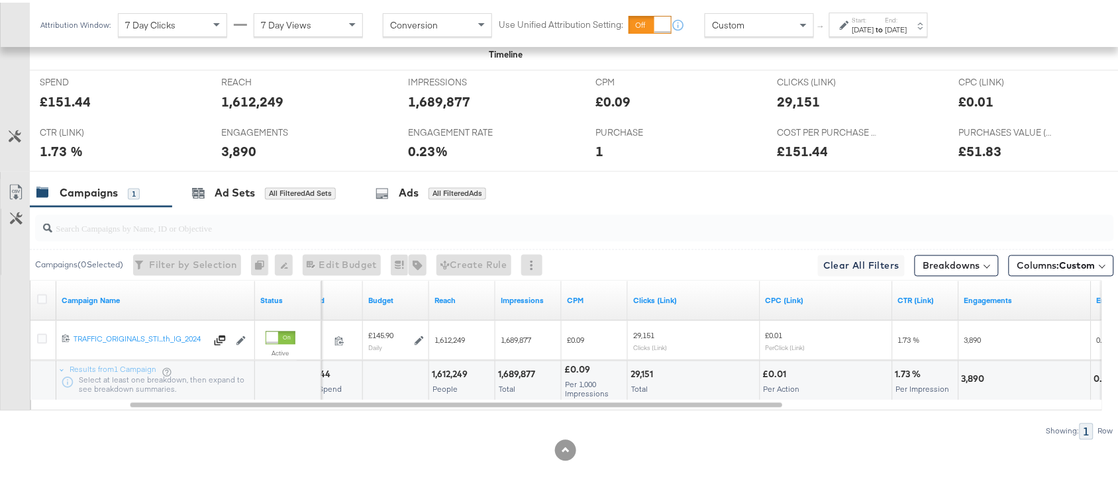
click at [639, 377] on div "29,151" at bounding box center [643, 372] width 26 height 13
copy div "29,151"
click at [639, 377] on div "29,151" at bounding box center [643, 372] width 26 height 13
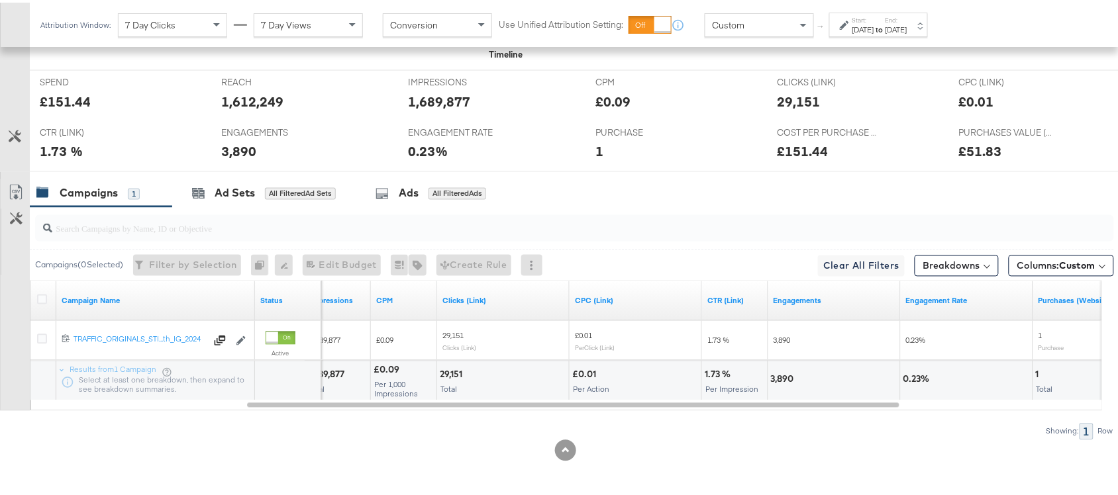
click at [780, 378] on div "3,890" at bounding box center [784, 377] width 27 height 13
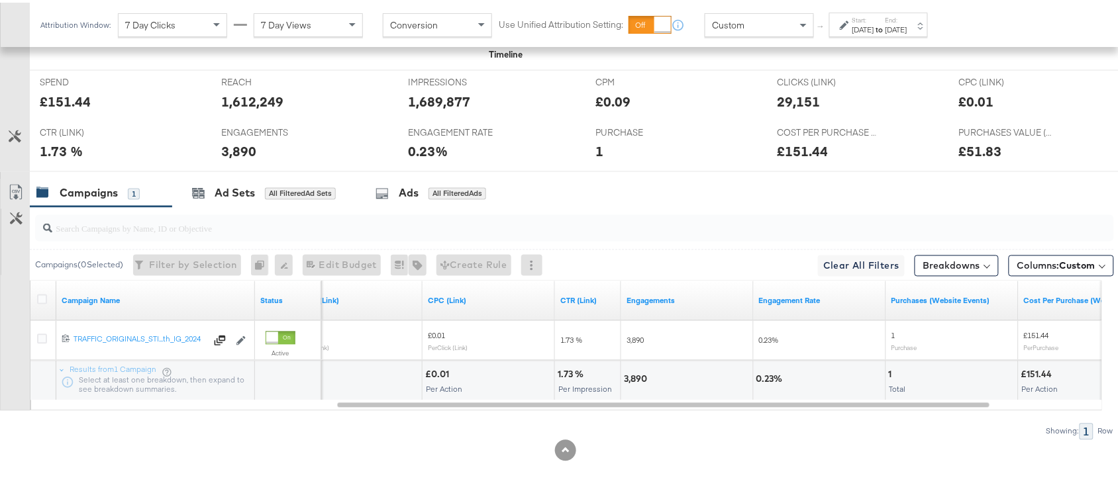
click at [874, 20] on label "Start:" at bounding box center [863, 17] width 22 height 9
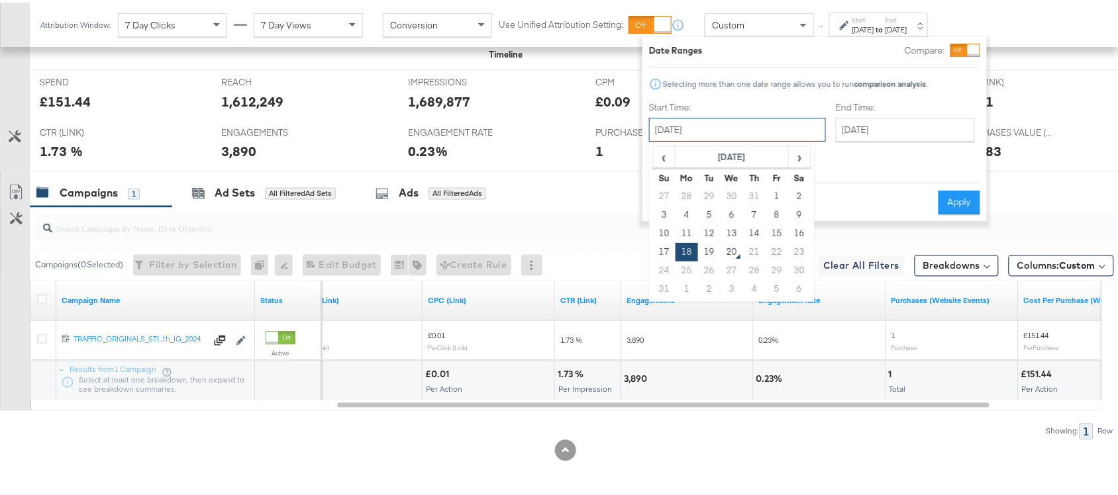
click at [702, 126] on input "[DATE]" at bounding box center [737, 127] width 177 height 24
click at [703, 240] on td "19" at bounding box center [709, 249] width 23 height 19
type input "[DATE]"
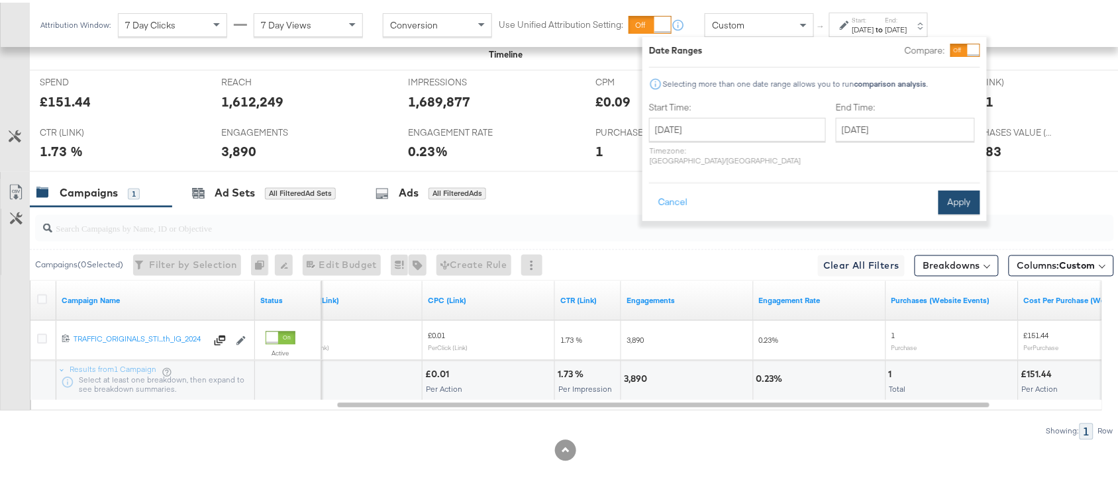
click at [960, 188] on button "Apply" at bounding box center [959, 200] width 42 height 24
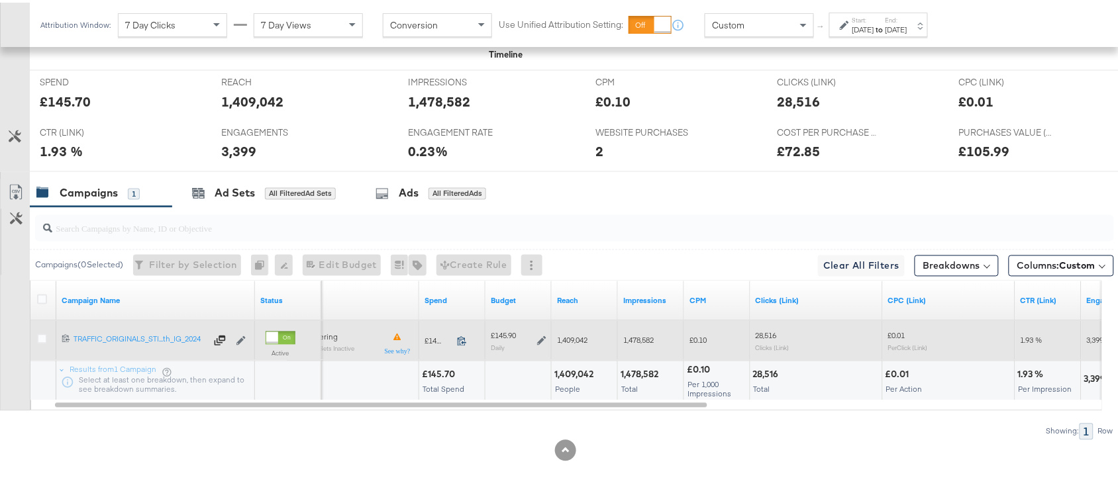
click at [460, 334] on icon at bounding box center [462, 339] width 10 height 10
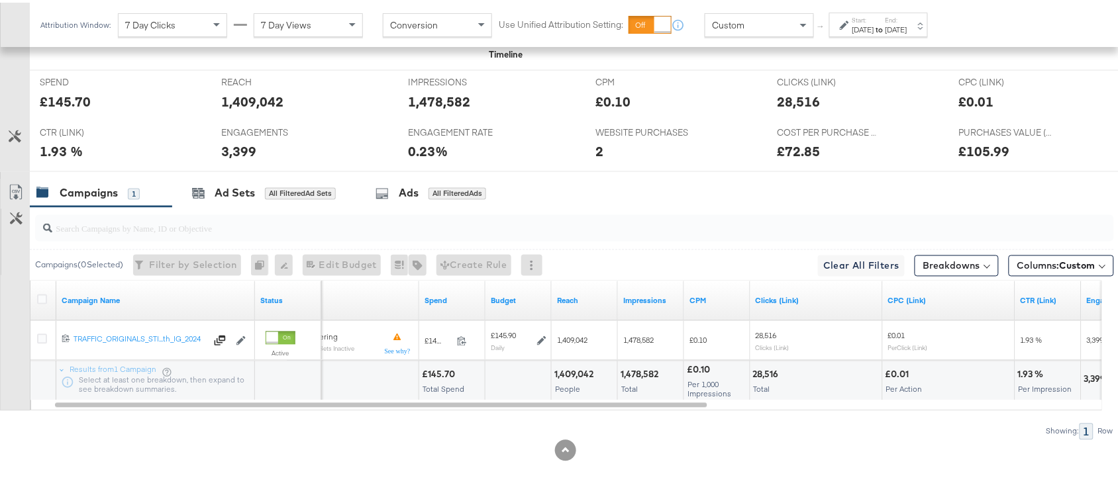
click at [571, 372] on div "1,409,042" at bounding box center [575, 372] width 43 height 13
click at [639, 375] on div "1,478,582" at bounding box center [641, 372] width 42 height 13
copy div "1,478,582"
click at [639, 375] on div "1,478,582" at bounding box center [641, 372] width 42 height 13
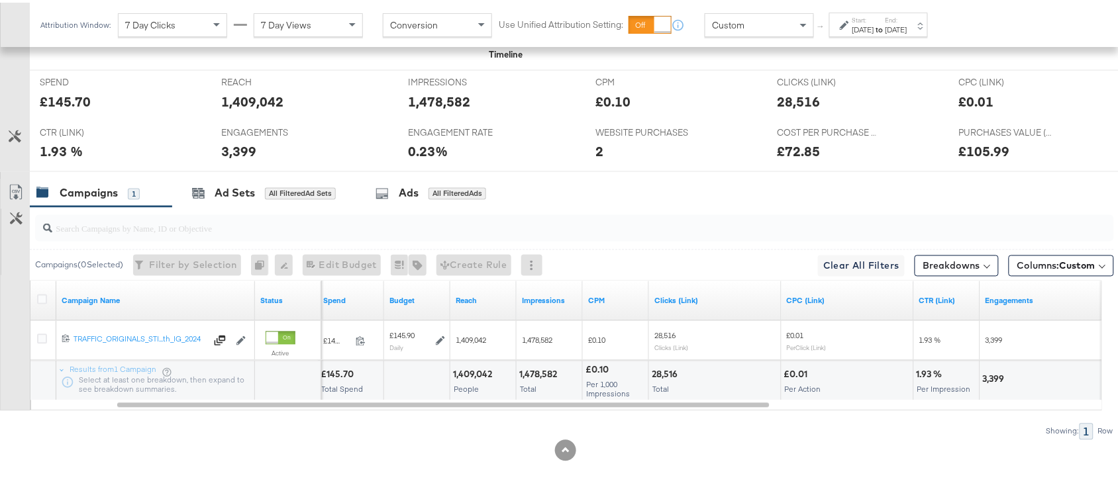
click at [659, 375] on div "28,516" at bounding box center [667, 372] width 30 height 13
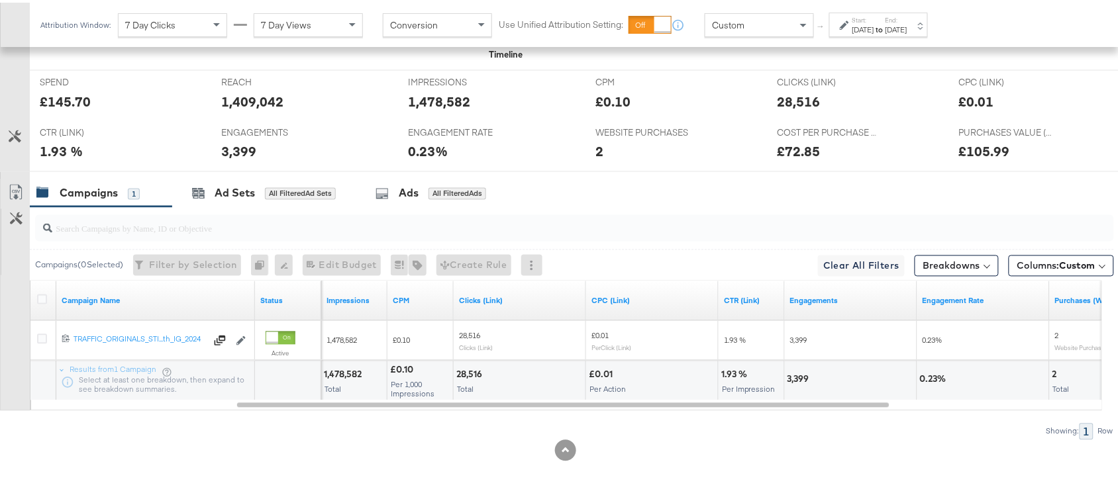
click at [806, 375] on div "3,399" at bounding box center [800, 377] width 26 height 13
copy div "3,399"
click at [1053, 371] on div "2" at bounding box center [1056, 372] width 9 height 13
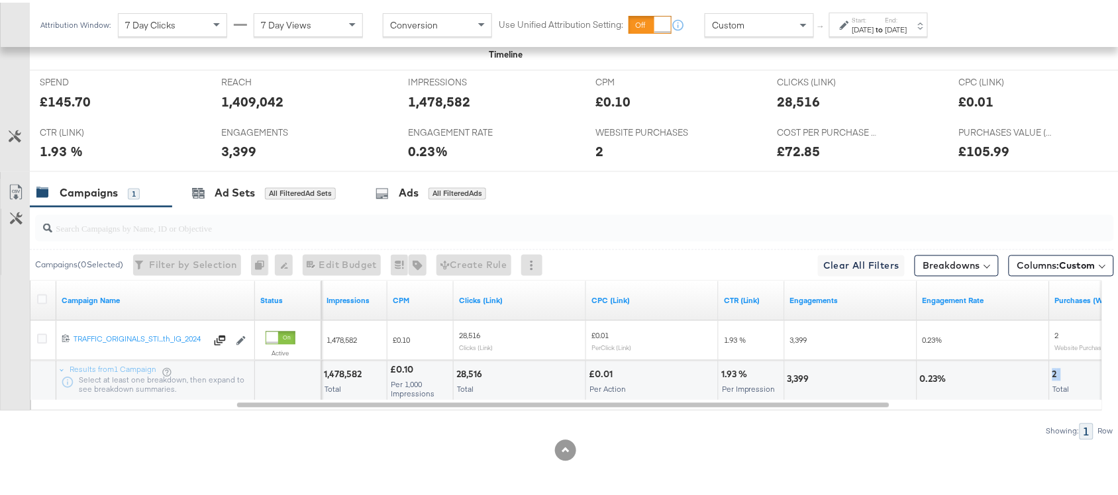
click at [1053, 371] on div "2" at bounding box center [1056, 372] width 9 height 13
copy div "2"
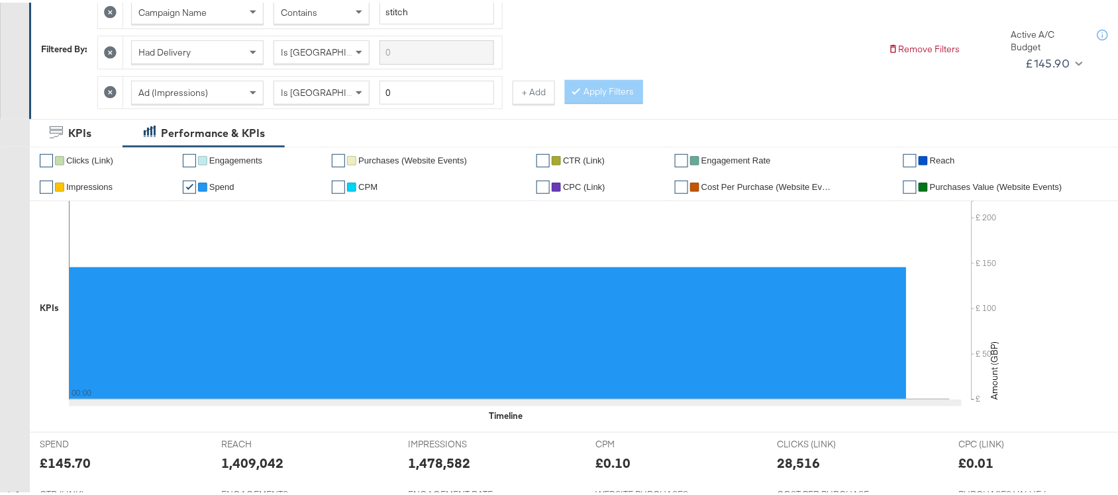
scroll to position [0, 0]
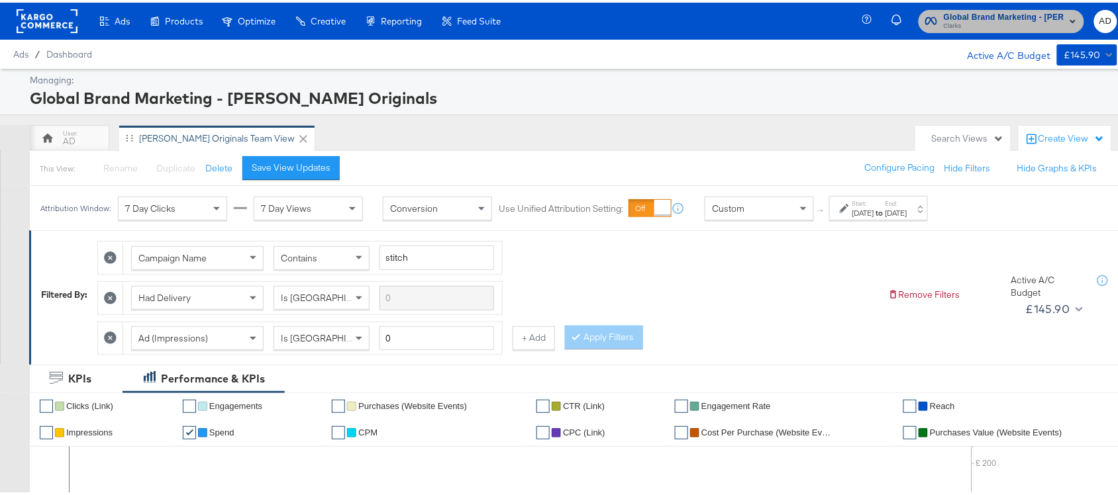
click at [1024, 15] on span "Global Brand Marketing - Clarks Originals" at bounding box center [1004, 15] width 121 height 14
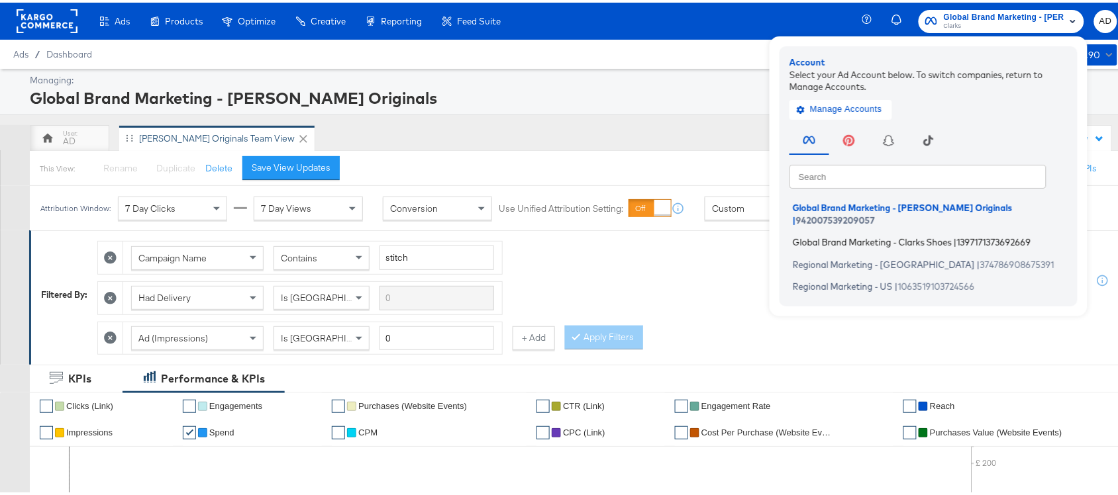
click at [858, 234] on span "Global Brand Marketing - Clarks Shoes" at bounding box center [872, 239] width 159 height 11
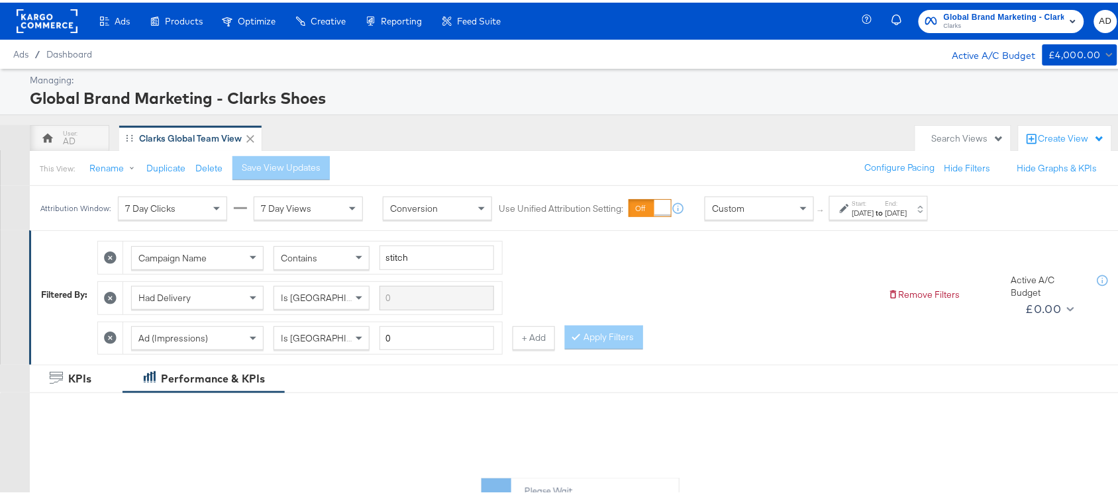
click at [907, 211] on div "[DATE]" at bounding box center [896, 210] width 22 height 11
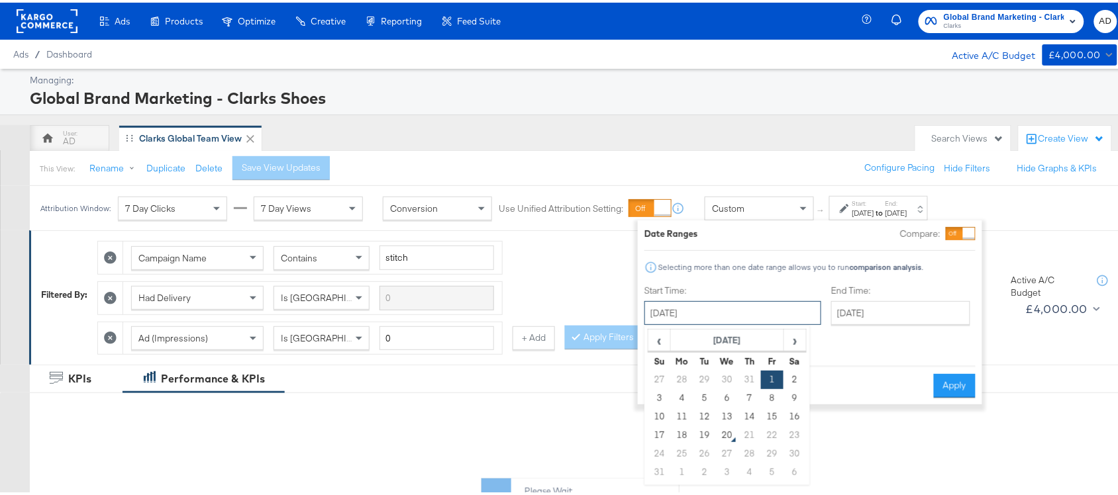
click at [725, 318] on input "[DATE]" at bounding box center [732, 311] width 177 height 24
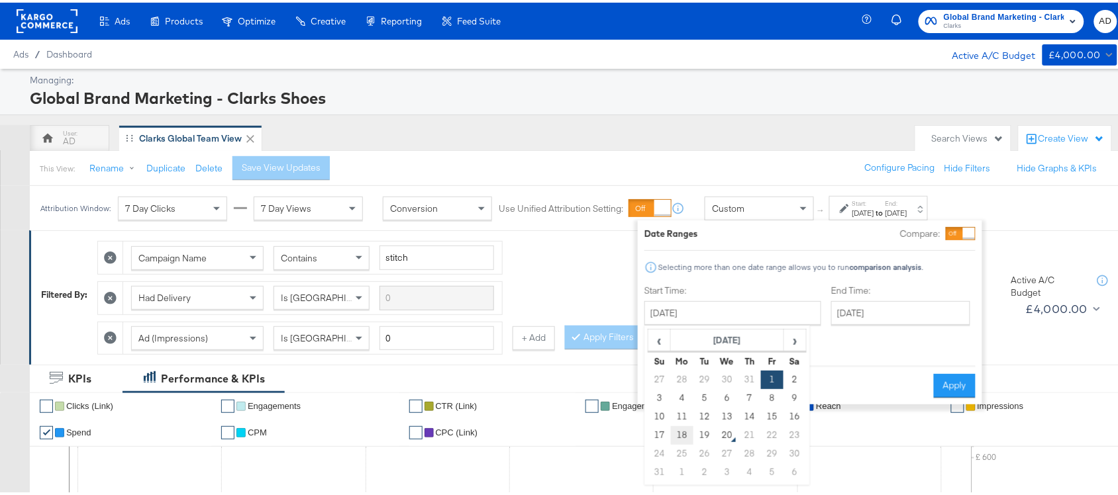
click at [683, 431] on td "18" at bounding box center [682, 433] width 23 height 19
type input "[DATE]"
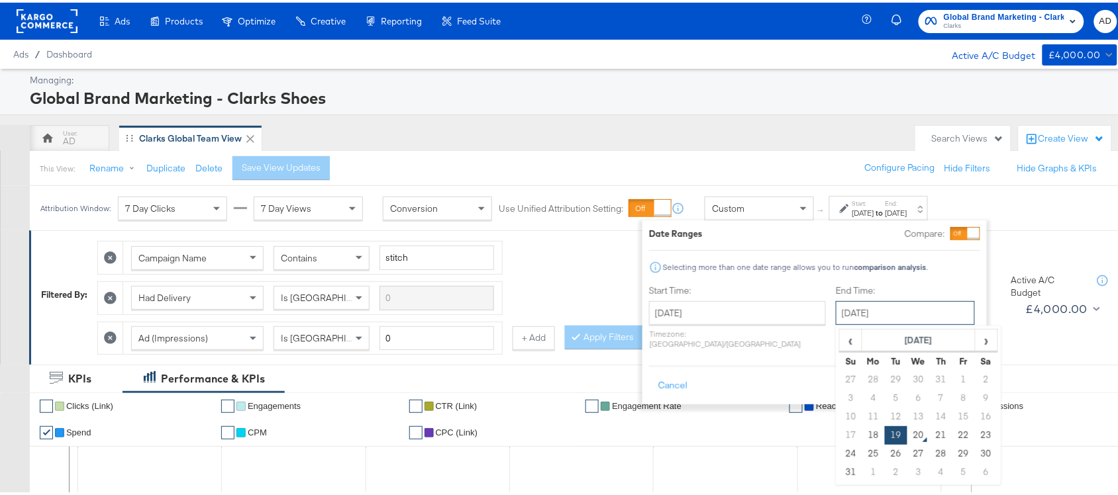
click at [850, 303] on input "[DATE]" at bounding box center [905, 311] width 139 height 24
click at [862, 434] on td "18" at bounding box center [873, 433] width 23 height 19
type input "[DATE]"
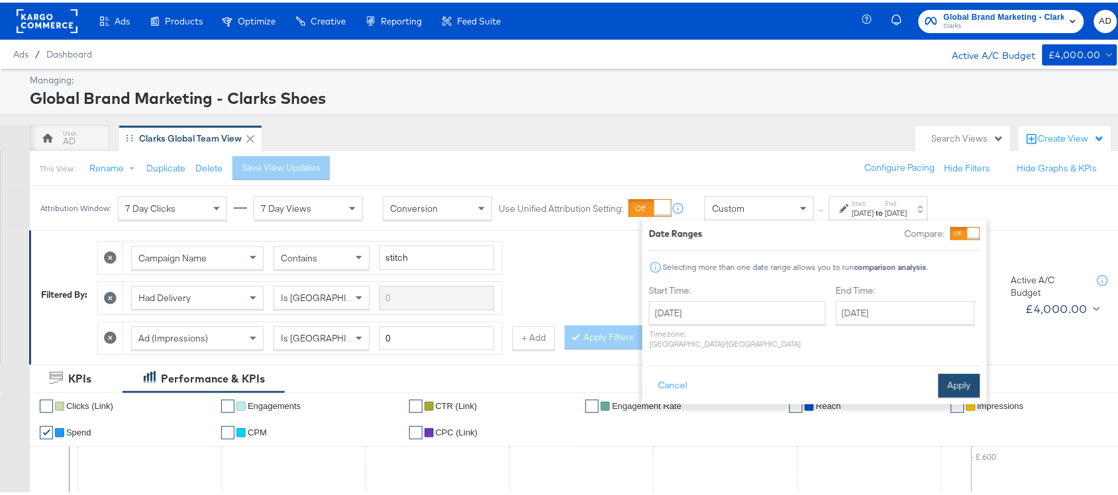
click at [951, 371] on button "Apply" at bounding box center [959, 383] width 42 height 24
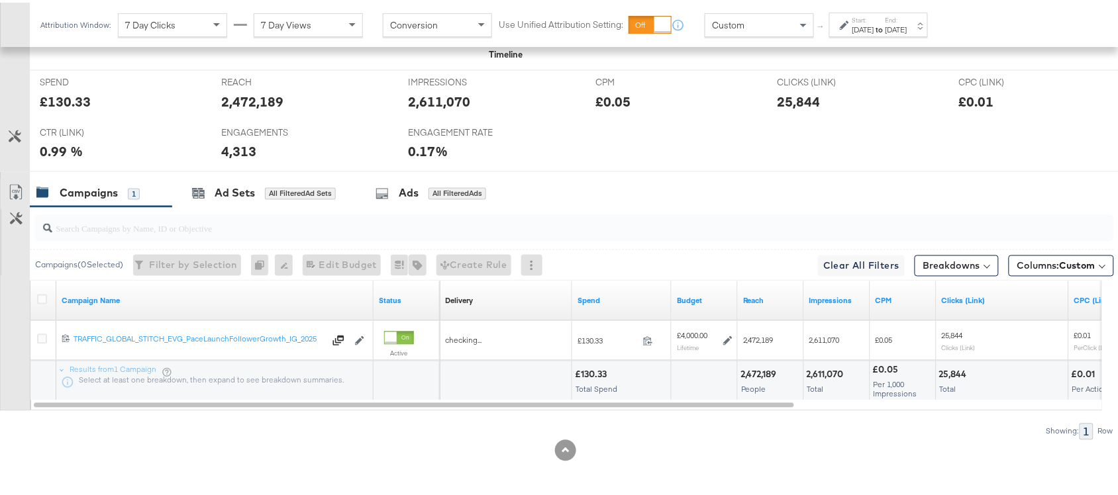
scroll to position [610, 0]
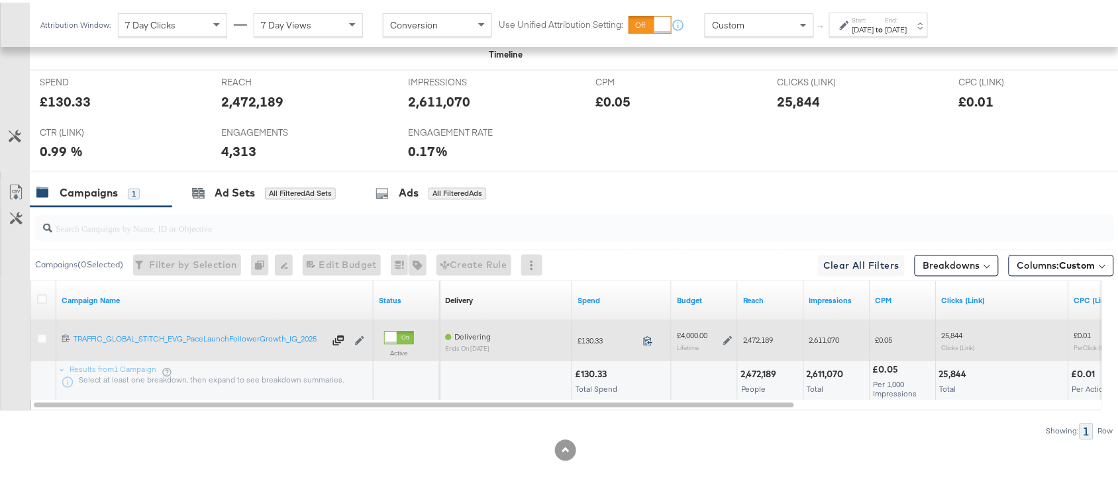
click at [646, 338] on icon at bounding box center [648, 339] width 10 height 10
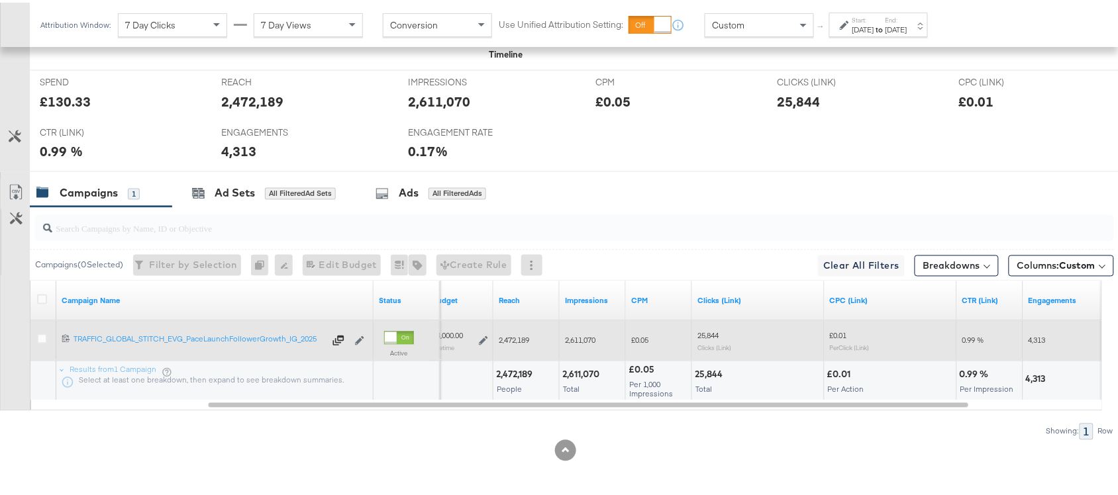
click at [527, 378] on div "2,472,189" at bounding box center [516, 372] width 40 height 13
click at [587, 375] on div "2,611,070" at bounding box center [582, 372] width 41 height 13
copy div "2,611,070"
click at [587, 375] on div "2,611,070" at bounding box center [582, 372] width 41 height 13
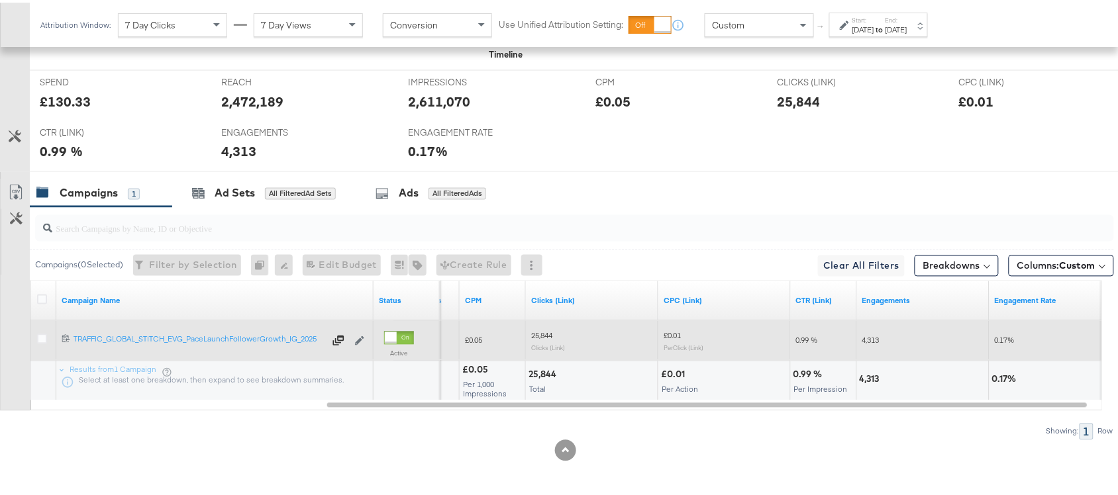
click at [543, 374] on div "25,844" at bounding box center [544, 372] width 32 height 13
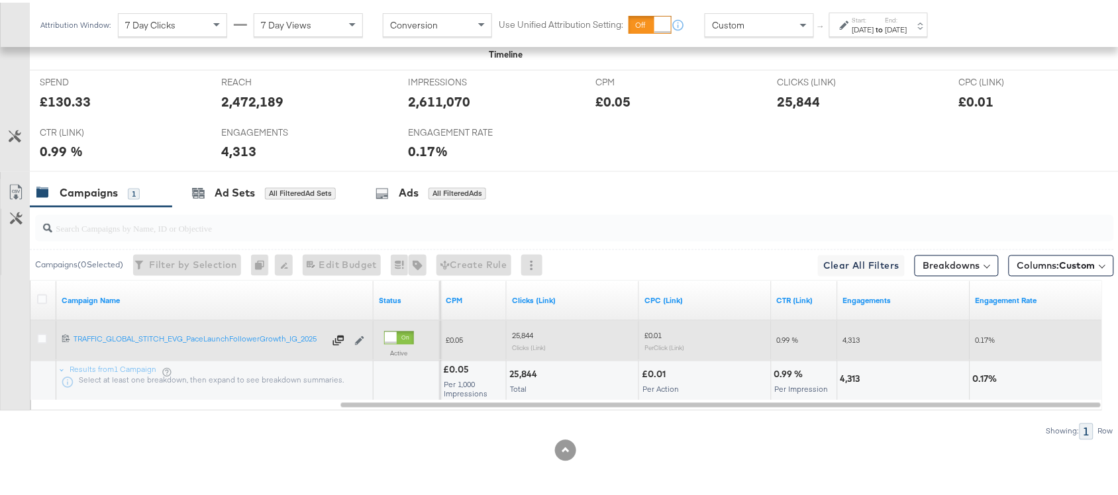
click at [848, 375] on div "4,313" at bounding box center [852, 377] width 24 height 13
click at [906, 19] on div "Start: [DATE] to End: [DATE]" at bounding box center [879, 22] width 55 height 19
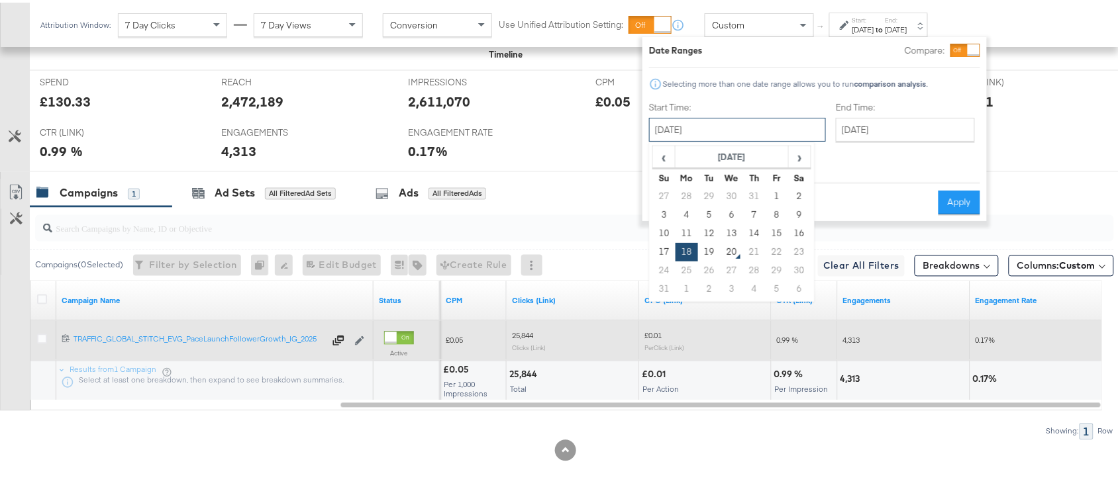
click at [728, 126] on input "[DATE]" at bounding box center [737, 127] width 177 height 24
click at [707, 252] on td "19" at bounding box center [709, 249] width 23 height 19
type input "[DATE]"
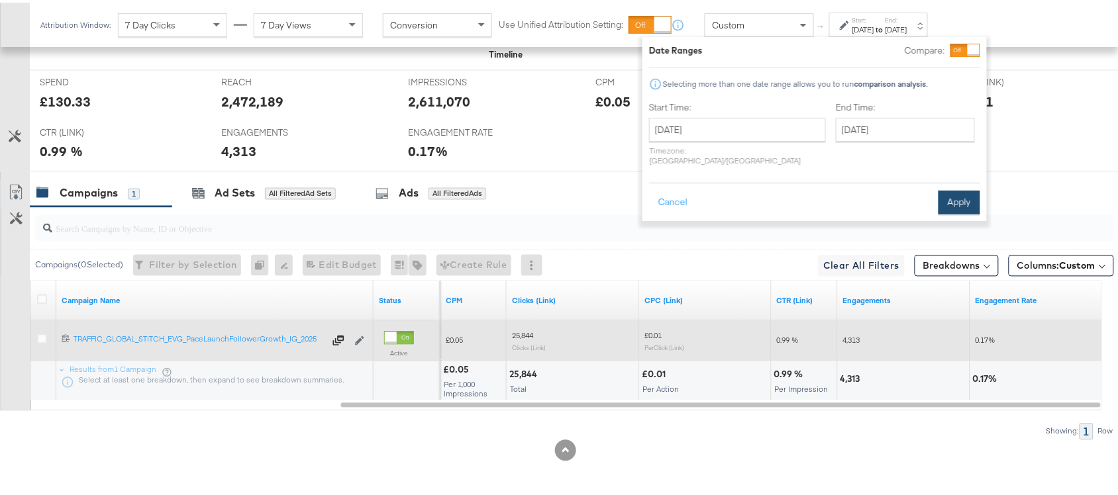
click at [955, 189] on button "Apply" at bounding box center [959, 200] width 42 height 24
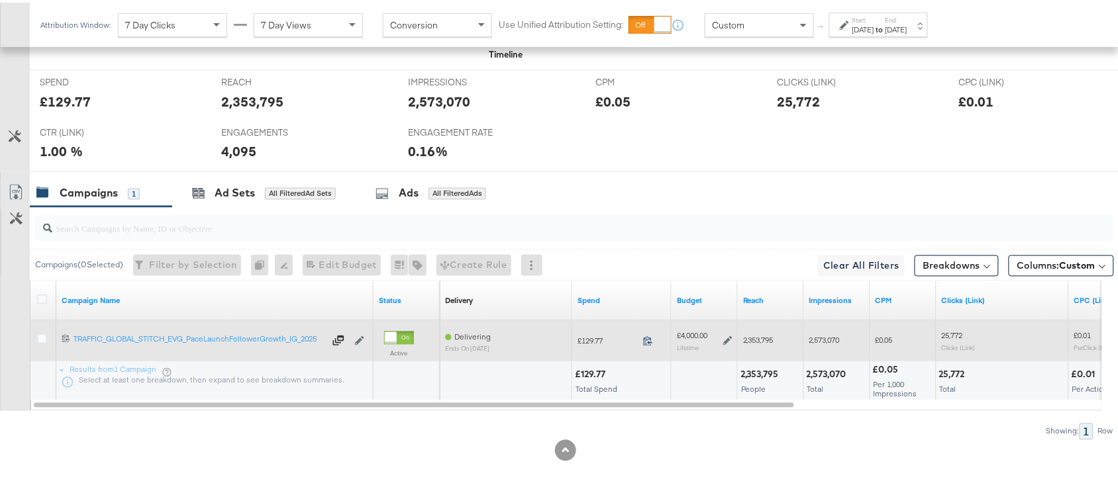
click at [647, 339] on icon at bounding box center [648, 339] width 10 height 10
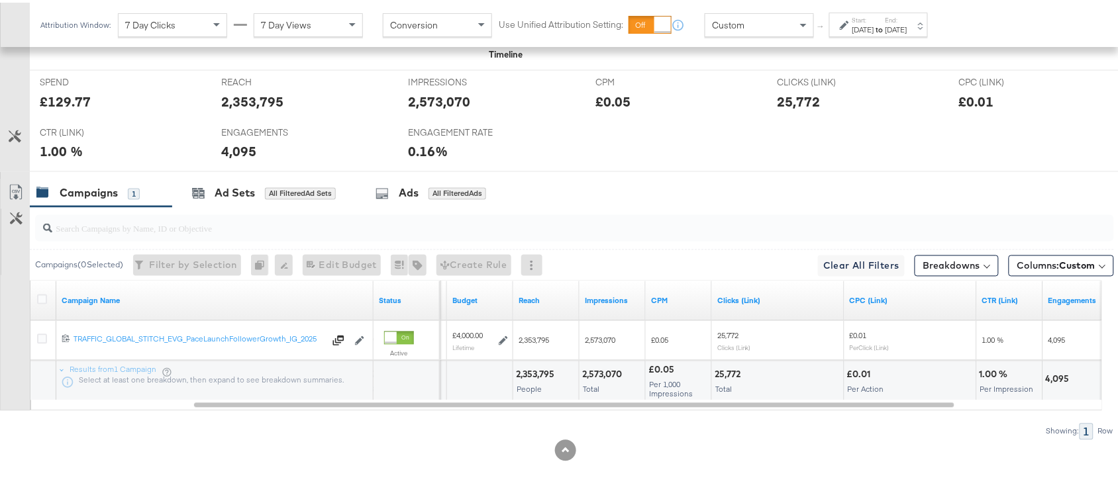
click at [518, 369] on div "2,353,795" at bounding box center [537, 372] width 42 height 13
click at [601, 373] on div "2,573,070" at bounding box center [604, 372] width 44 height 13
copy div "2,573,070"
click at [601, 373] on div "2,573,070" at bounding box center [604, 372] width 44 height 13
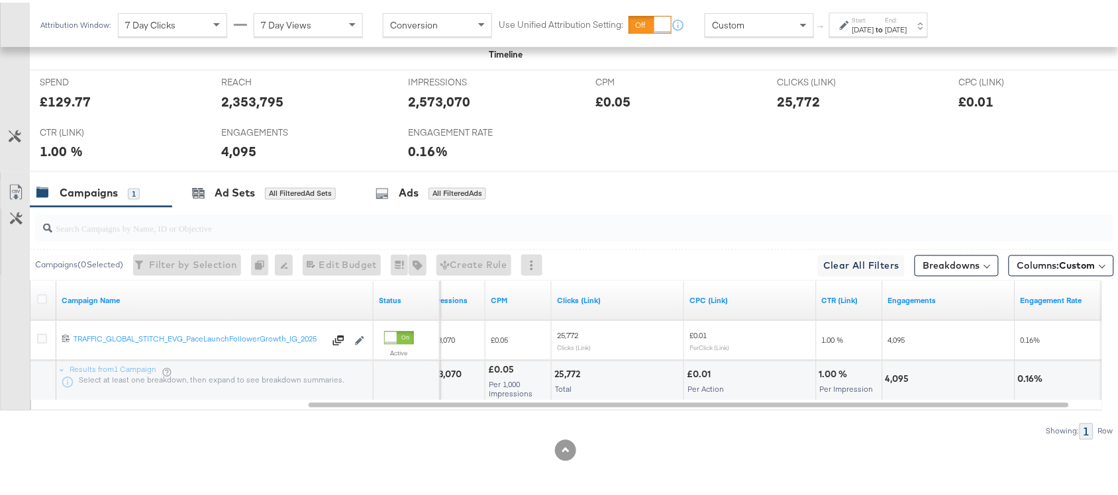
click at [568, 375] on div "25,772" at bounding box center [569, 372] width 30 height 13
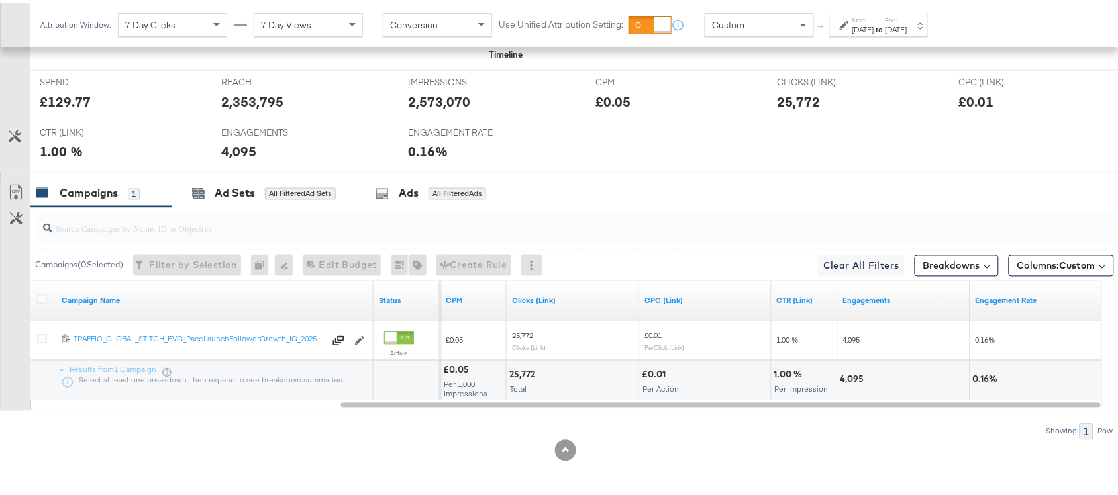
click at [841, 377] on div "4,095" at bounding box center [854, 377] width 28 height 13
copy div "4,095"
click at [885, 22] on strong "to" at bounding box center [879, 27] width 11 height 10
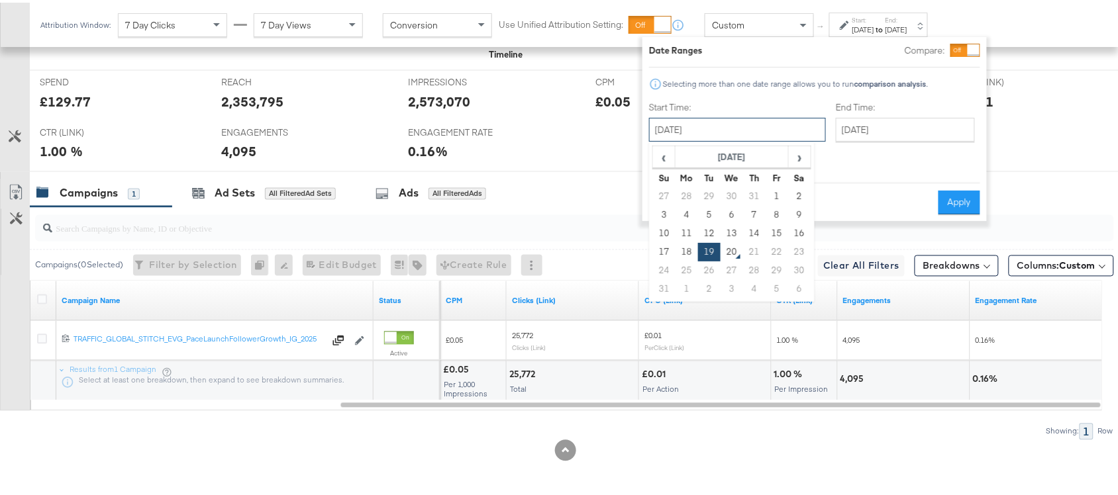
click at [730, 127] on input "[DATE]" at bounding box center [737, 127] width 177 height 24
drag, startPoint x: 762, startPoint y: 195, endPoint x: 776, endPoint y: 193, distance: 14.0
click at [776, 193] on tr "27 28 29 30 31 1 2" at bounding box center [732, 194] width 158 height 19
click at [776, 193] on td "1" at bounding box center [776, 194] width 23 height 19
type input "[DATE]"
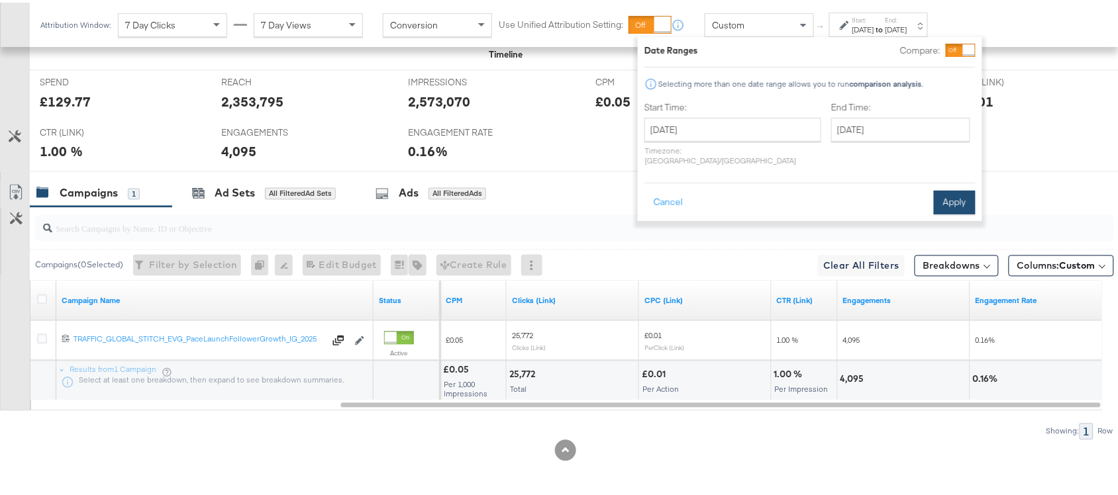
click at [959, 189] on button "Apply" at bounding box center [955, 200] width 42 height 24
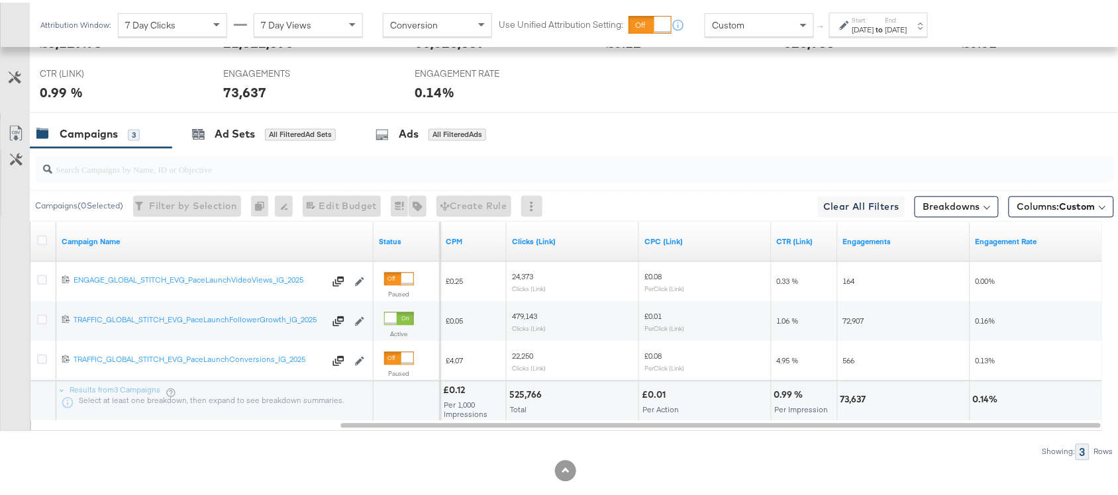
scroll to position [669, 0]
